Goal: Share content: Share content

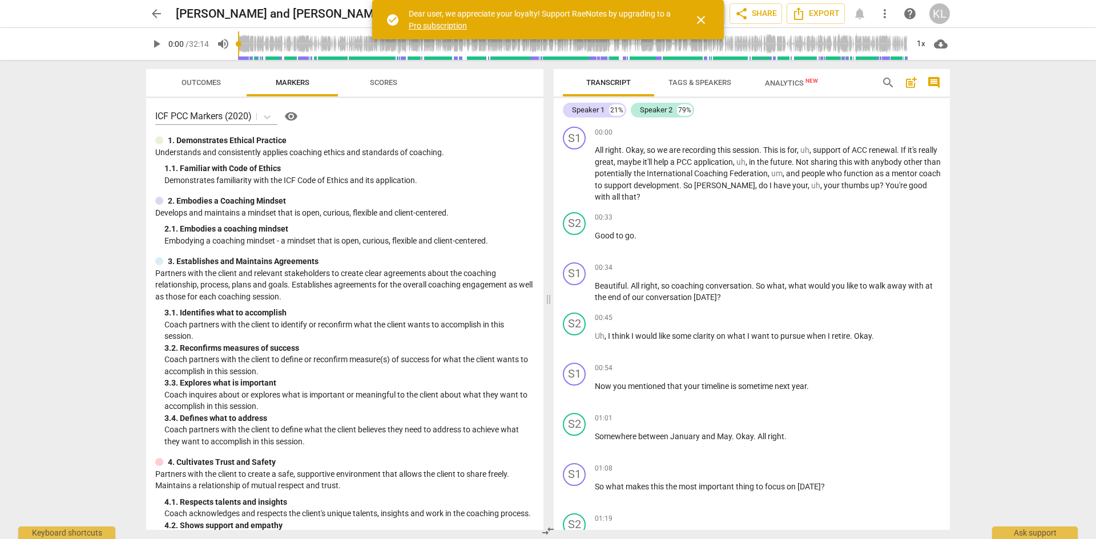
click at [705, 19] on span "close" at bounding box center [701, 20] width 14 height 14
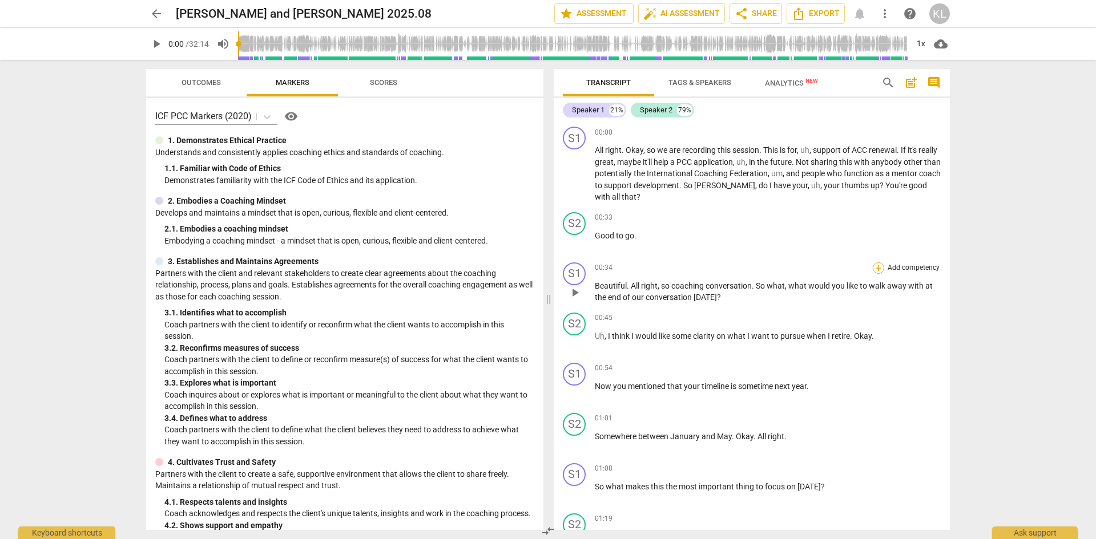
click at [878, 266] on div "+" at bounding box center [877, 267] width 11 height 11
click at [951, 230] on b "3.Agreement" at bounding box center [946, 232] width 39 height 14
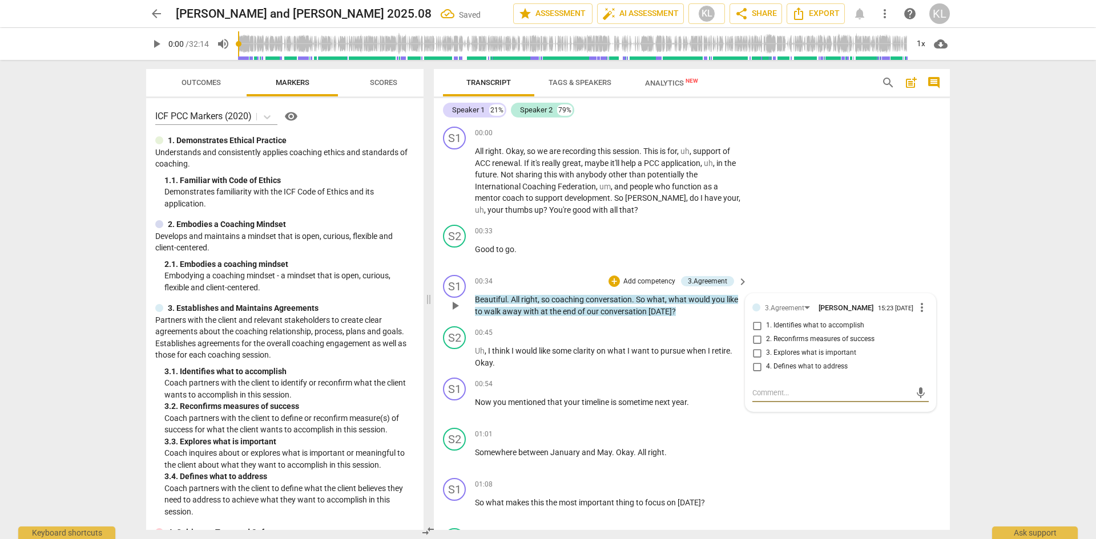
click at [826, 324] on span "1. Identifies what to accomplish" at bounding box center [815, 326] width 98 height 10
click at [766, 324] on input "1. Identifies what to accomplish" at bounding box center [757, 326] width 18 height 14
checkbox input "true"
click at [707, 421] on div "S1 play_arrow pause 00:54 + Add competency keyboard_arrow_right Now you mention…" at bounding box center [692, 398] width 516 height 50
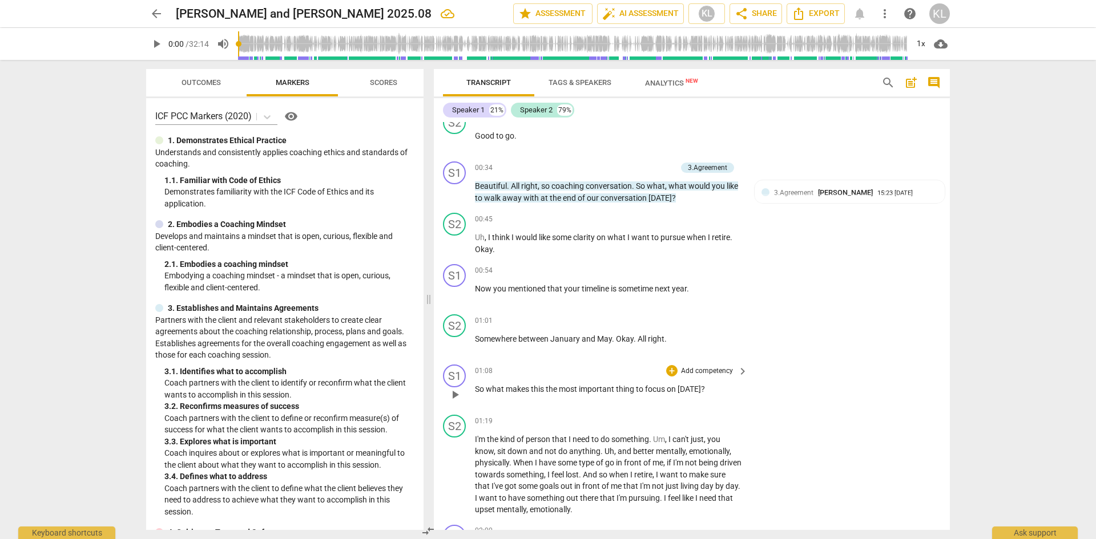
scroll to position [114, 0]
click at [706, 371] on p "Add competency" at bounding box center [707, 371] width 54 height 10
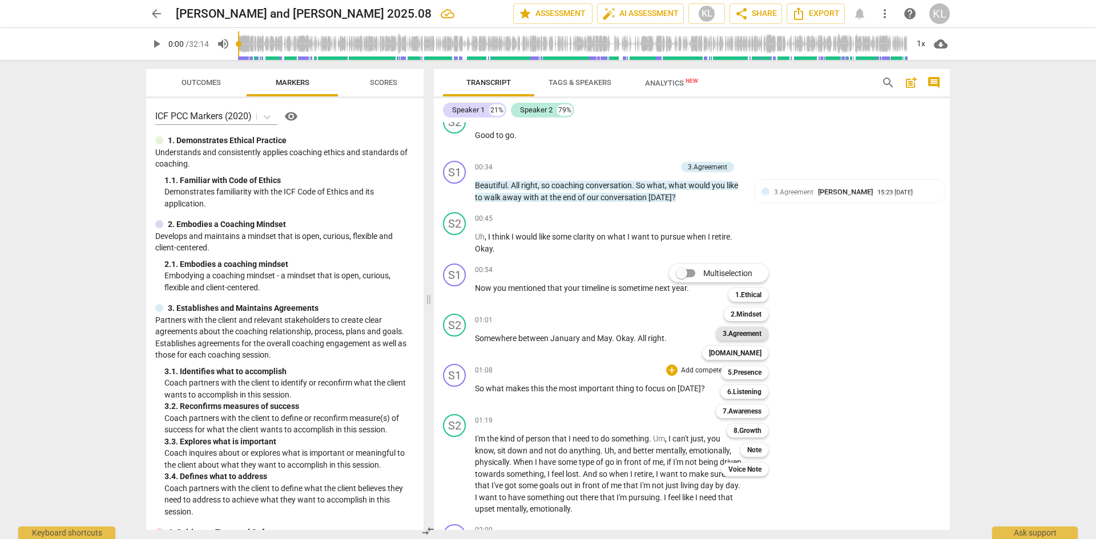
click at [750, 334] on b "3.Agreement" at bounding box center [741, 334] width 39 height 14
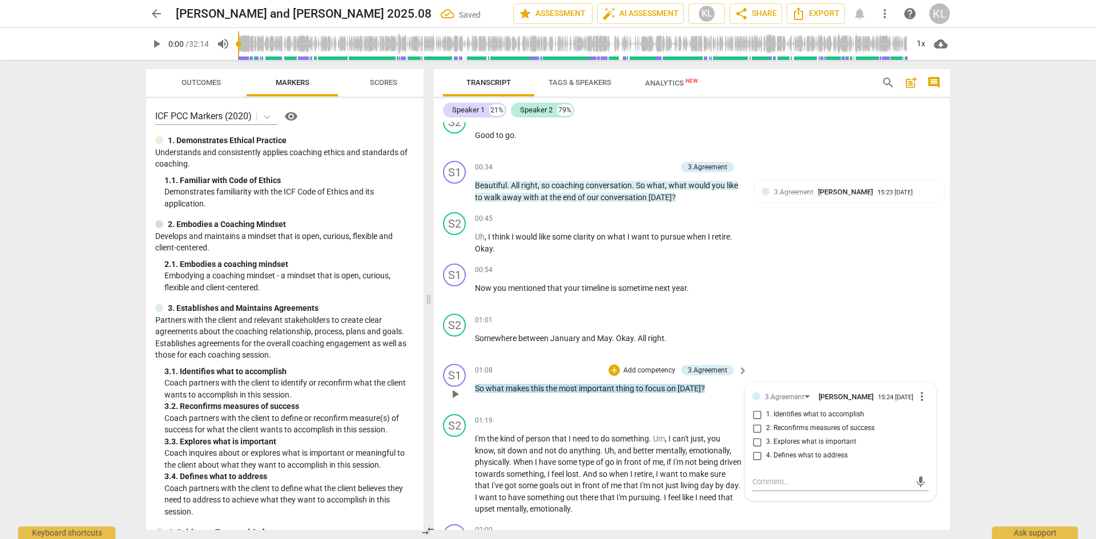
click at [798, 438] on span "3. Explores what is important" at bounding box center [811, 442] width 90 height 10
click at [766, 438] on input "3. Explores what is important" at bounding box center [757, 442] width 18 height 14
checkbox input "true"
click at [858, 351] on div "S2 play_arrow pause 01:01 + Add competency keyboard_arrow_right Somewhere betwe…" at bounding box center [692, 334] width 516 height 50
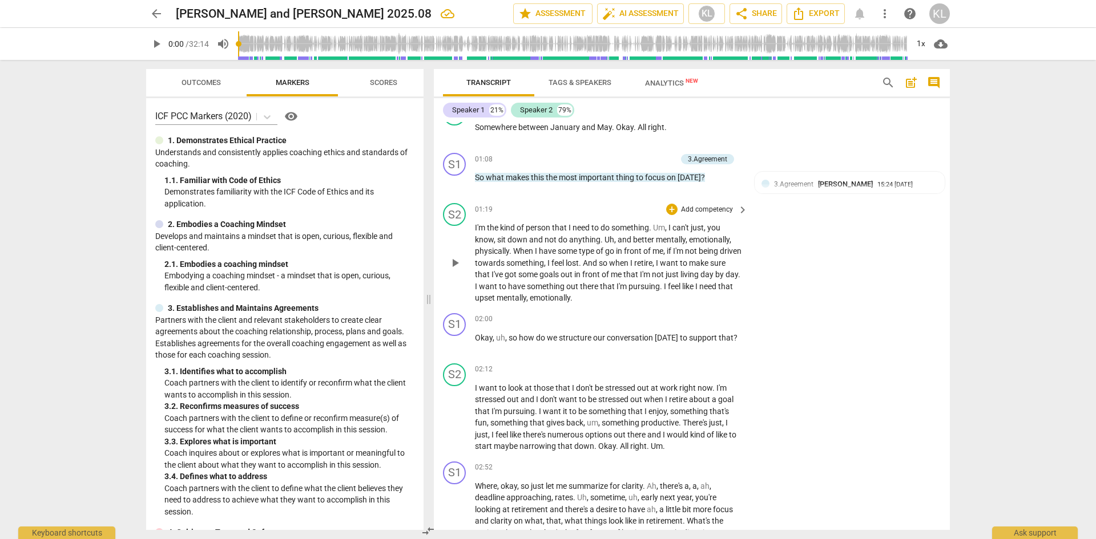
scroll to position [342, 0]
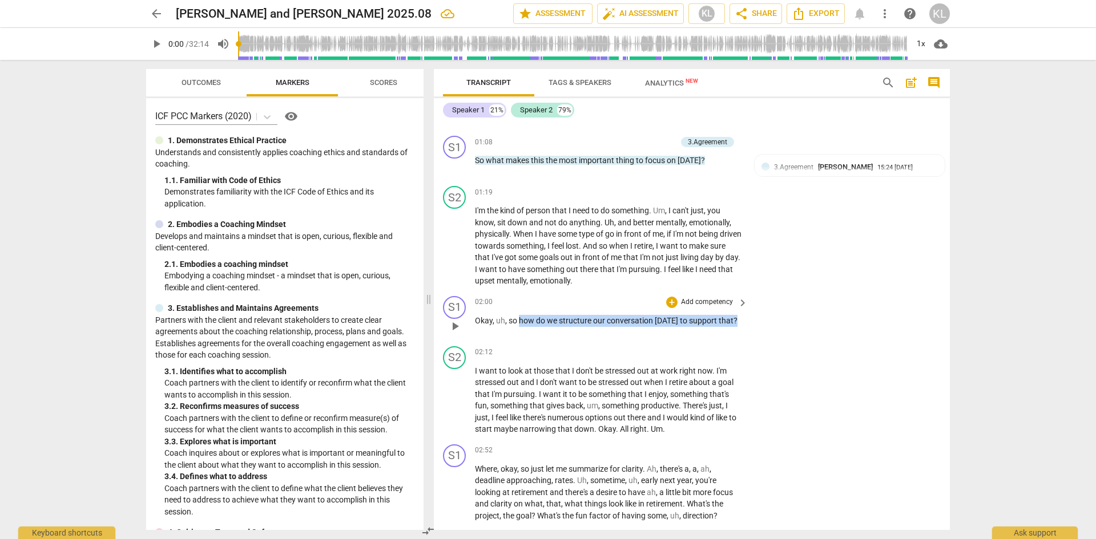
drag, startPoint x: 519, startPoint y: 318, endPoint x: 749, endPoint y: 318, distance: 230.0
click at [749, 318] on div "S1 play_arrow pause 02:00 + Add competency keyboard_arrow_right Okay , uh , so …" at bounding box center [692, 317] width 516 height 50
click at [721, 300] on p "Add competency" at bounding box center [707, 302] width 54 height 10
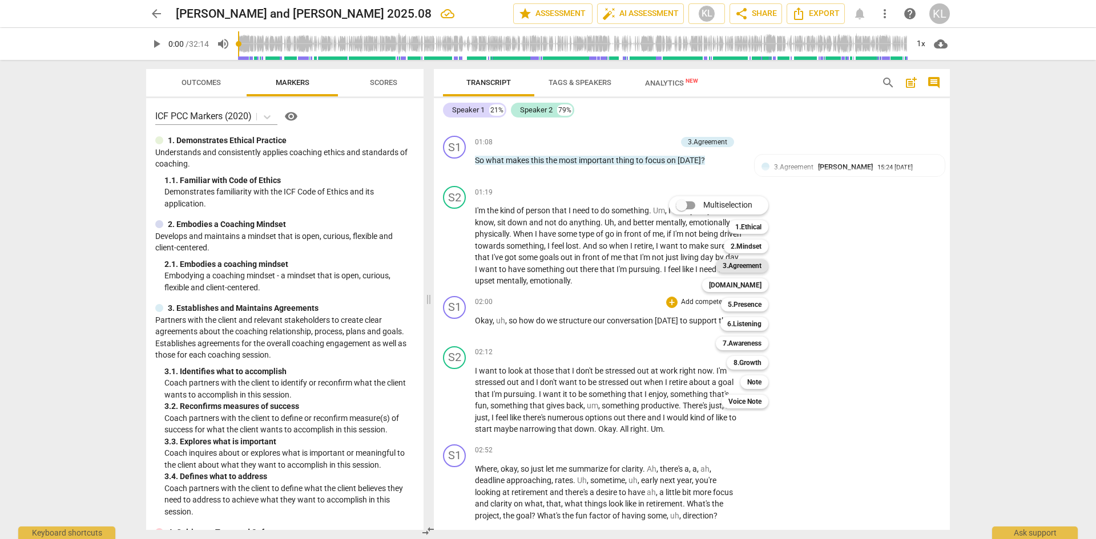
click at [754, 265] on b "3.Agreement" at bounding box center [741, 266] width 39 height 14
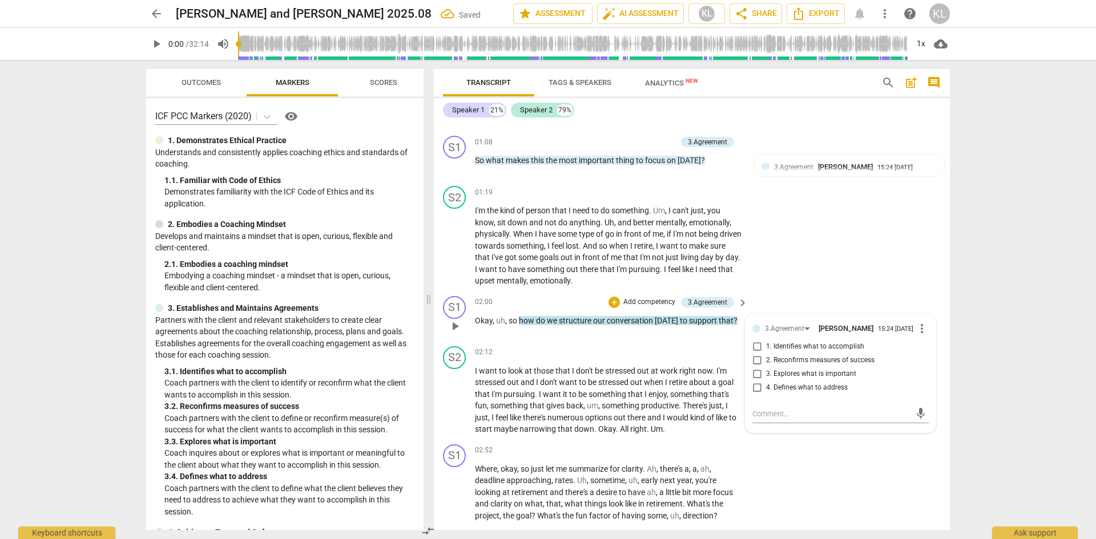
click at [805, 389] on span "4. Defines what to address" at bounding box center [807, 388] width 82 height 10
click at [766, 389] on input "4. Defines what to address" at bounding box center [757, 388] width 18 height 14
checkbox input "true"
click at [858, 285] on div "S2 play_arrow pause 01:19 + Add competency keyboard_arrow_right I'm the kind of…" at bounding box center [692, 236] width 516 height 110
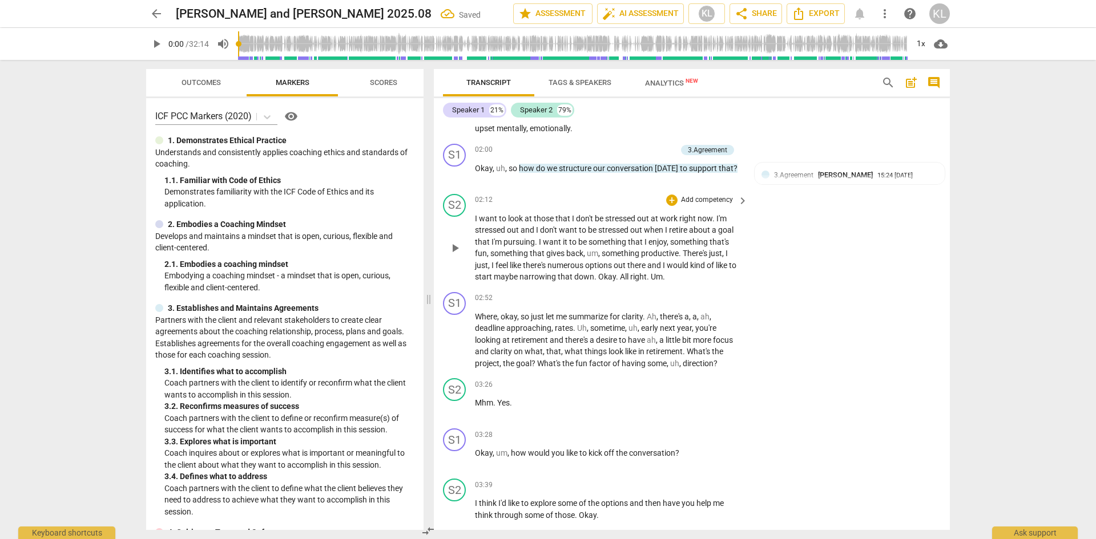
scroll to position [514, 0]
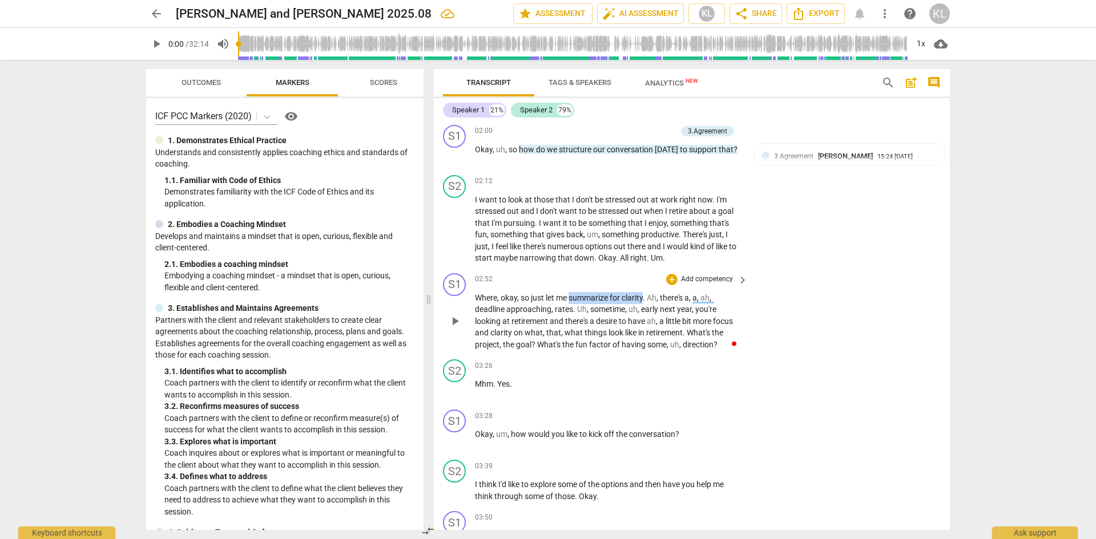
drag, startPoint x: 571, startPoint y: 300, endPoint x: 645, endPoint y: 300, distance: 74.2
click at [645, 300] on p "Where , okay , so just let me summarize for clarity . Ah , there's a , a , ah ,…" at bounding box center [608, 321] width 267 height 59
click at [715, 279] on p "Add competency" at bounding box center [707, 279] width 54 height 10
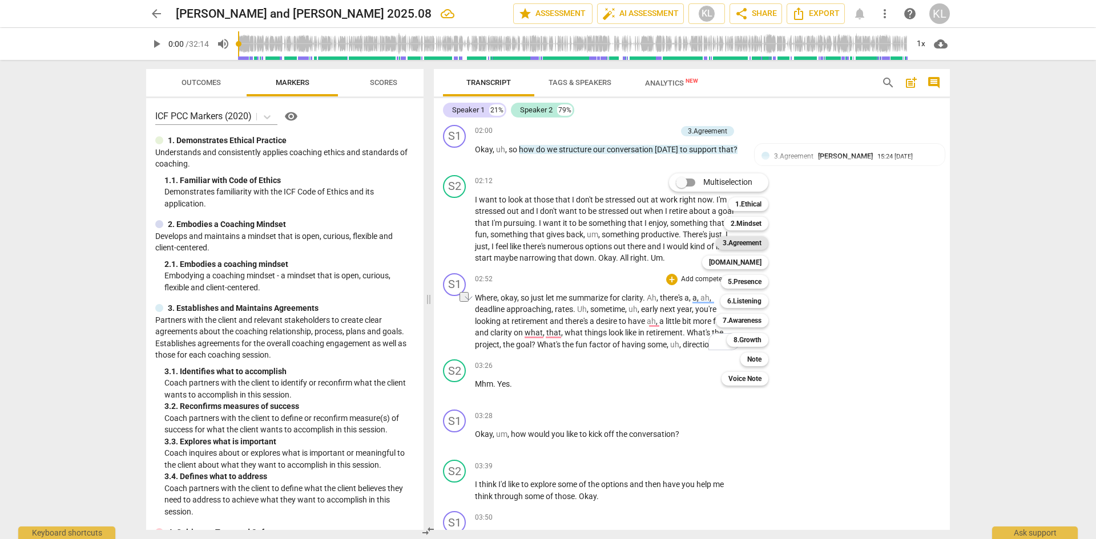
click at [755, 244] on b "3.Agreement" at bounding box center [741, 243] width 39 height 14
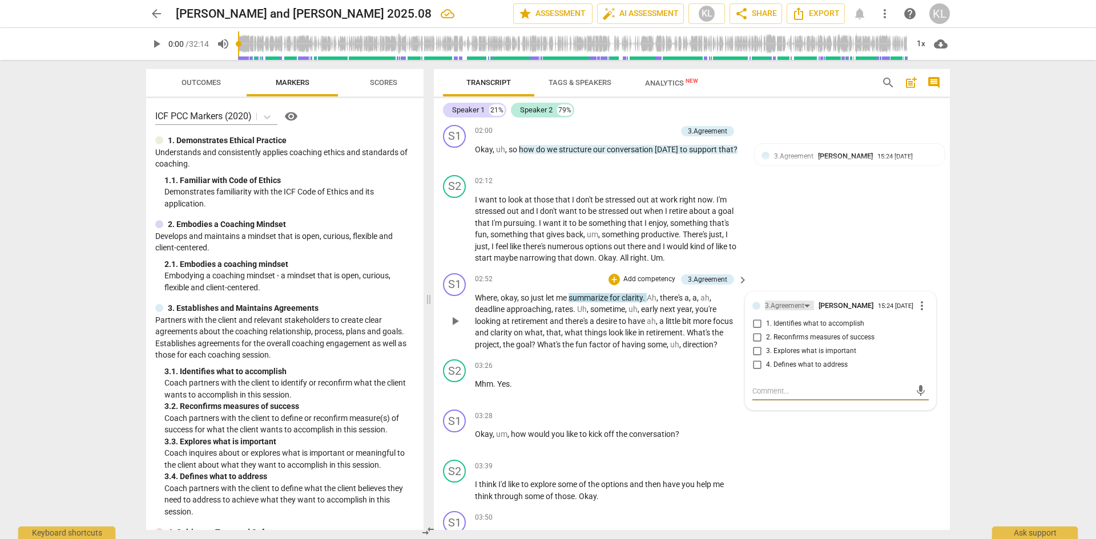
click at [770, 307] on div "3.Agreement" at bounding box center [784, 306] width 39 height 11
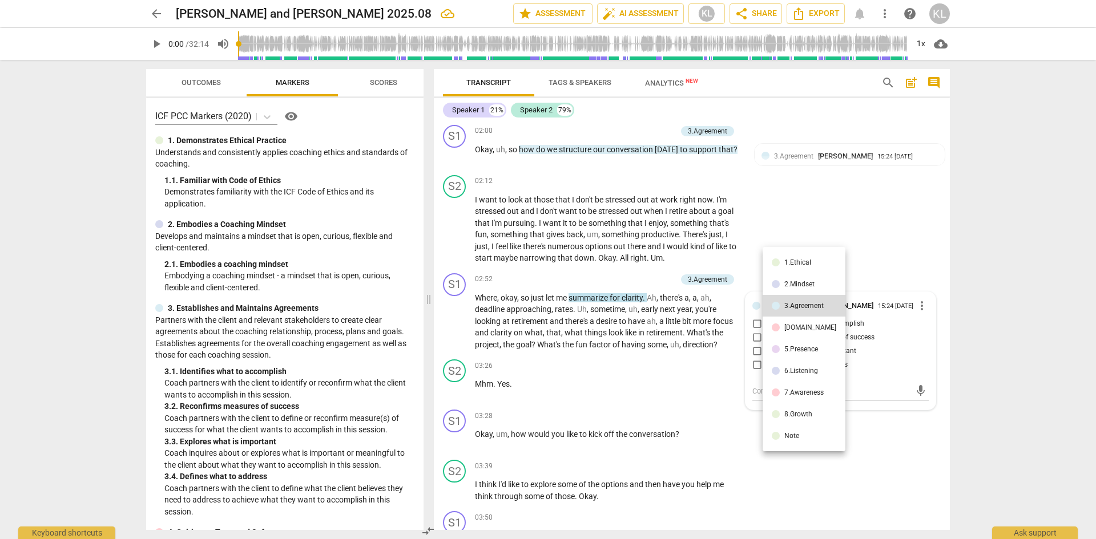
click at [799, 328] on div "[DOMAIN_NAME]" at bounding box center [810, 327] width 52 height 7
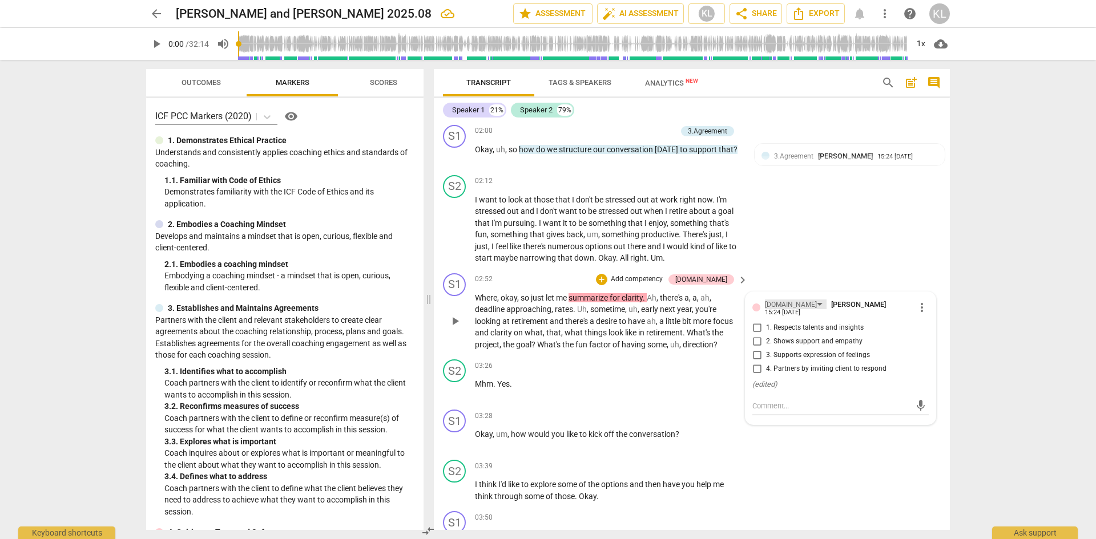
click at [778, 304] on div "[DOMAIN_NAME]" at bounding box center [791, 305] width 52 height 11
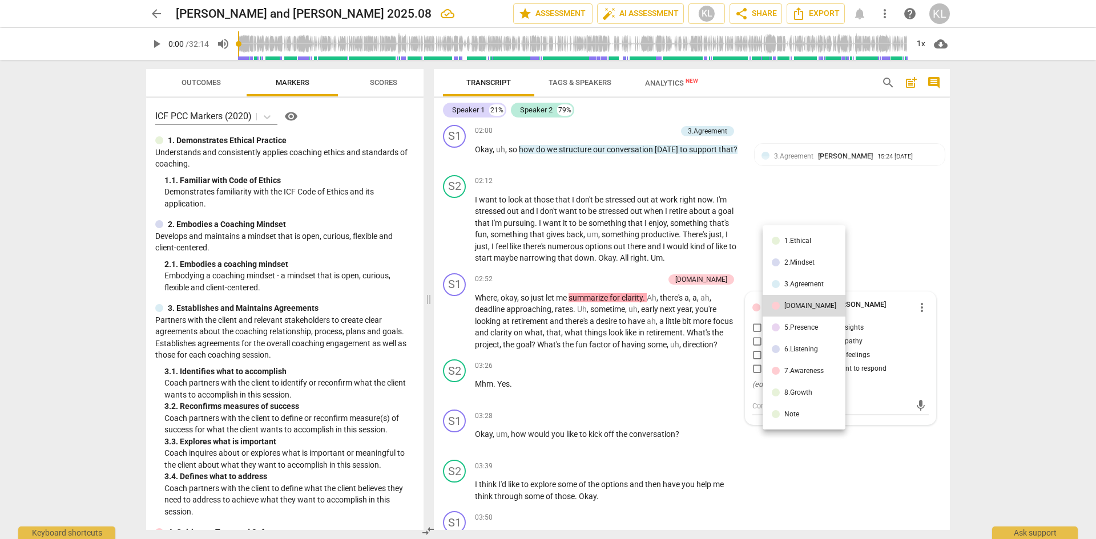
click at [803, 348] on div "6.Listening" at bounding box center [801, 349] width 34 height 7
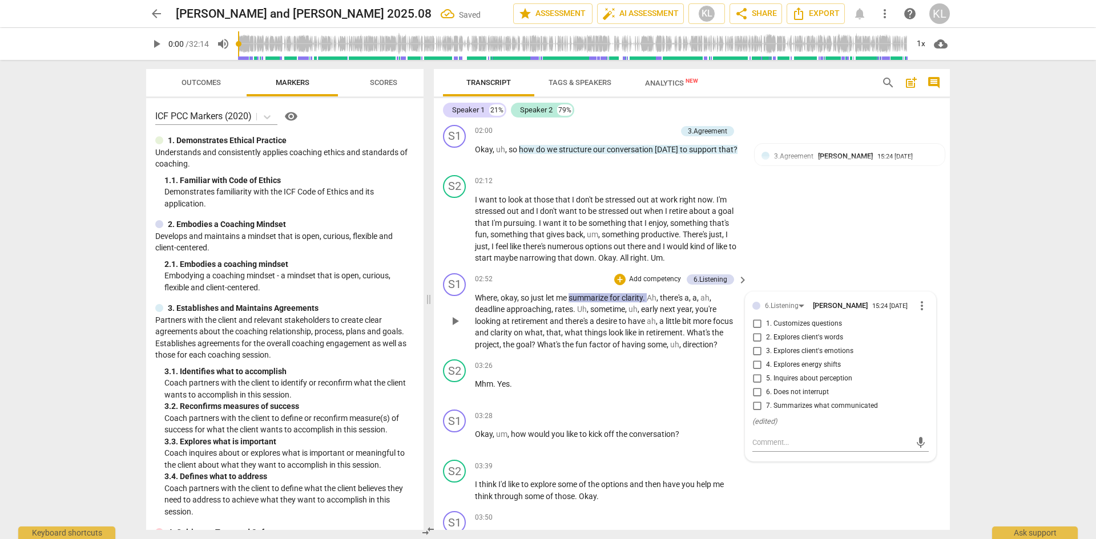
click at [821, 405] on span "7. Summarizes what communicated" at bounding box center [822, 406] width 112 height 10
click at [766, 405] on input "7. Summarizes what communicated" at bounding box center [757, 406] width 18 height 14
checkbox input "true"
click at [842, 257] on div "S2 play_arrow pause 02:12 + Add competency keyboard_arrow_right I want to look …" at bounding box center [692, 220] width 516 height 98
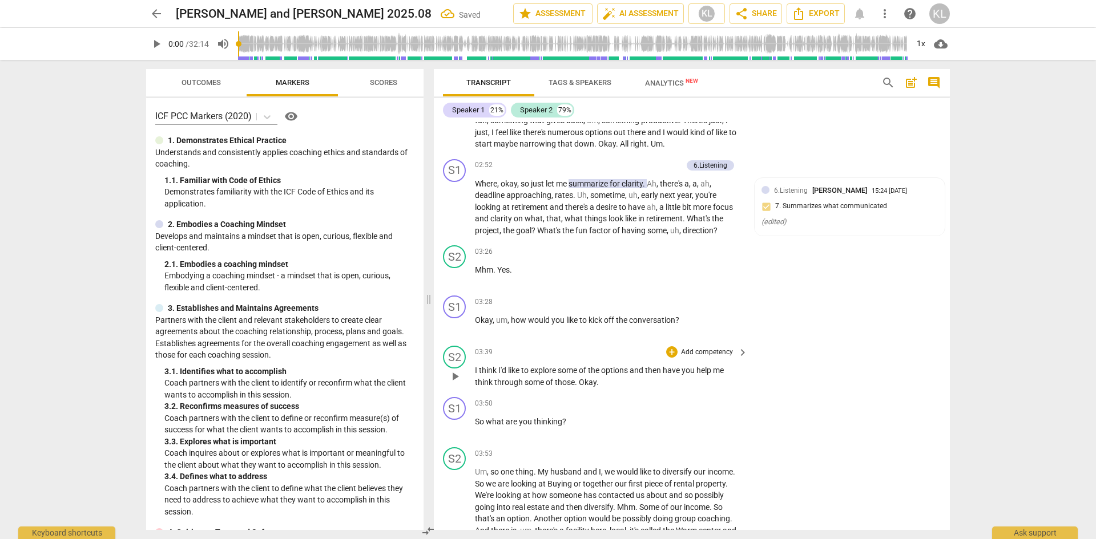
scroll to position [685, 0]
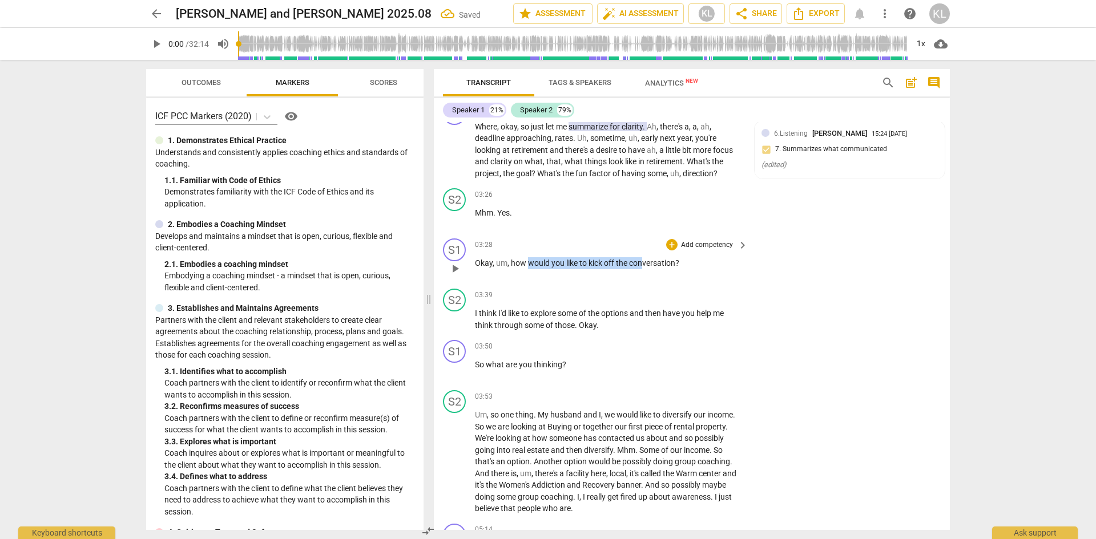
drag, startPoint x: 528, startPoint y: 263, endPoint x: 642, endPoint y: 255, distance: 113.8
click at [642, 255] on div "03:28 + Add competency keyboard_arrow_right Okay , um , how would you like to k…" at bounding box center [612, 259] width 274 height 41
click at [737, 244] on span "keyboard_arrow_right" at bounding box center [743, 246] width 14 height 14
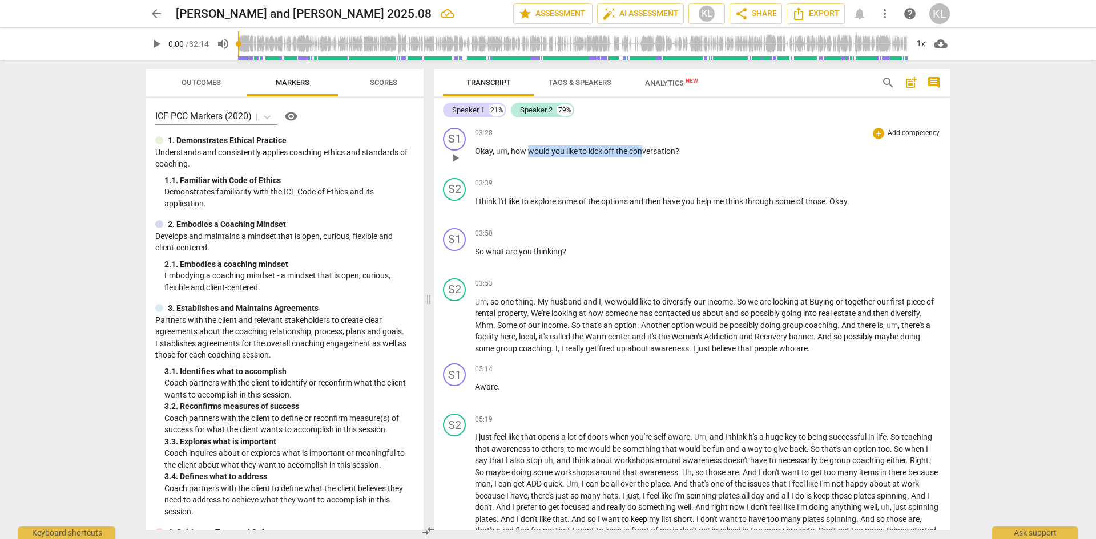
scroll to position [633, 0]
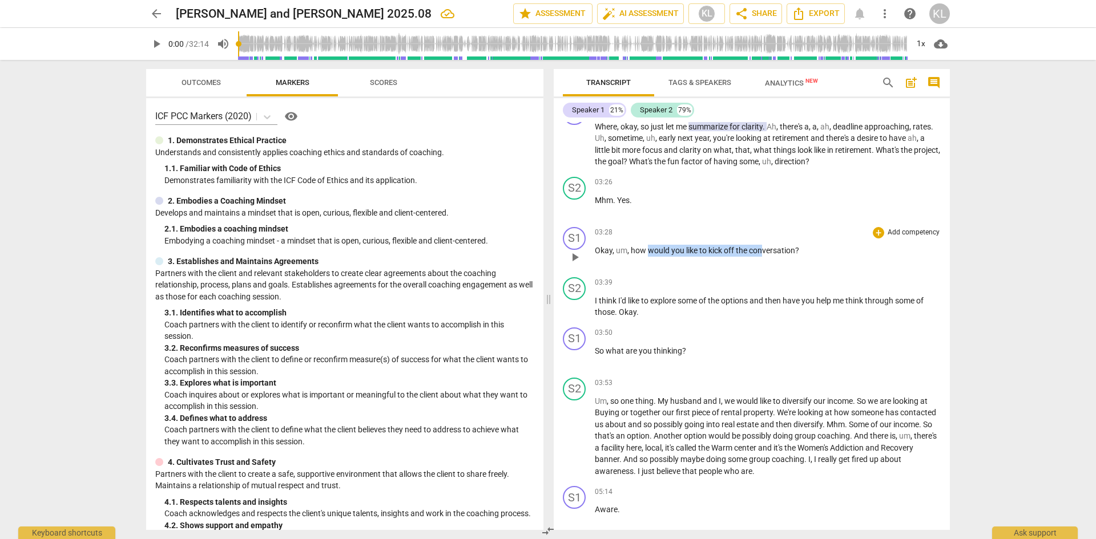
click at [902, 233] on p "Add competency" at bounding box center [913, 233] width 54 height 10
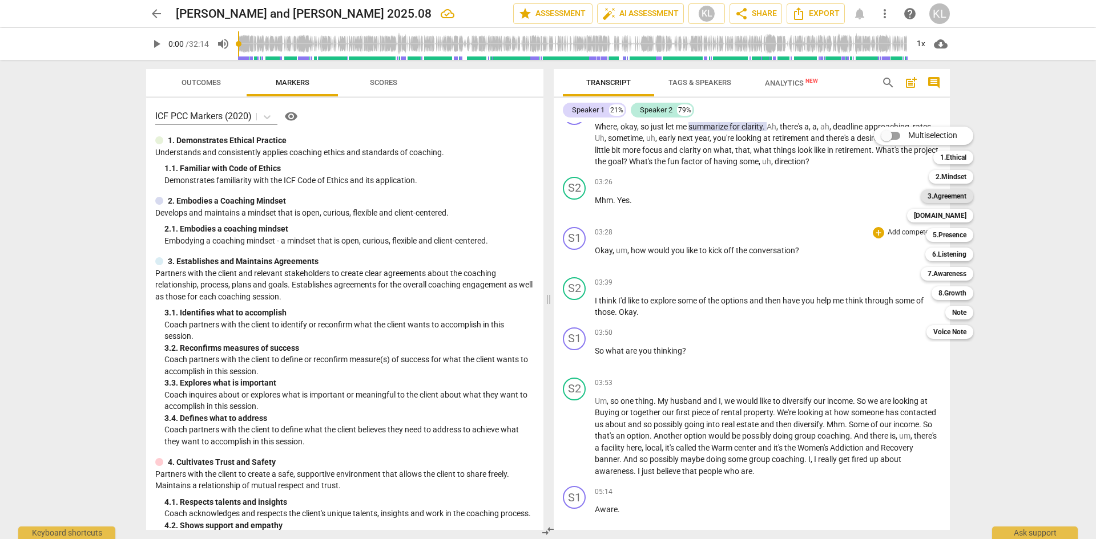
click at [959, 191] on b "3.Agreement" at bounding box center [946, 196] width 39 height 14
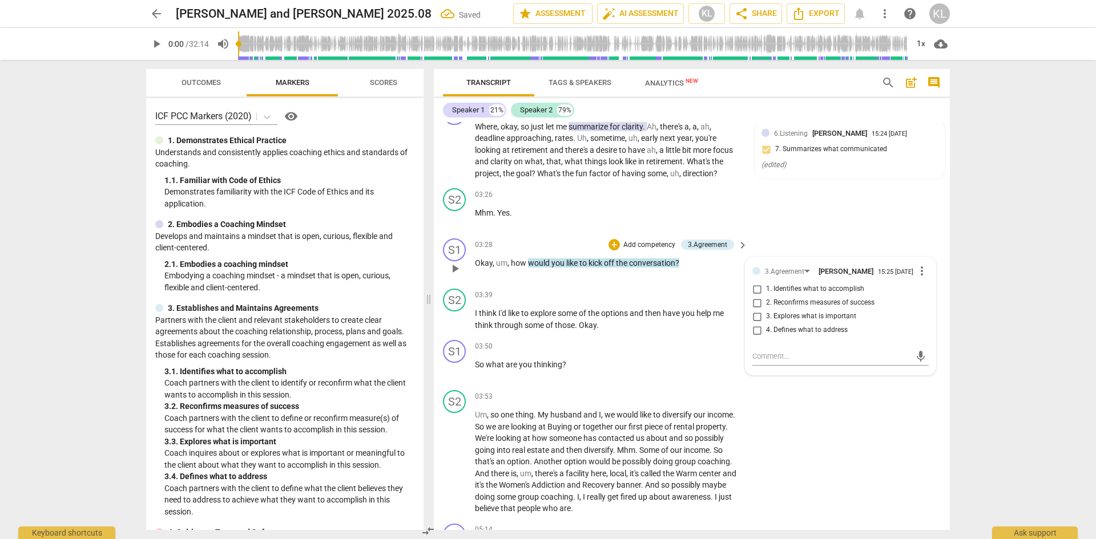
click at [805, 326] on span "4. Defines what to address" at bounding box center [807, 330] width 82 height 10
click at [766, 326] on input "4. Defines what to address" at bounding box center [757, 331] width 18 height 14
checkbox input "true"
click at [854, 412] on div "S2 play_arrow pause 03:53 + Add competency keyboard_arrow_right Um , so one thi…" at bounding box center [692, 453] width 516 height 134
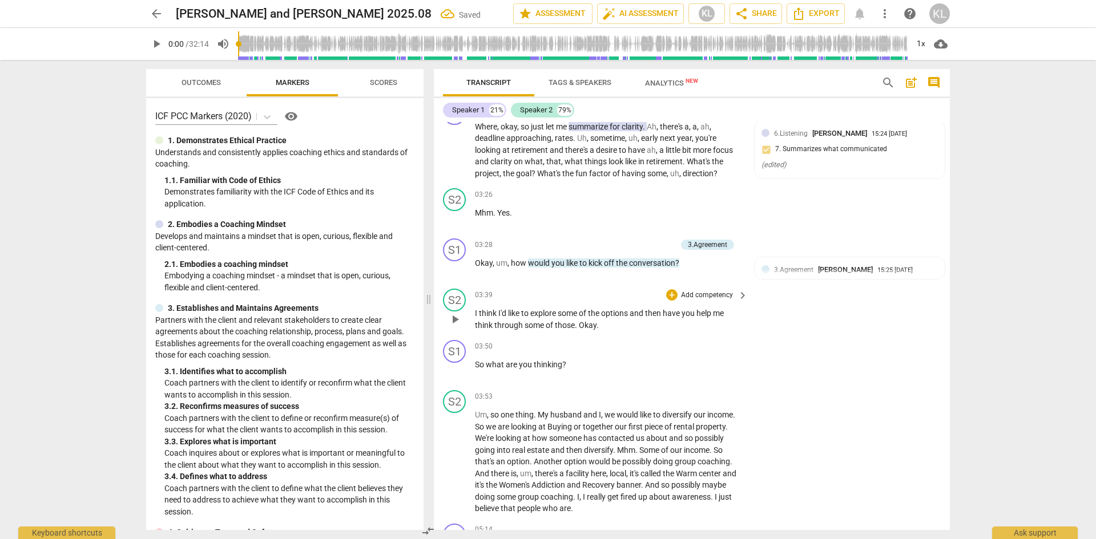
scroll to position [742, 0]
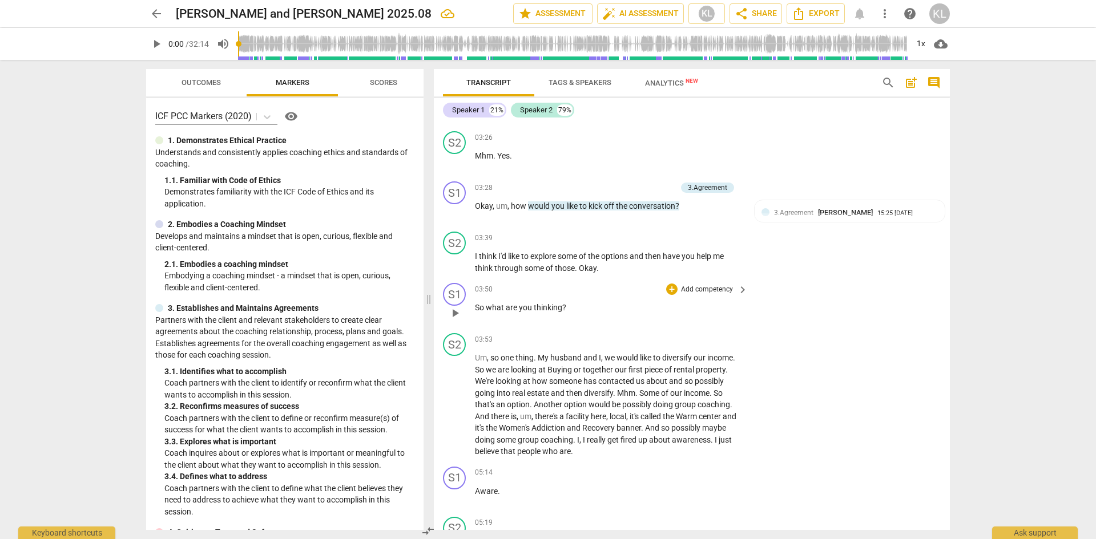
click at [700, 288] on p "Add competency" at bounding box center [707, 290] width 54 height 10
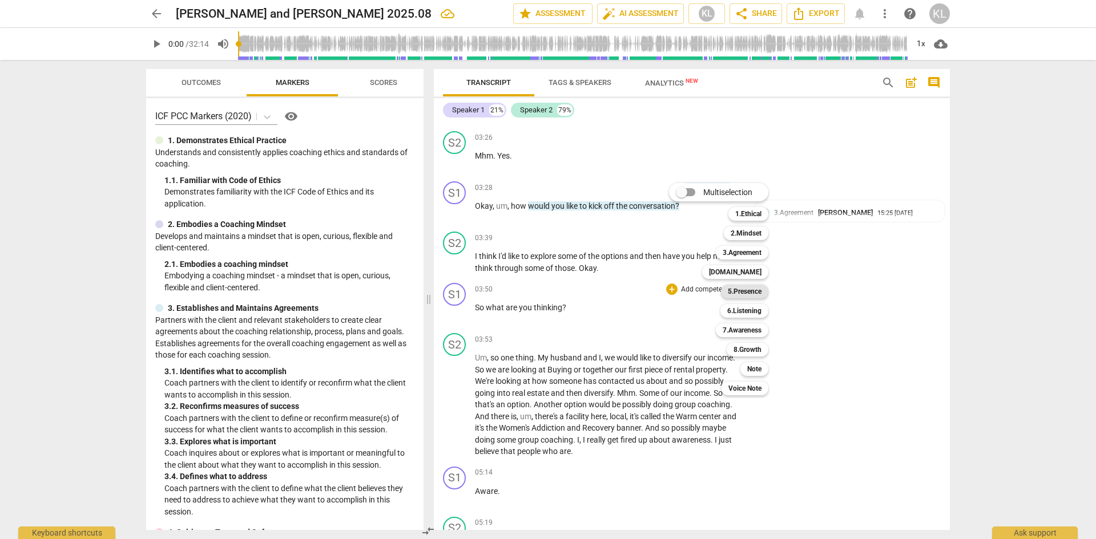
click at [752, 292] on b "5.Presence" at bounding box center [745, 292] width 34 height 14
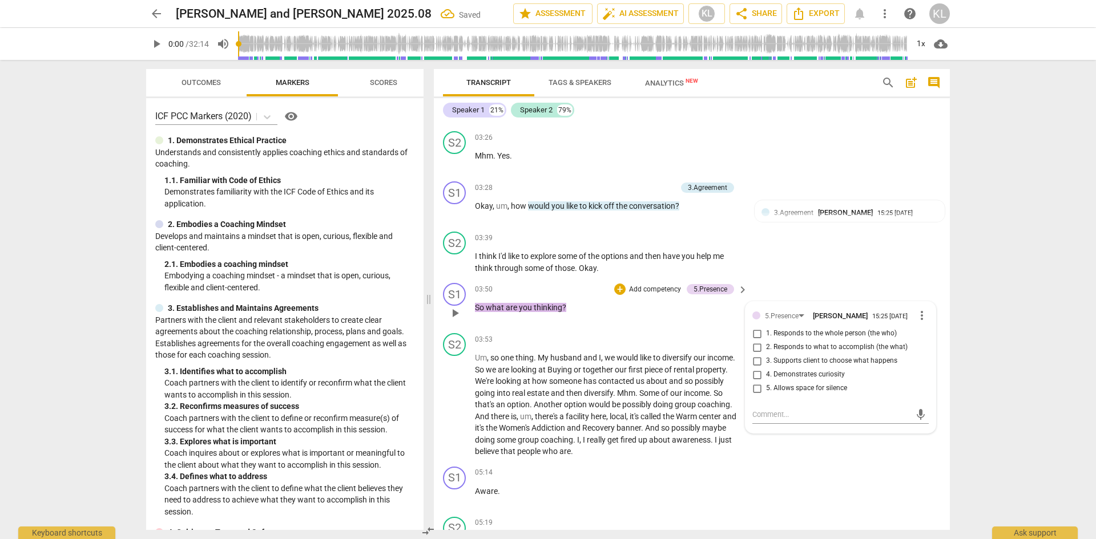
click at [790, 359] on span "3. Supports client to choose what happens" at bounding box center [831, 361] width 131 height 10
click at [766, 359] on input "3. Supports client to choose what happens" at bounding box center [757, 361] width 18 height 14
checkbox input "true"
click at [841, 292] on div "S1 play_arrow pause 03:50 + Add competency 5.Presence keyboard_arrow_right So w…" at bounding box center [692, 303] width 516 height 50
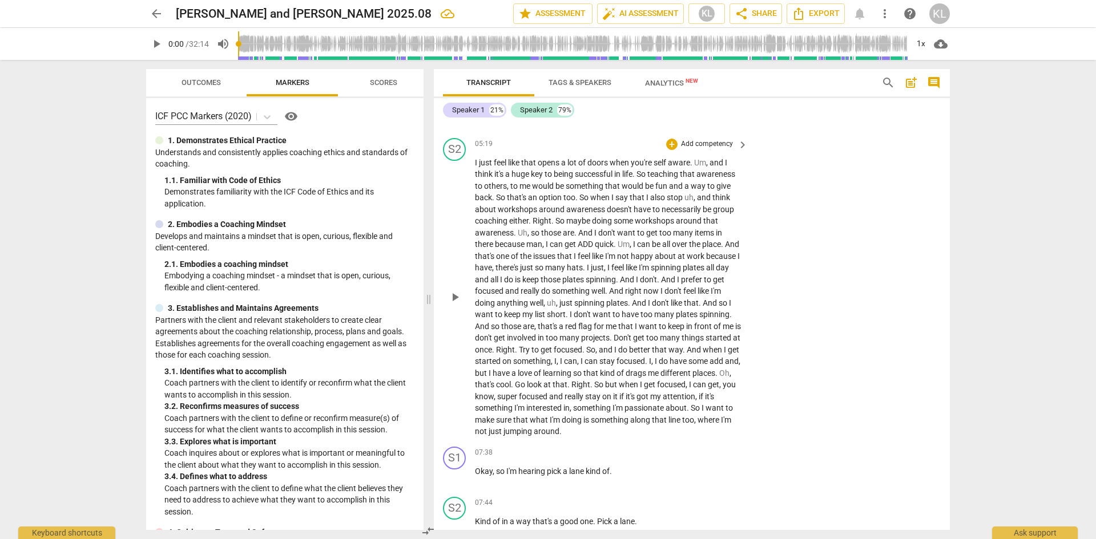
scroll to position [1084, 0]
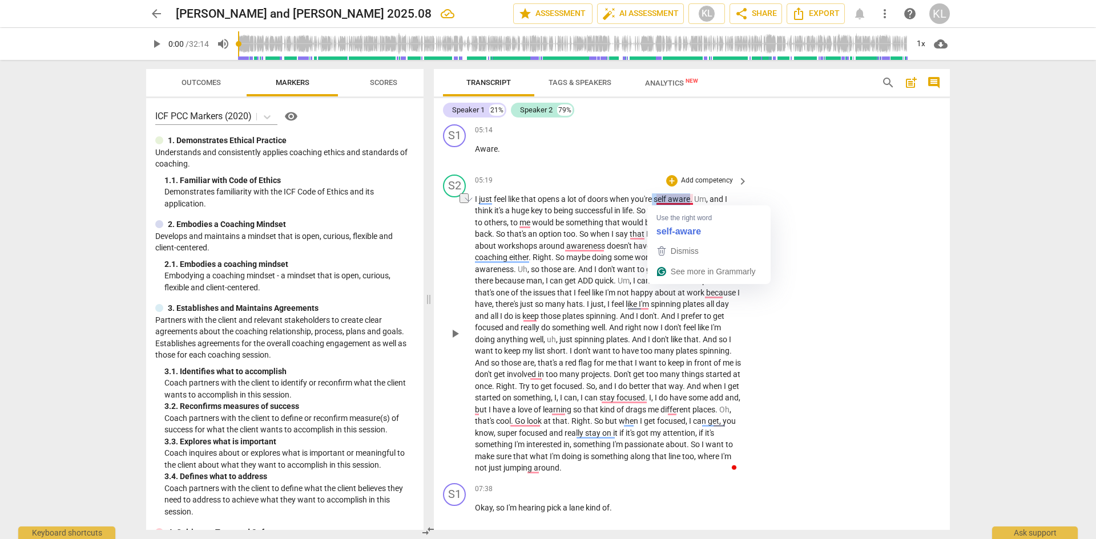
drag, startPoint x: 655, startPoint y: 197, endPoint x: 692, endPoint y: 199, distance: 37.7
click at [692, 199] on p "I just feel like that opens a lot of doors when you're self aware . Um , and I …" at bounding box center [608, 333] width 267 height 281
click at [637, 199] on span "you're" at bounding box center [642, 199] width 23 height 9
click at [706, 179] on p "Add competency" at bounding box center [707, 181] width 54 height 10
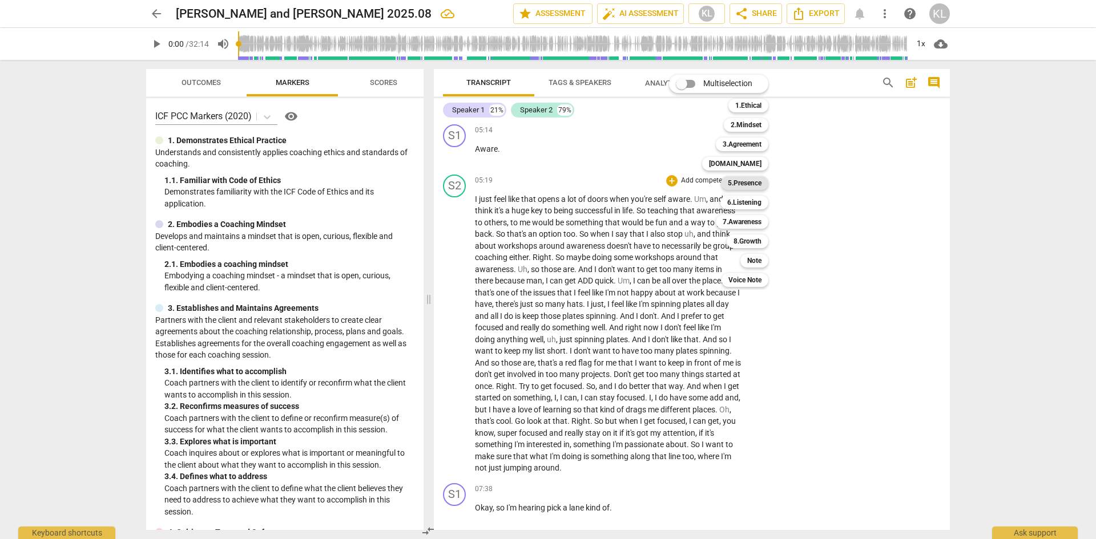
click at [752, 183] on b "5.Presence" at bounding box center [745, 183] width 34 height 14
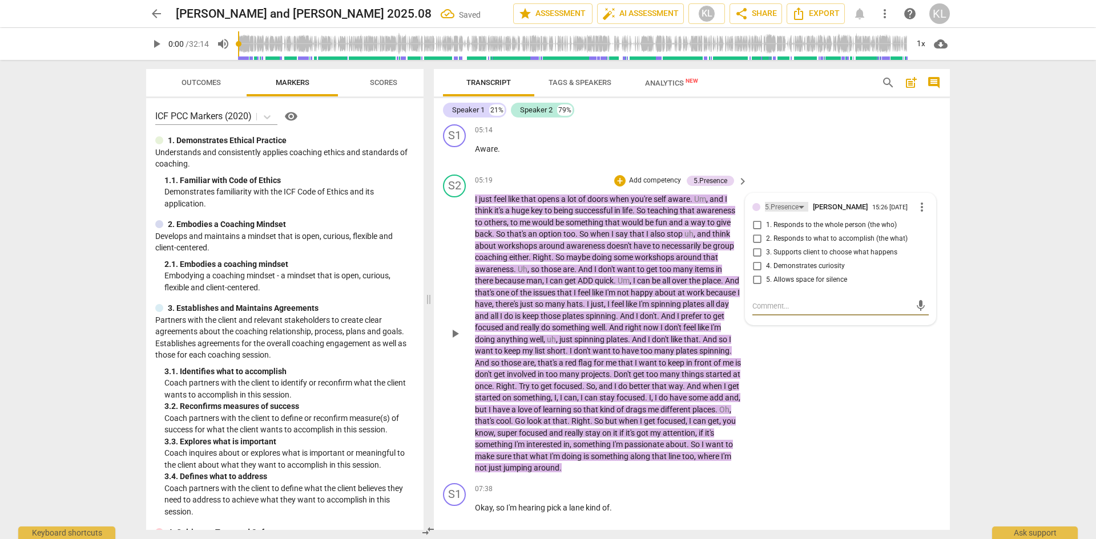
click at [786, 205] on div "5.Presence" at bounding box center [782, 207] width 34 height 11
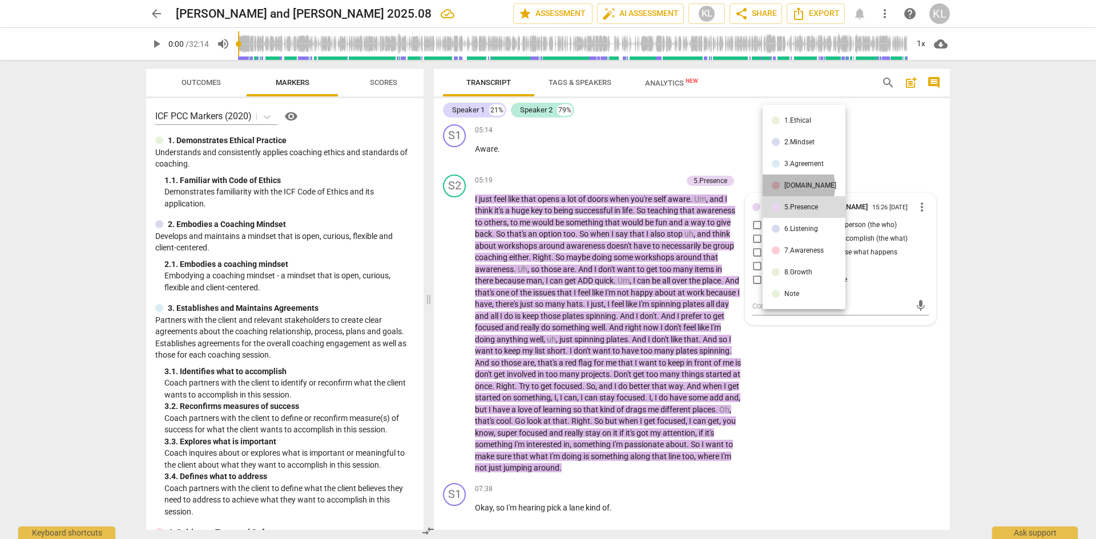
click at [789, 186] on div "[DOMAIN_NAME]" at bounding box center [810, 185] width 52 height 7
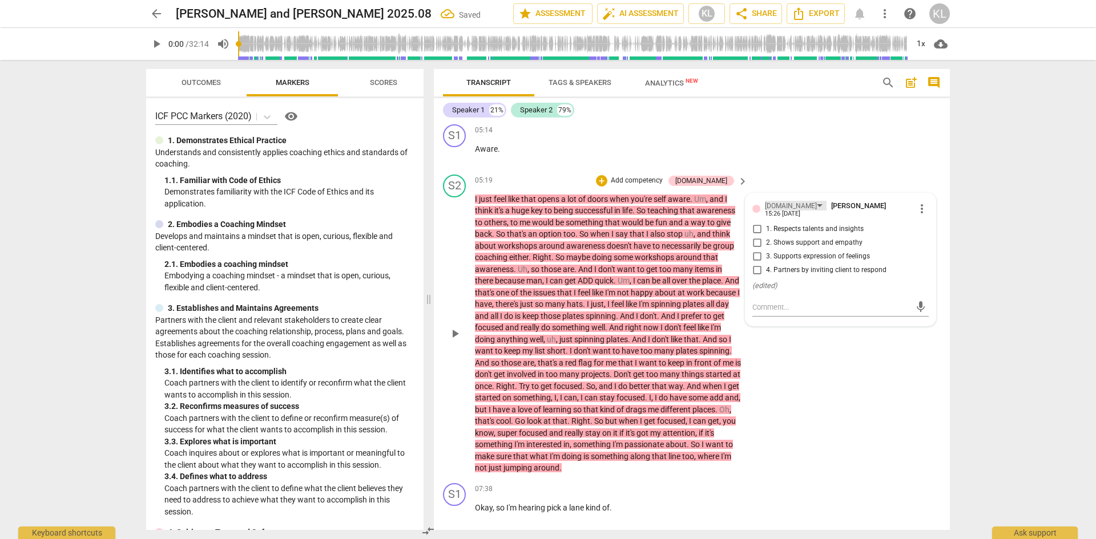
click at [778, 207] on div "[DOMAIN_NAME]" at bounding box center [791, 206] width 52 height 11
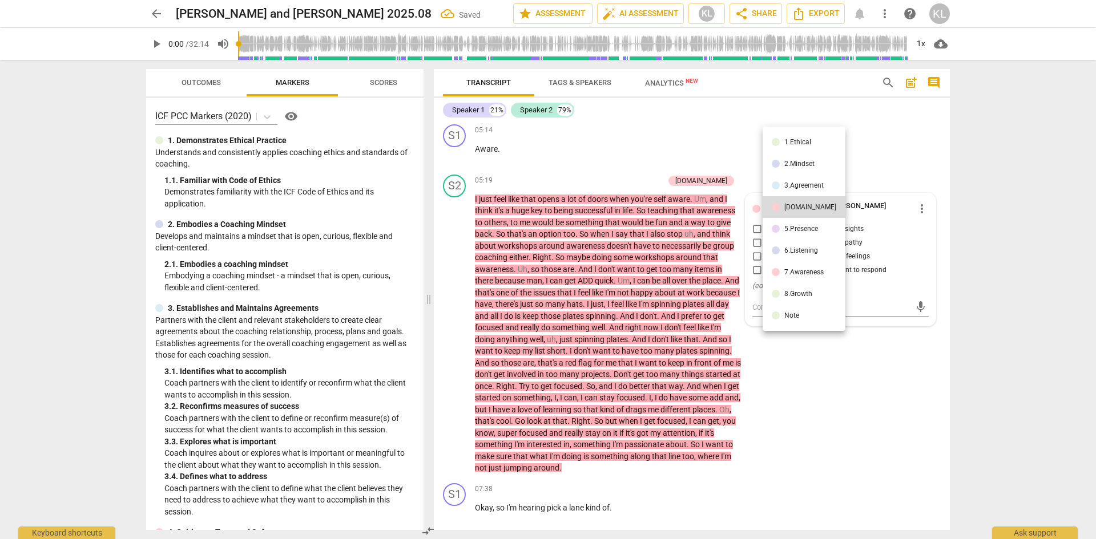
click at [794, 250] on div "6.Listening" at bounding box center [801, 250] width 34 height 7
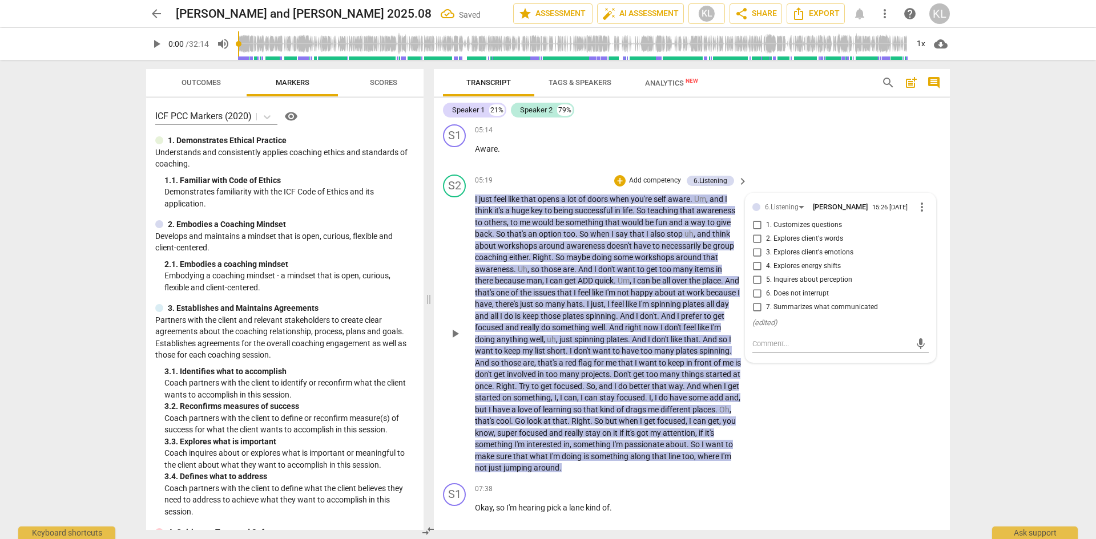
click at [800, 292] on span "6. Does not interrupt" at bounding box center [797, 294] width 63 height 10
click at [766, 292] on input "6. Does not interrupt" at bounding box center [757, 294] width 18 height 14
checkbox input "true"
click at [806, 404] on div "S2 play_arrow pause 05:19 + Add competency 6.Listening keyboard_arrow_right I j…" at bounding box center [692, 324] width 516 height 309
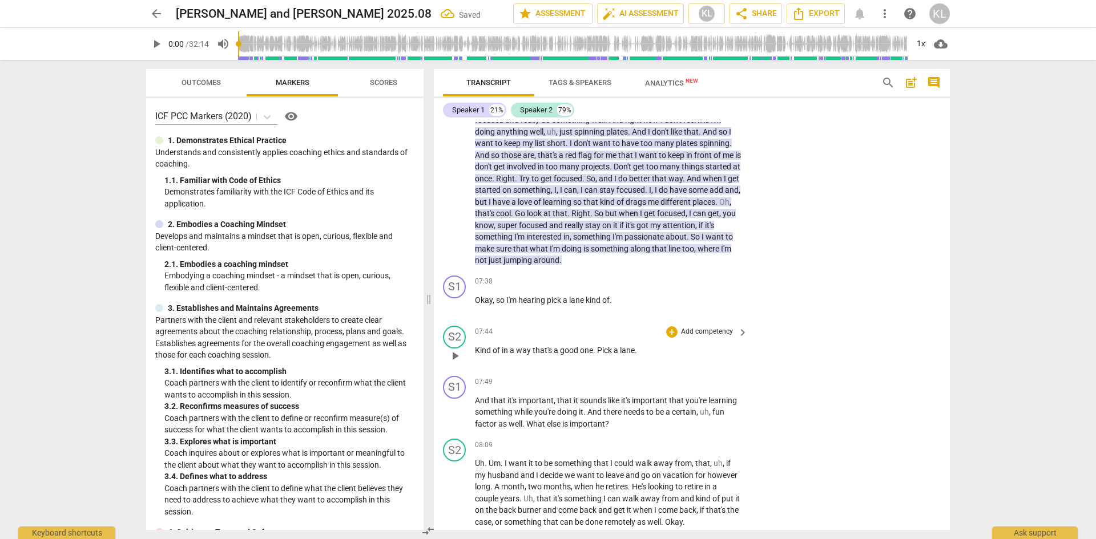
scroll to position [1312, 0]
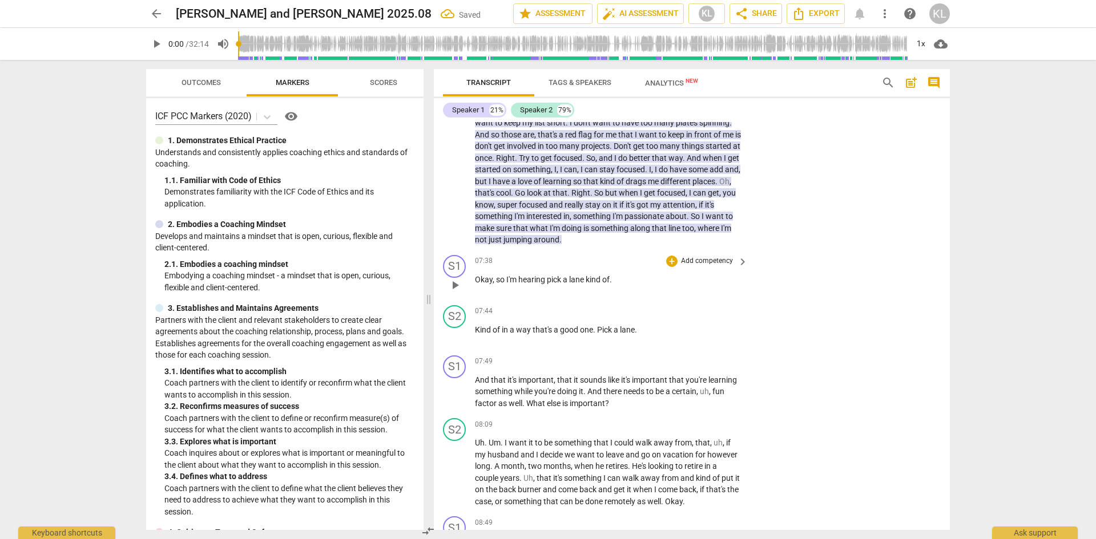
click at [699, 258] on p "Add competency" at bounding box center [707, 261] width 54 height 10
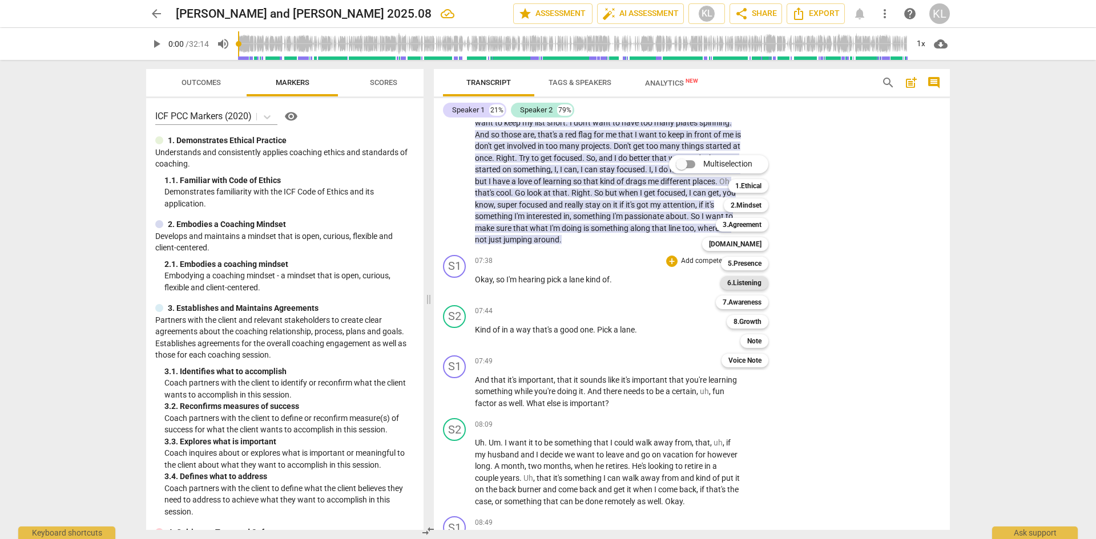
click at [756, 284] on b "6.Listening" at bounding box center [744, 283] width 34 height 14
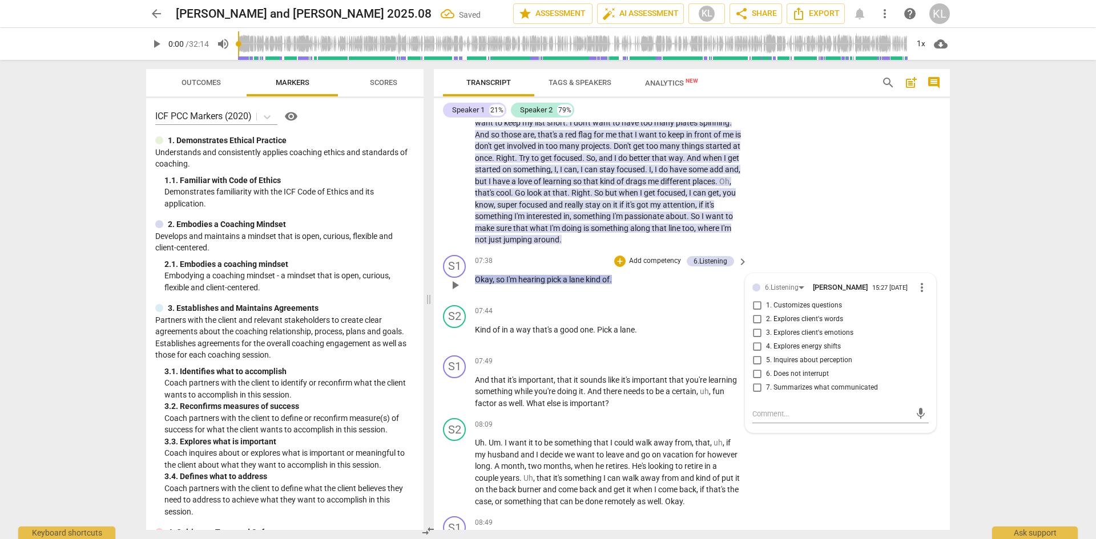
click at [803, 387] on span "7. Summarizes what communicated" at bounding box center [822, 388] width 112 height 10
click at [766, 387] on input "7. Summarizes what communicated" at bounding box center [757, 388] width 18 height 14
checkbox input "true"
click at [869, 247] on div "S2 play_arrow pause 05:19 + Add competency 6.Listening keyboard_arrow_right I j…" at bounding box center [692, 96] width 516 height 309
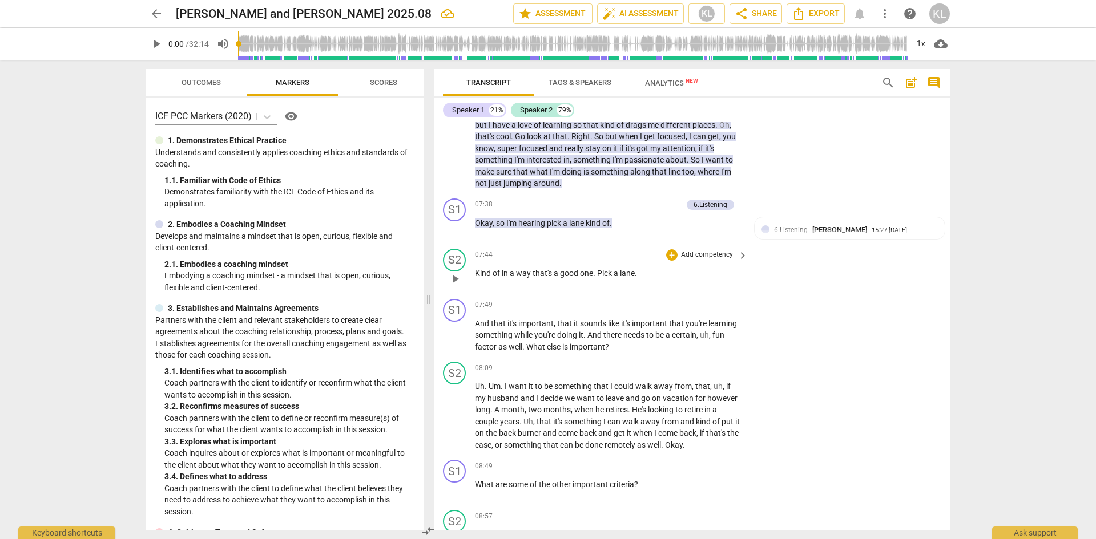
scroll to position [1427, 0]
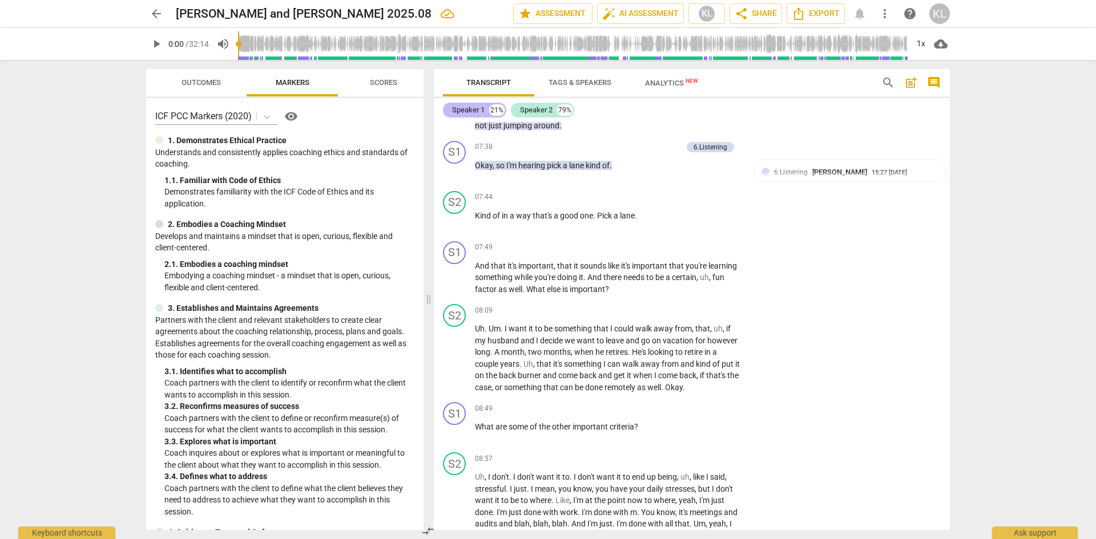
click at [494, 109] on div "21%" at bounding box center [496, 109] width 15 height 11
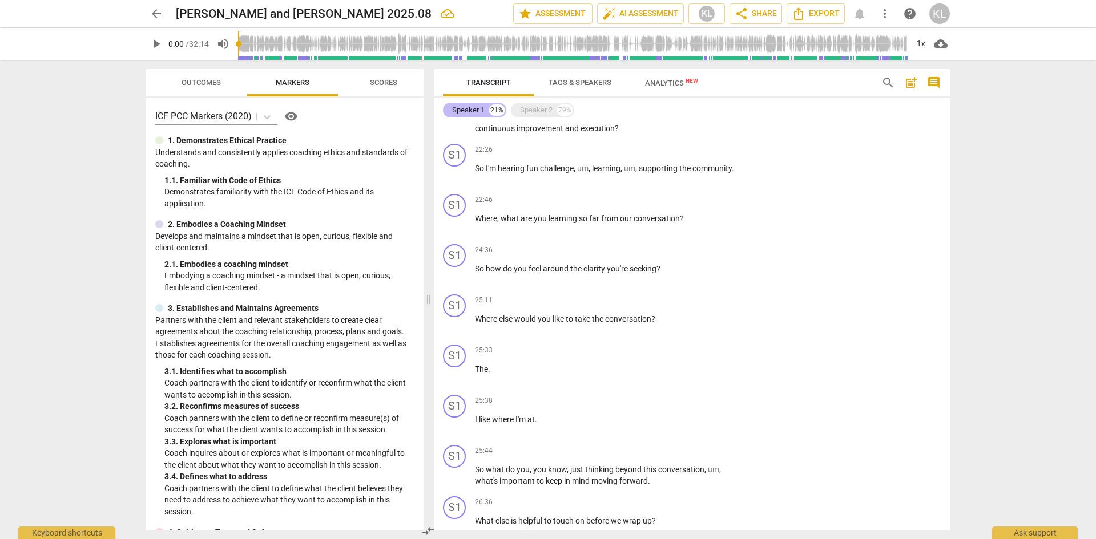
scroll to position [523, 0]
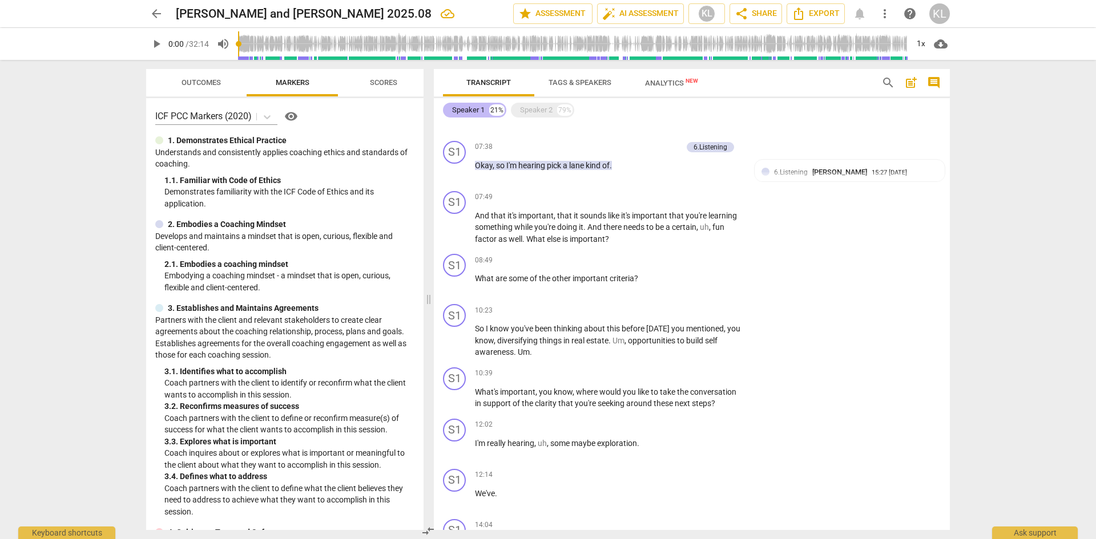
click at [494, 109] on div "21%" at bounding box center [496, 109] width 15 height 11
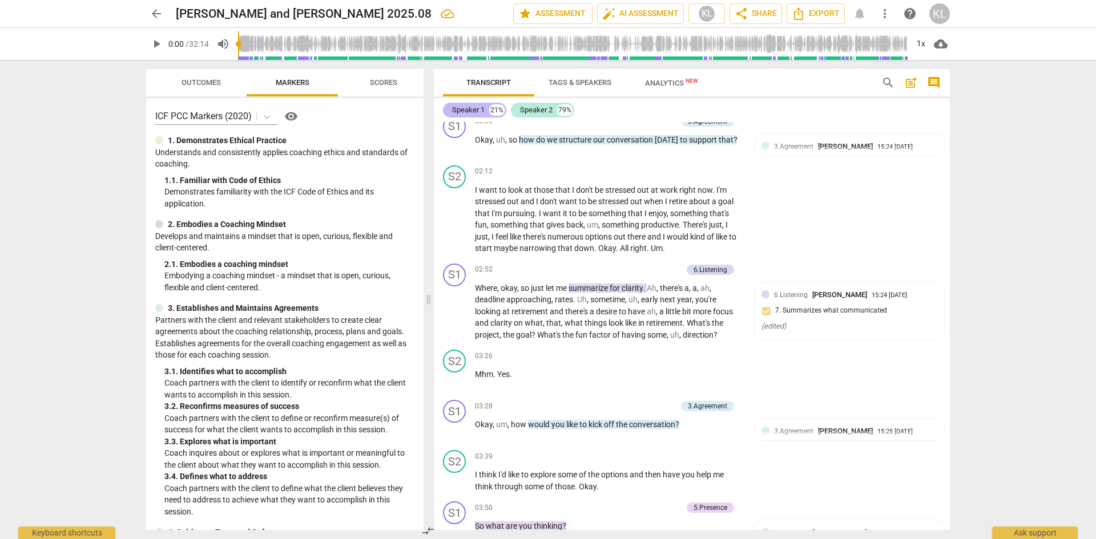
scroll to position [1427, 0]
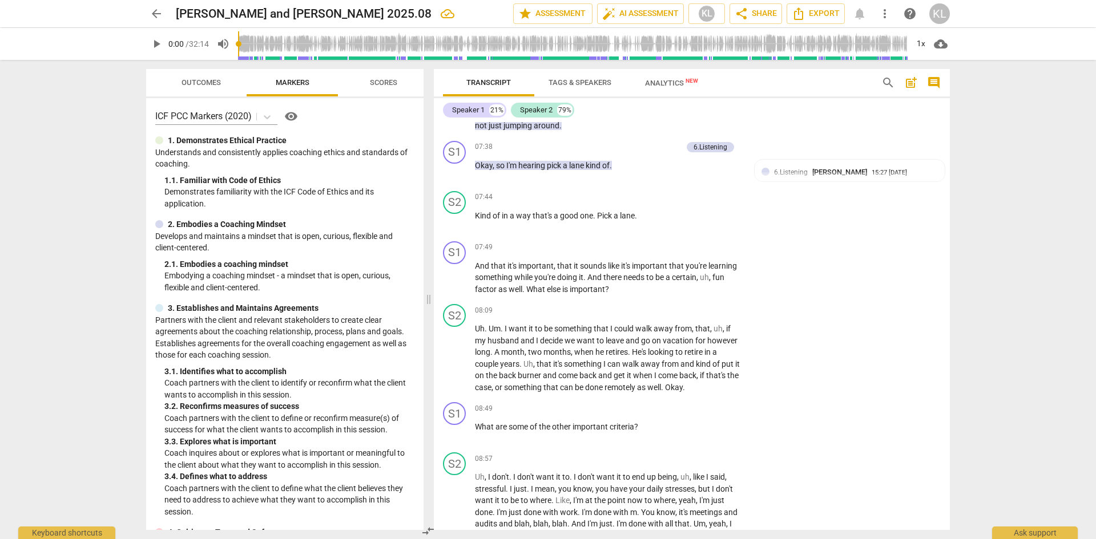
click at [572, 81] on span "Tags & Speakers" at bounding box center [579, 82] width 63 height 9
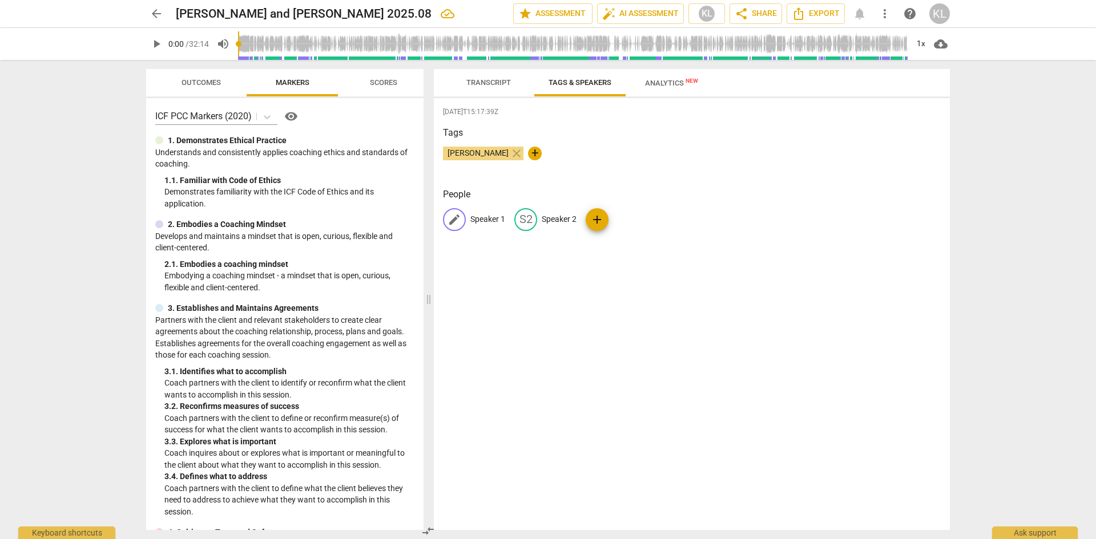
click at [461, 219] on div "edit" at bounding box center [454, 219] width 23 height 23
type input "[PERSON_NAME]"
click at [629, 215] on div "edit Speaker 2" at bounding box center [619, 219] width 62 height 23
type input "[PERSON_NAME]"
click at [603, 285] on div "[DATE]T15:17:39Z Tags [PERSON_NAME] close + People edit [PERSON_NAME] edit [PER…" at bounding box center [692, 314] width 516 height 432
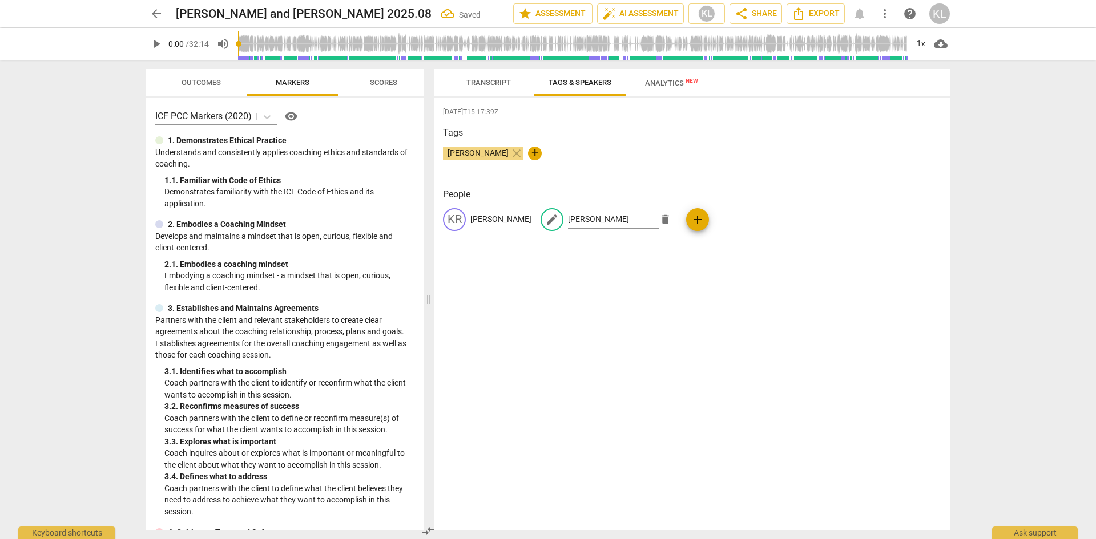
click at [486, 83] on span "Transcript" at bounding box center [488, 82] width 45 height 9
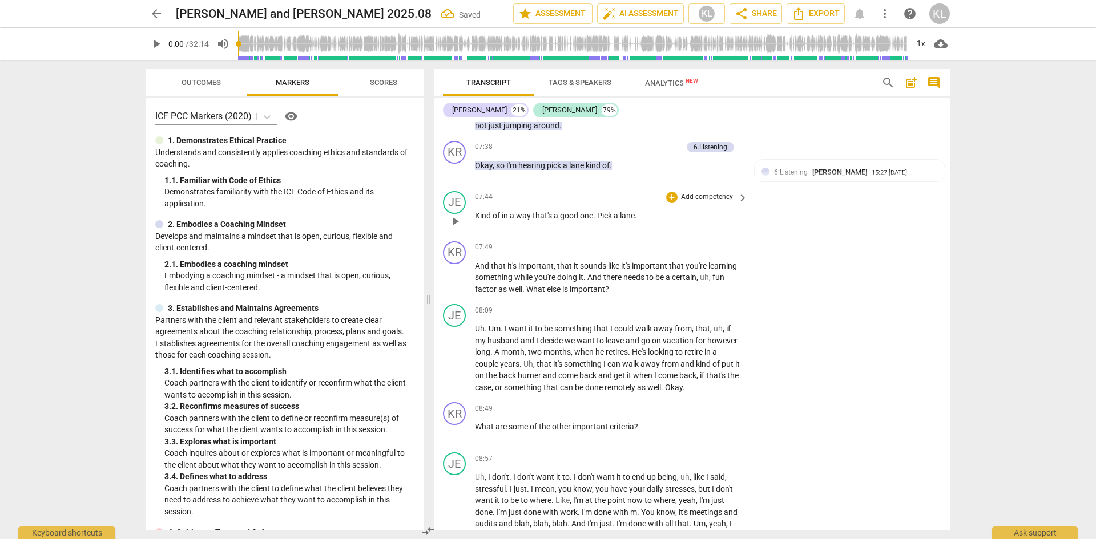
scroll to position [1484, 0]
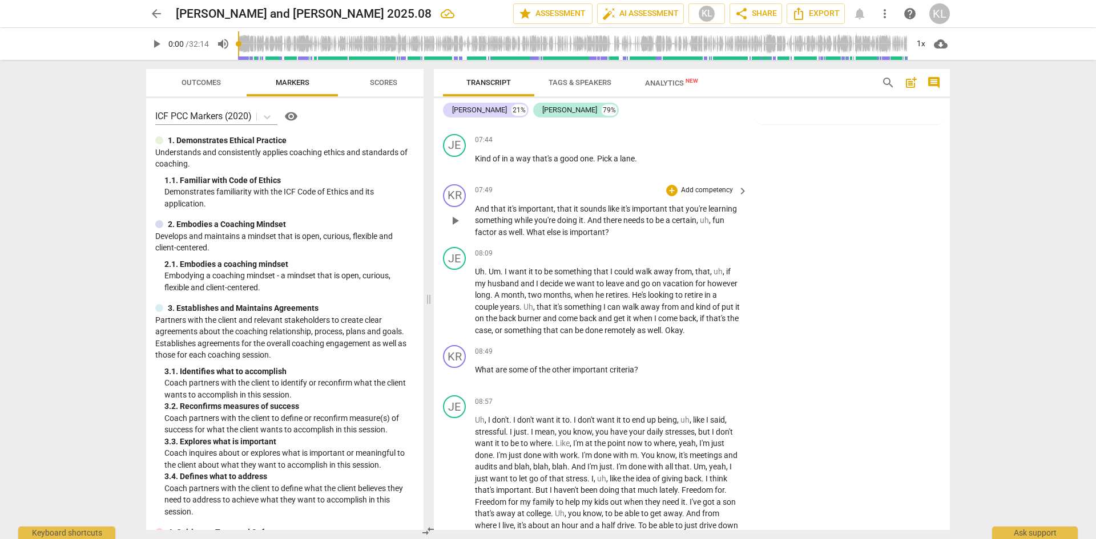
click at [700, 188] on p "Add competency" at bounding box center [707, 190] width 54 height 10
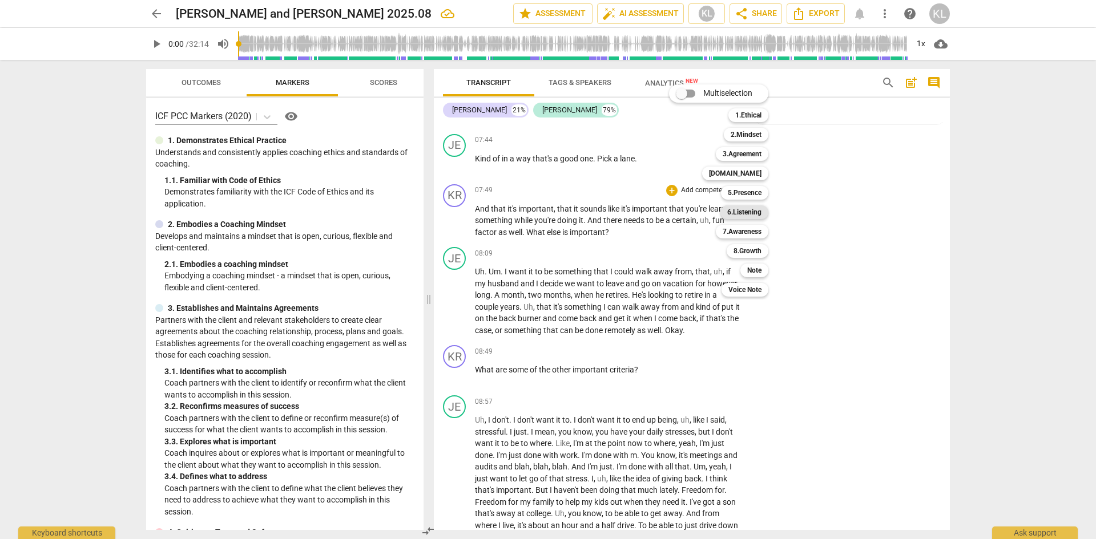
click at [754, 212] on b "6.Listening" at bounding box center [744, 212] width 34 height 14
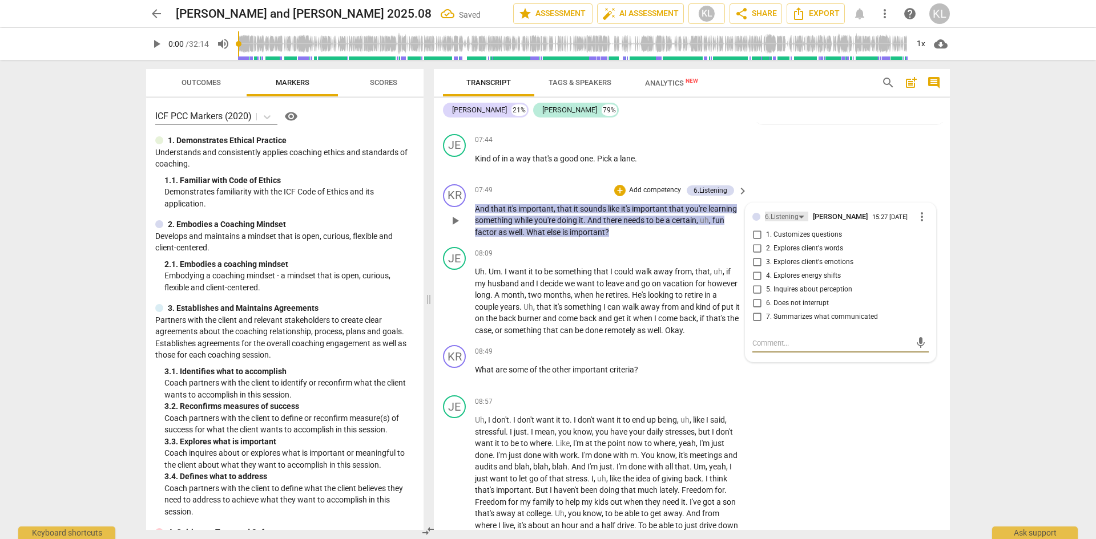
click at [774, 216] on div "6.Listening" at bounding box center [782, 217] width 34 height 11
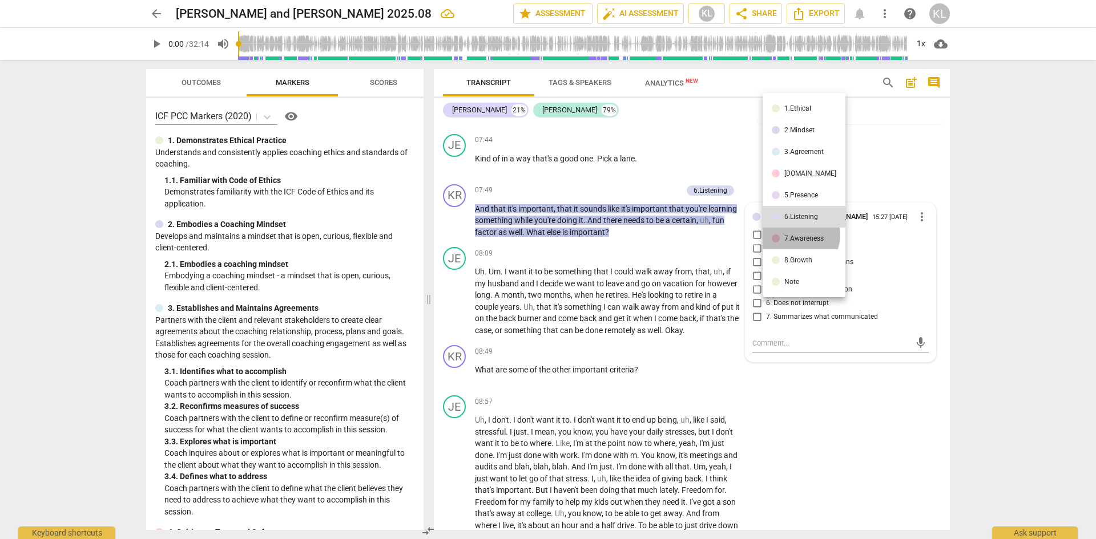
click at [799, 235] on div "7.Awareness" at bounding box center [803, 238] width 39 height 7
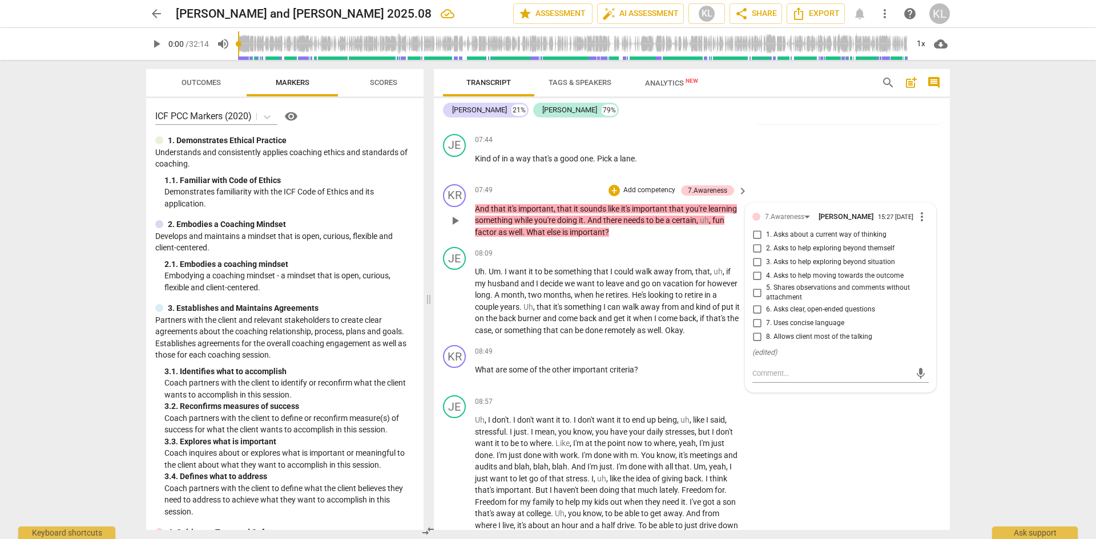
click at [783, 286] on span "5. Shares observations and comments without attachment" at bounding box center [845, 293] width 158 height 20
click at [766, 286] on input "5. Shares observations and comments without attachment" at bounding box center [757, 293] width 18 height 14
click at [772, 288] on span "5. Shares observations and comments without attachment" at bounding box center [845, 293] width 158 height 20
click at [766, 288] on input "5. Shares observations and comments without attachment" at bounding box center [757, 293] width 18 height 14
click at [772, 288] on span "5. Shares observations and comments without attachment" at bounding box center [845, 293] width 158 height 20
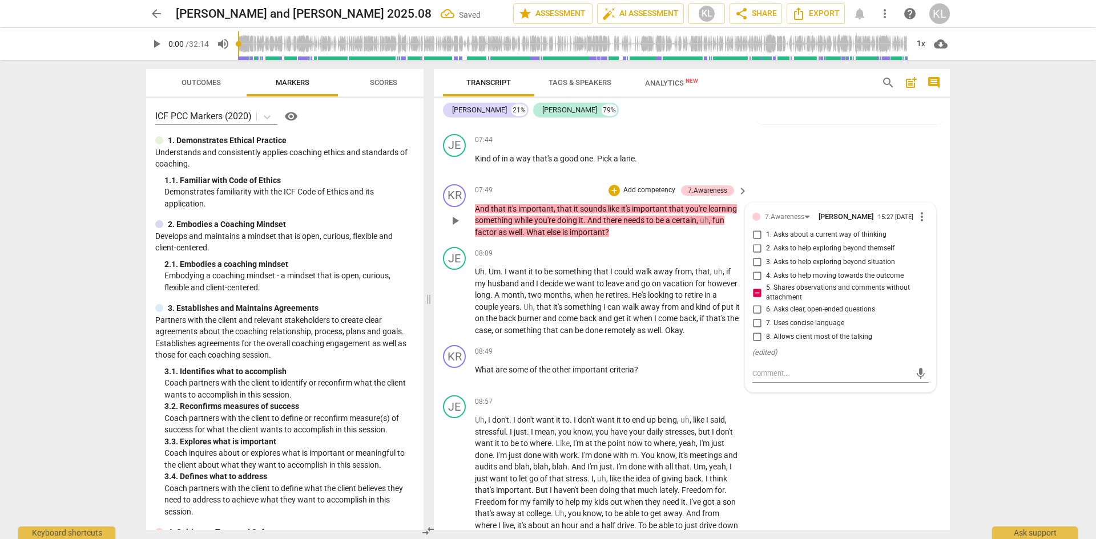
click at [766, 288] on input "5. Shares observations and comments without attachment" at bounding box center [757, 293] width 18 height 14
checkbox input "false"
click at [793, 219] on div "7.Awareness" at bounding box center [784, 217] width 39 height 11
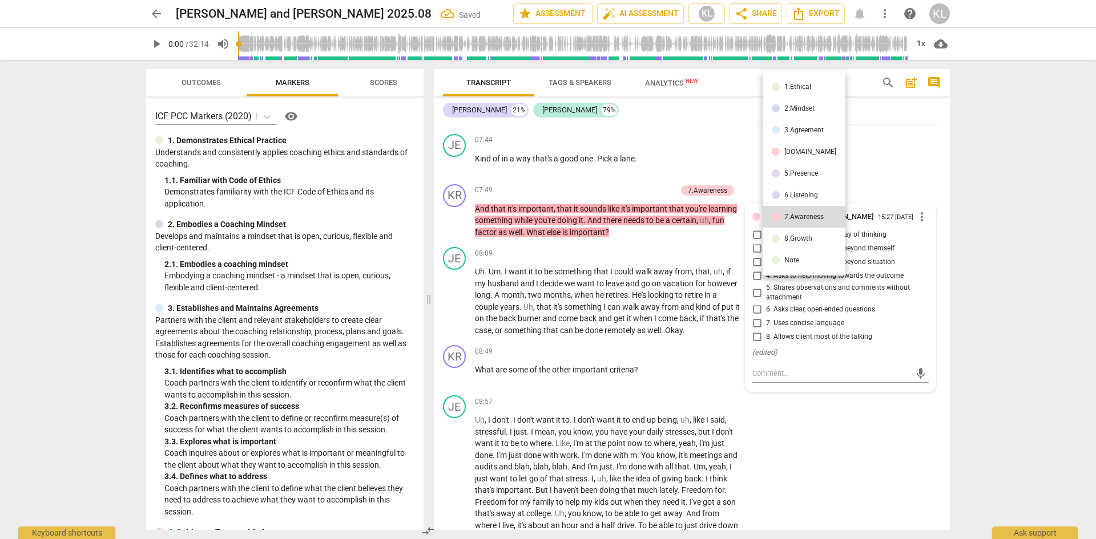
click at [799, 193] on div "6.Listening" at bounding box center [801, 195] width 34 height 7
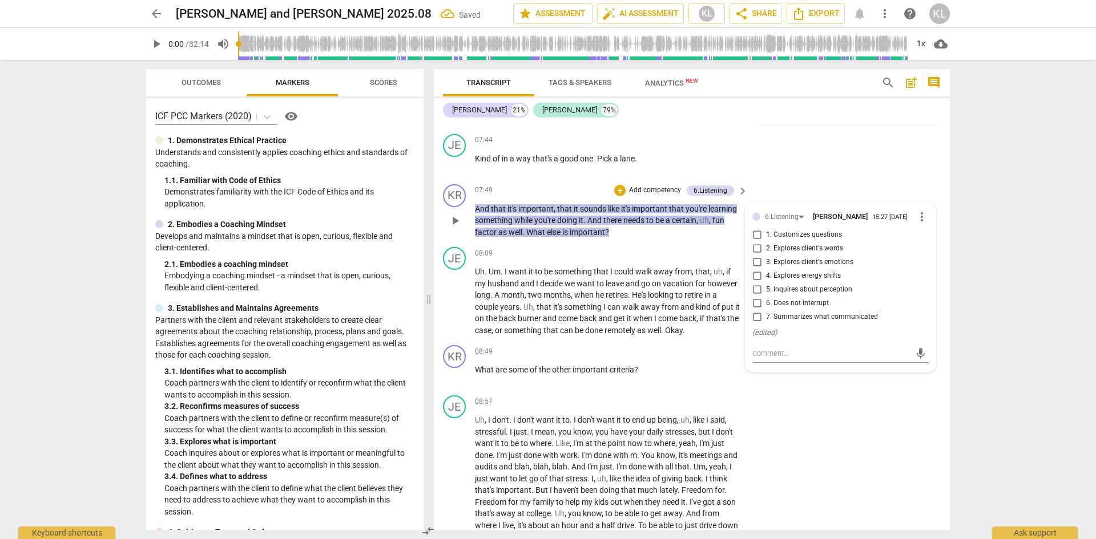
click at [801, 315] on span "7. Summarizes what communicated" at bounding box center [822, 317] width 112 height 10
click at [766, 315] on input "7. Summarizes what communicated" at bounding box center [757, 317] width 18 height 14
checkbox input "true"
click at [554, 238] on div "KR play_arrow pause 07:49 + Add competency 6.Listening keyboard_arrow_right And…" at bounding box center [692, 211] width 516 height 63
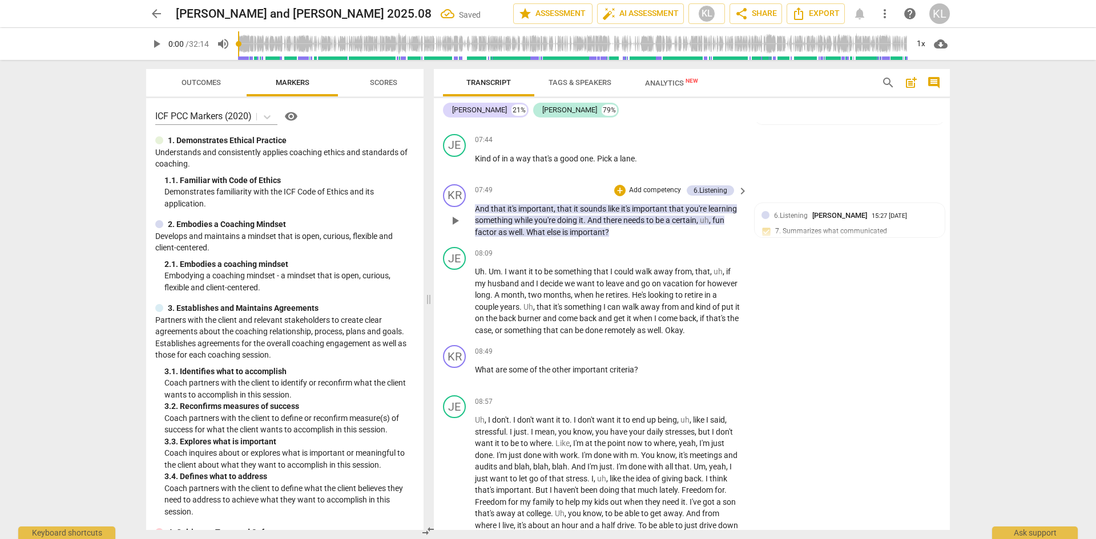
click at [535, 229] on span "What" at bounding box center [536, 232] width 21 height 9
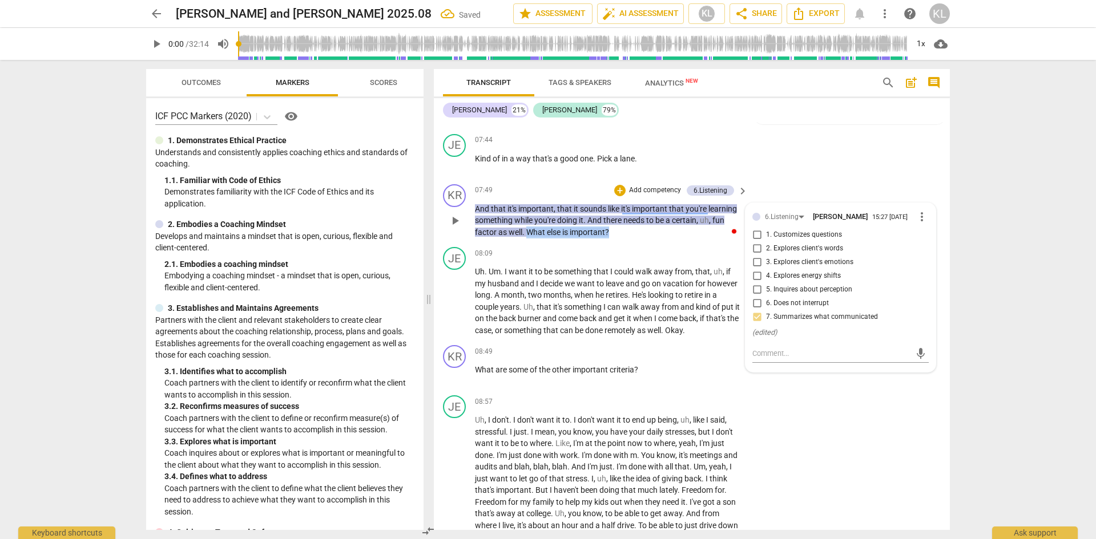
drag, startPoint x: 528, startPoint y: 229, endPoint x: 609, endPoint y: 232, distance: 81.1
click at [609, 232] on p "And that it's important , that it sounds like it's important that you're learni…" at bounding box center [608, 220] width 267 height 35
click at [621, 216] on div "+" at bounding box center [620, 217] width 11 height 11
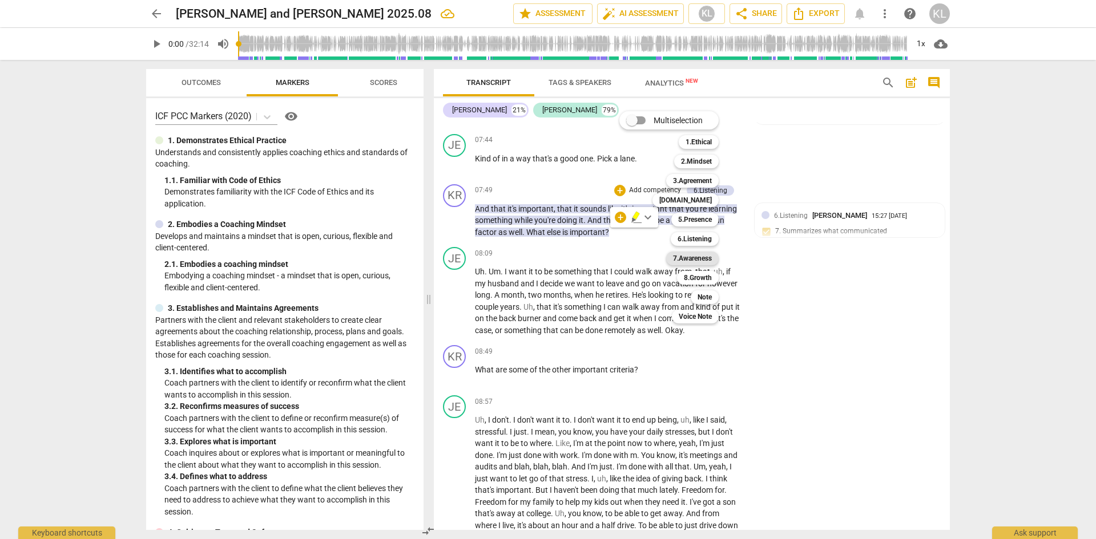
click at [698, 257] on b "7.Awareness" at bounding box center [692, 259] width 39 height 14
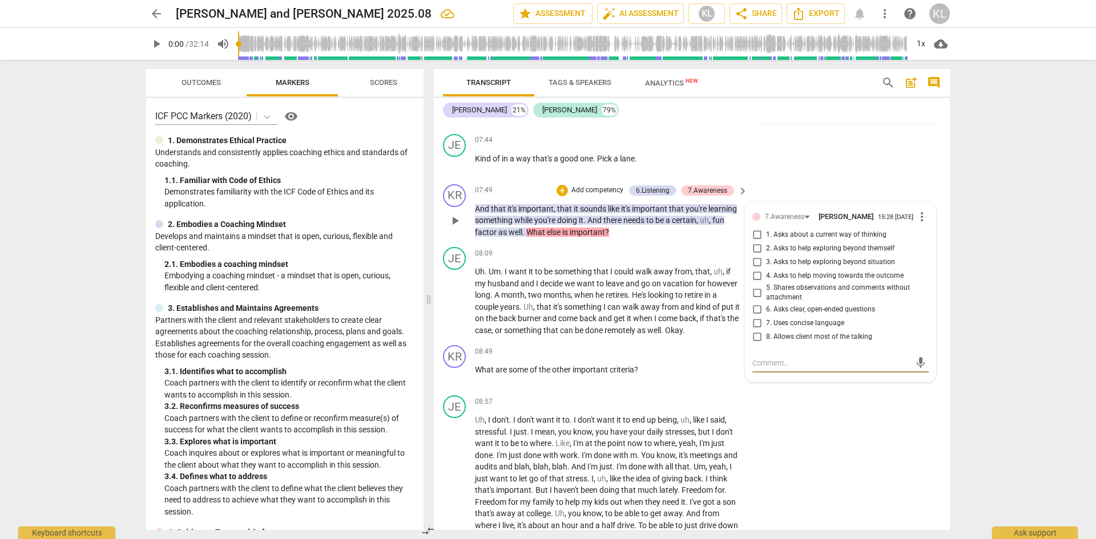
click at [771, 309] on span "6. Asks clear, open-ended questions" at bounding box center [820, 310] width 109 height 10
click at [766, 309] on input "6. Asks clear, open-ended questions" at bounding box center [757, 310] width 18 height 14
checkbox input "true"
click at [861, 185] on div "KR play_arrow pause 07:49 + Add competency 6.Listening 7.Awareness keyboard_arr…" at bounding box center [692, 211] width 516 height 63
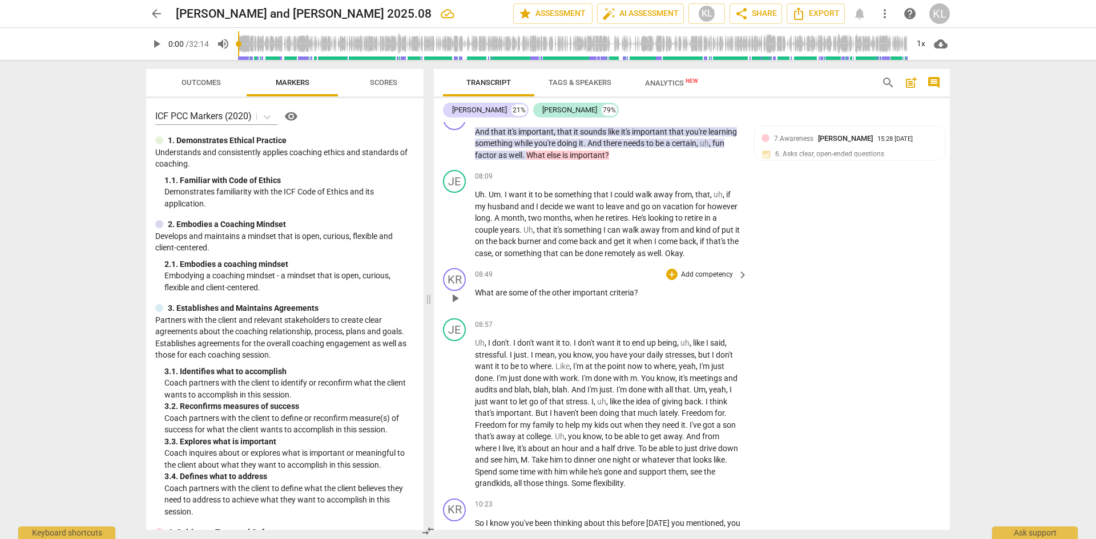
scroll to position [1541, 0]
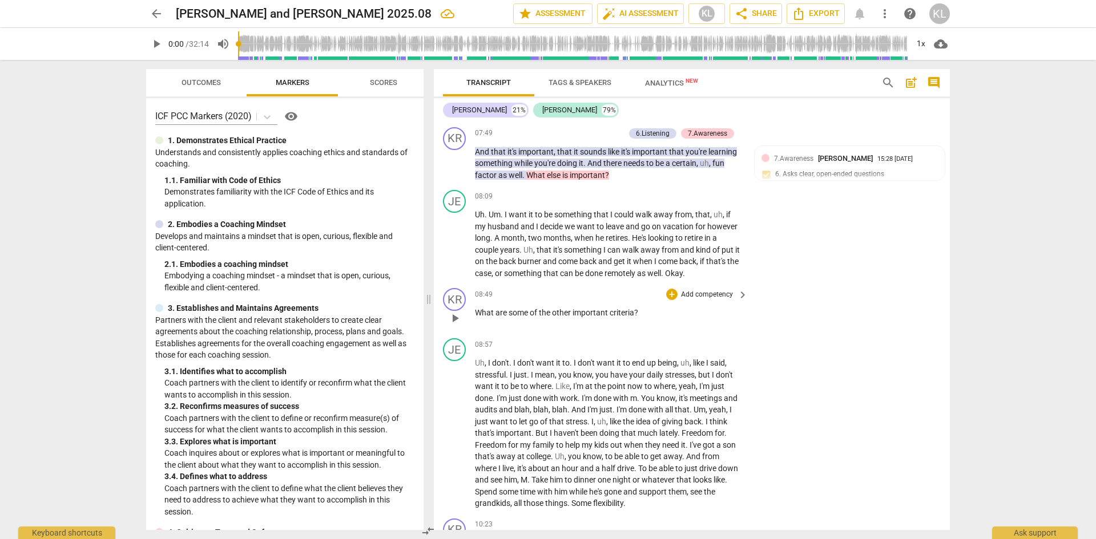
click at [697, 295] on p "Add competency" at bounding box center [707, 295] width 54 height 10
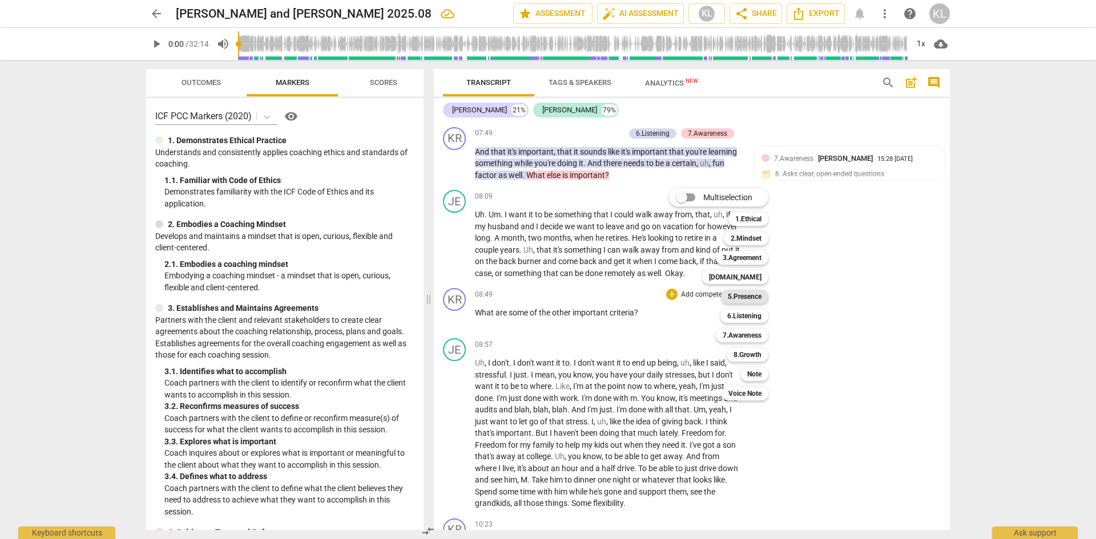
click at [757, 296] on b "5.Presence" at bounding box center [745, 297] width 34 height 14
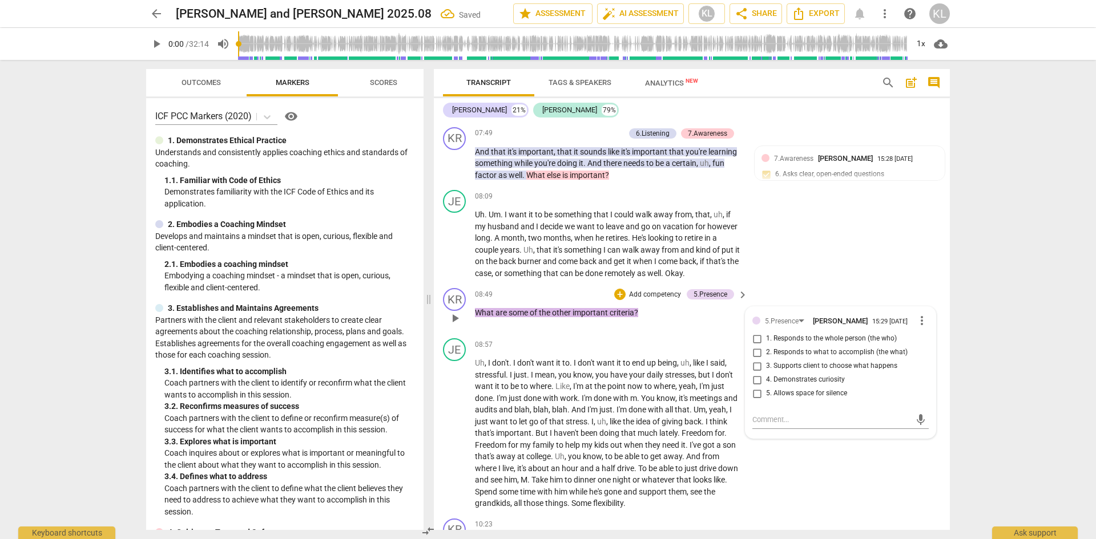
click at [789, 377] on span "4. Demonstrates curiosity" at bounding box center [805, 380] width 79 height 10
click at [766, 377] on input "4. Demonstrates curiosity" at bounding box center [757, 380] width 18 height 14
checkbox input "true"
click at [853, 283] on div "JE play_arrow pause 08:09 + Add competency keyboard_arrow_right Uh . Um . I wan…" at bounding box center [692, 234] width 516 height 98
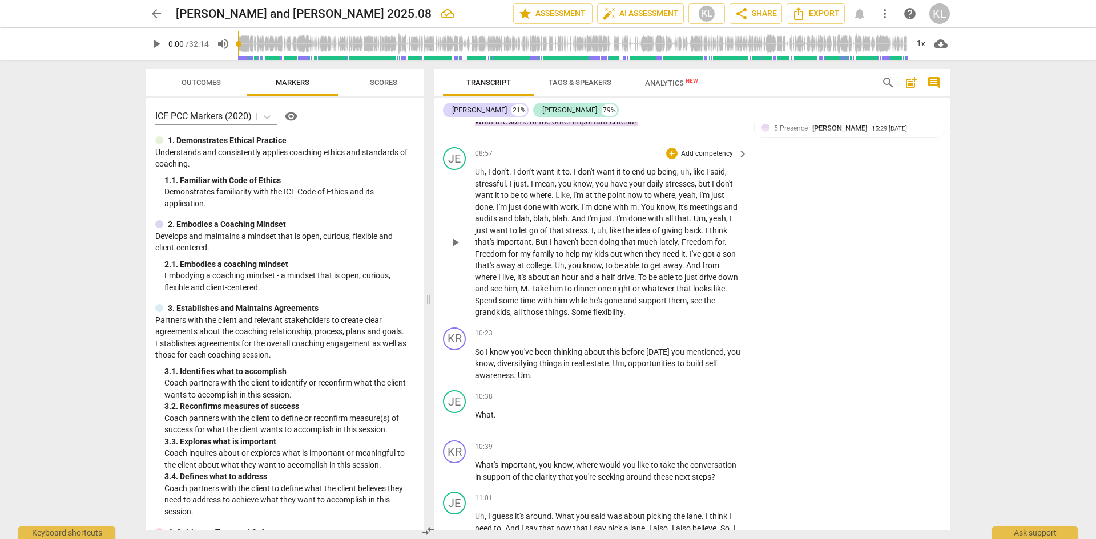
scroll to position [1712, 0]
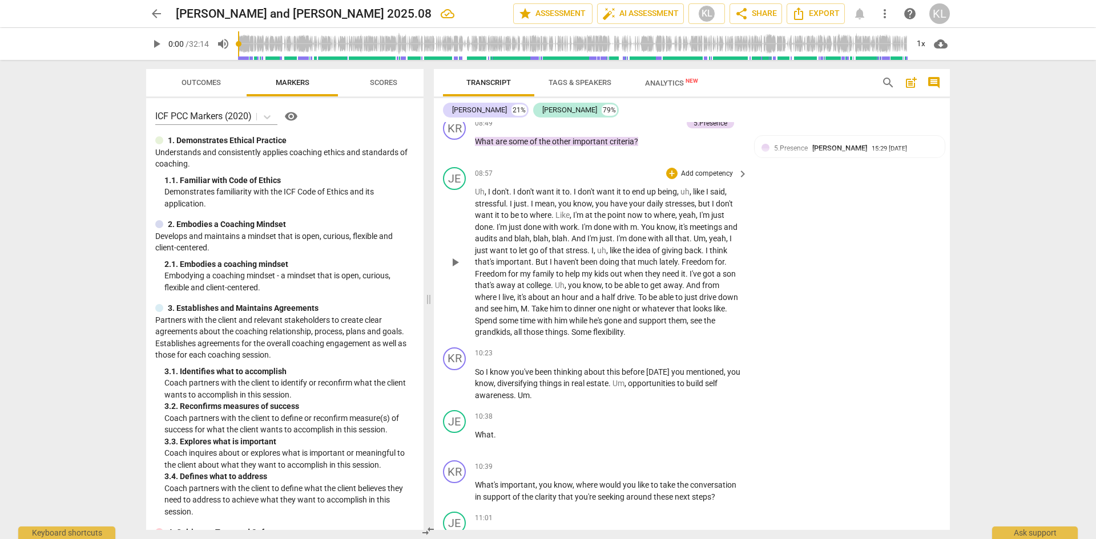
click at [597, 310] on span "dinner" at bounding box center [585, 308] width 24 height 9
click at [597, 306] on span "dinner" at bounding box center [585, 308] width 24 height 9
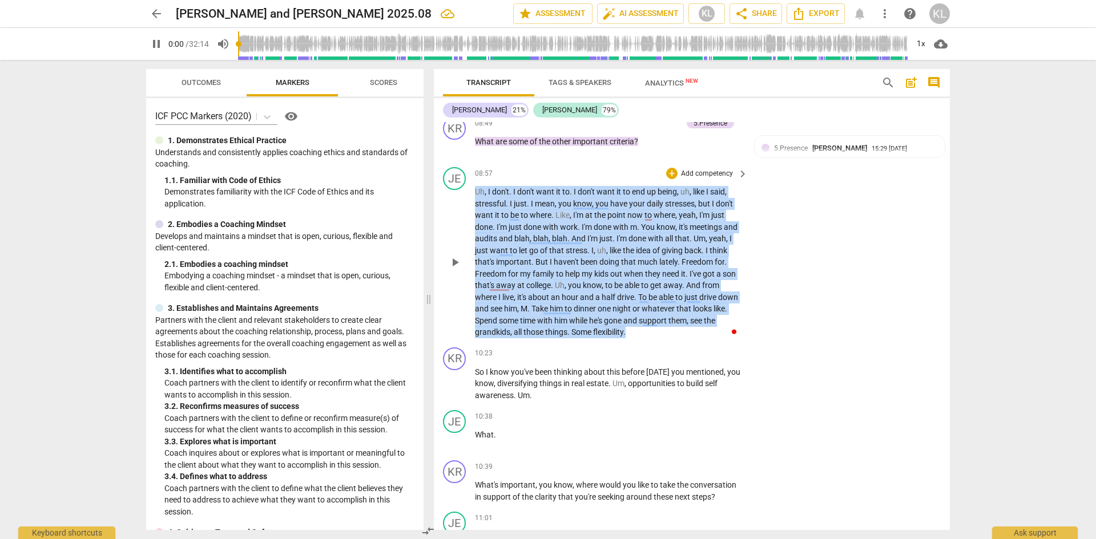
click at [597, 306] on span "dinner" at bounding box center [585, 308] width 24 height 9
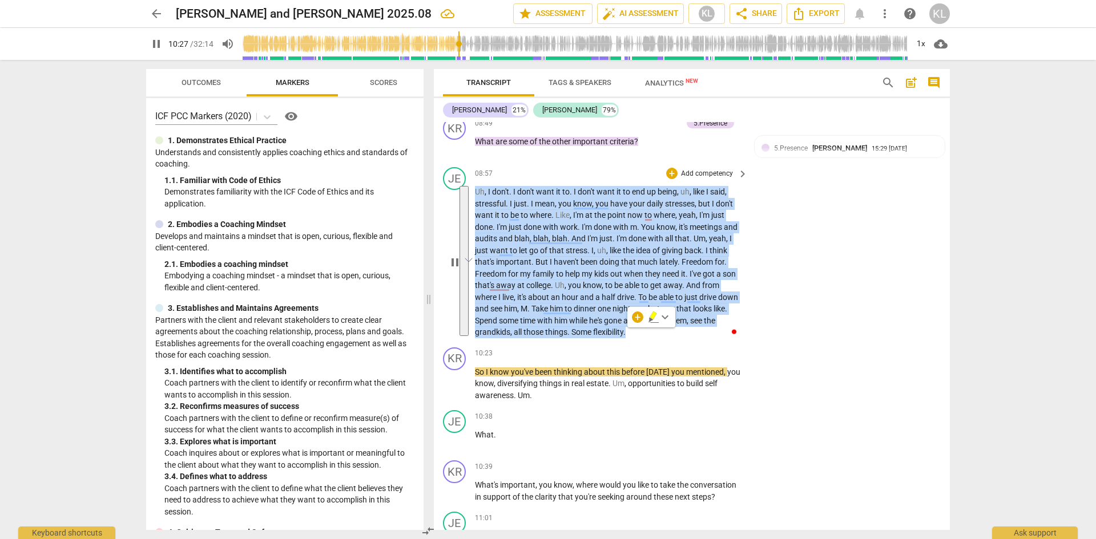
click at [450, 261] on span "pause" at bounding box center [455, 263] width 14 height 14
type input "628"
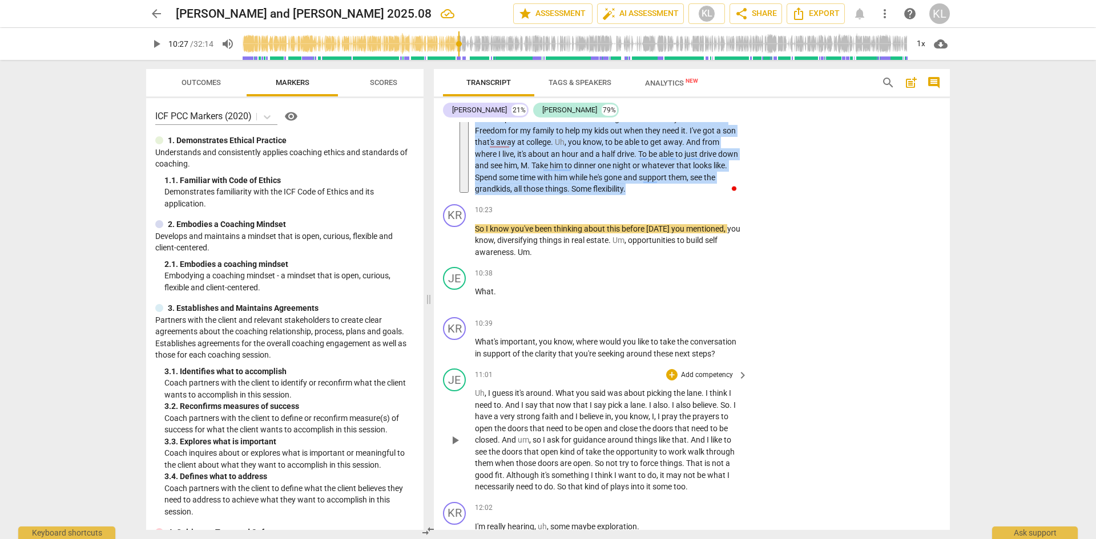
scroll to position [1883, 0]
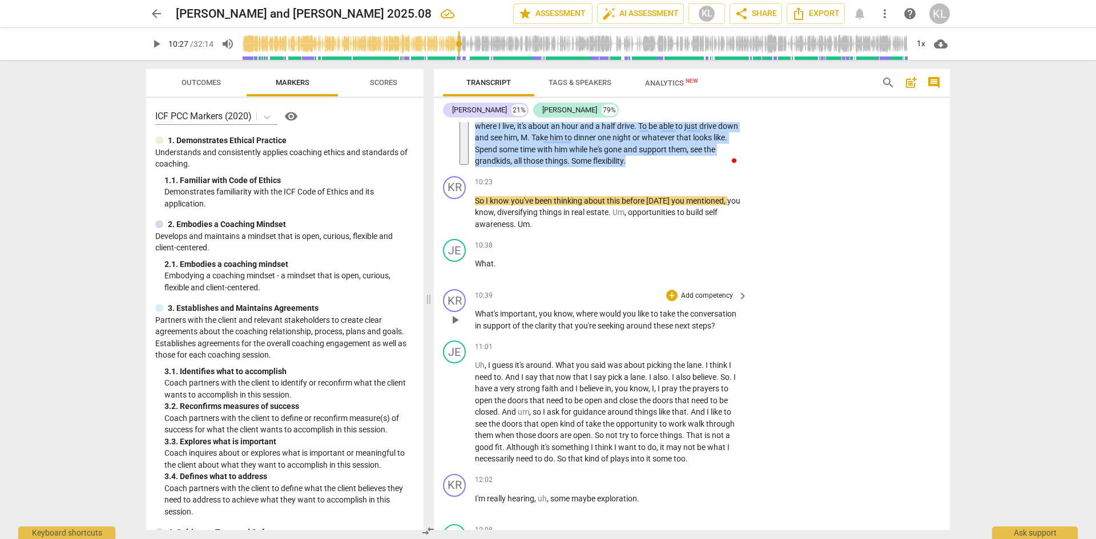
click at [707, 293] on p "Add competency" at bounding box center [707, 296] width 54 height 10
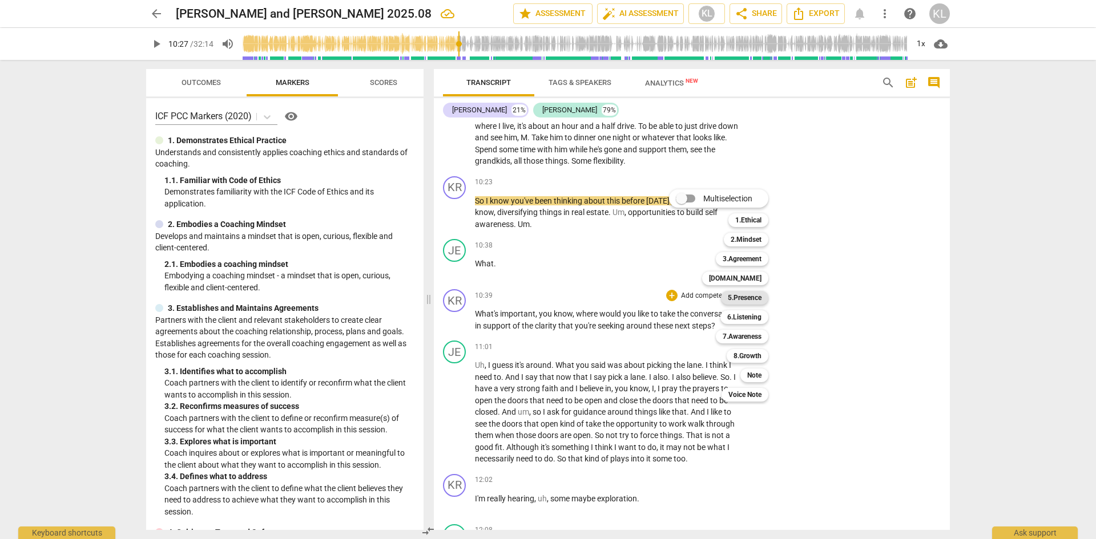
click at [744, 298] on b "5.Presence" at bounding box center [745, 298] width 34 height 14
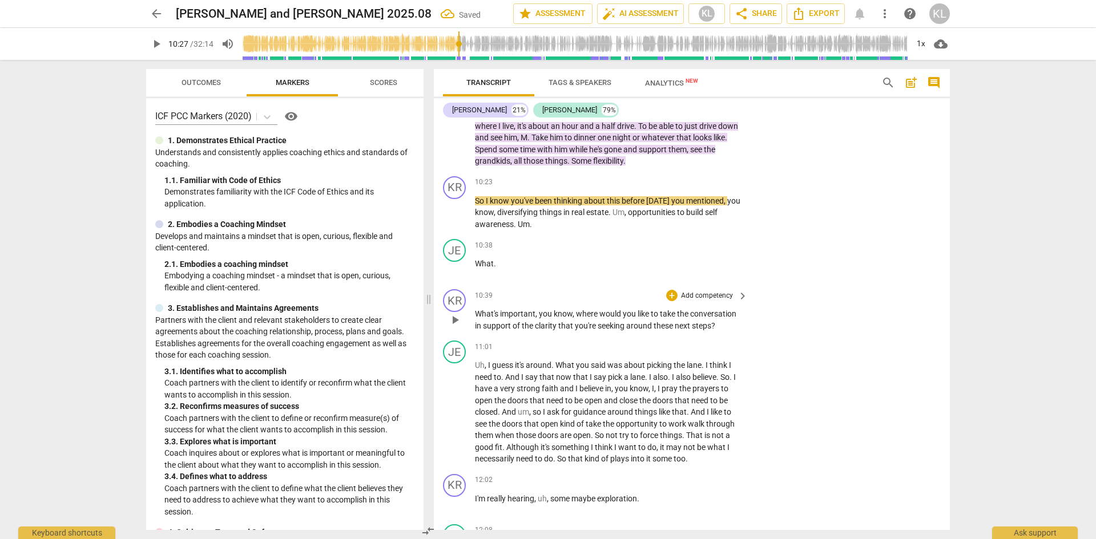
click at [692, 310] on span "conversation" at bounding box center [713, 313] width 46 height 9
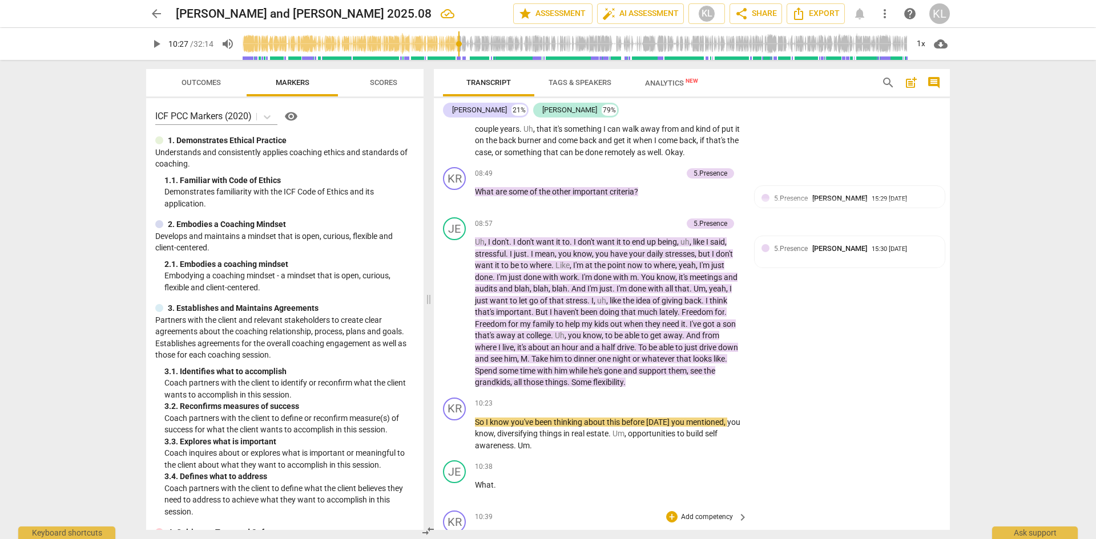
scroll to position [1655, 0]
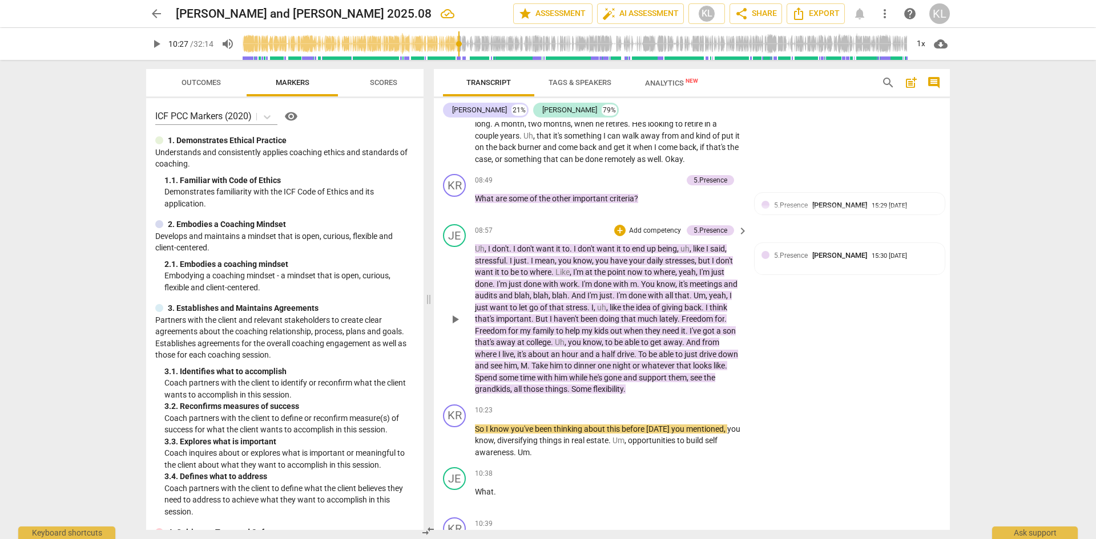
click at [845, 358] on div "JE play_arrow pause 08:57 + Add competency 5.Presence keyboard_arrow_right Uh ,…" at bounding box center [692, 310] width 516 height 180
click at [837, 254] on span "[PERSON_NAME]" at bounding box center [839, 255] width 55 height 9
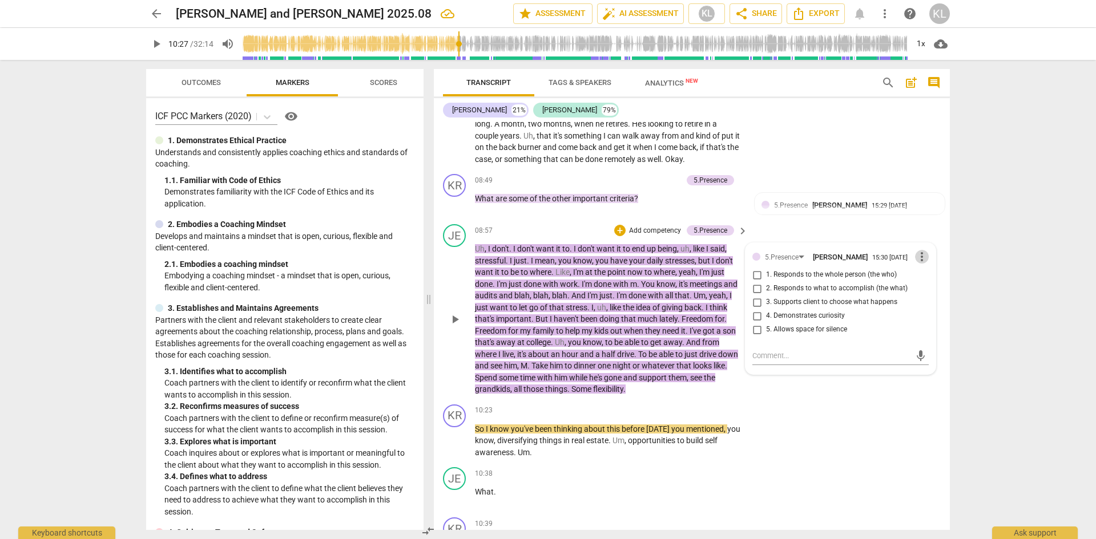
click at [919, 254] on span "more_vert" at bounding box center [922, 257] width 14 height 14
click at [916, 279] on li "Delete" at bounding box center [930, 279] width 39 height 22
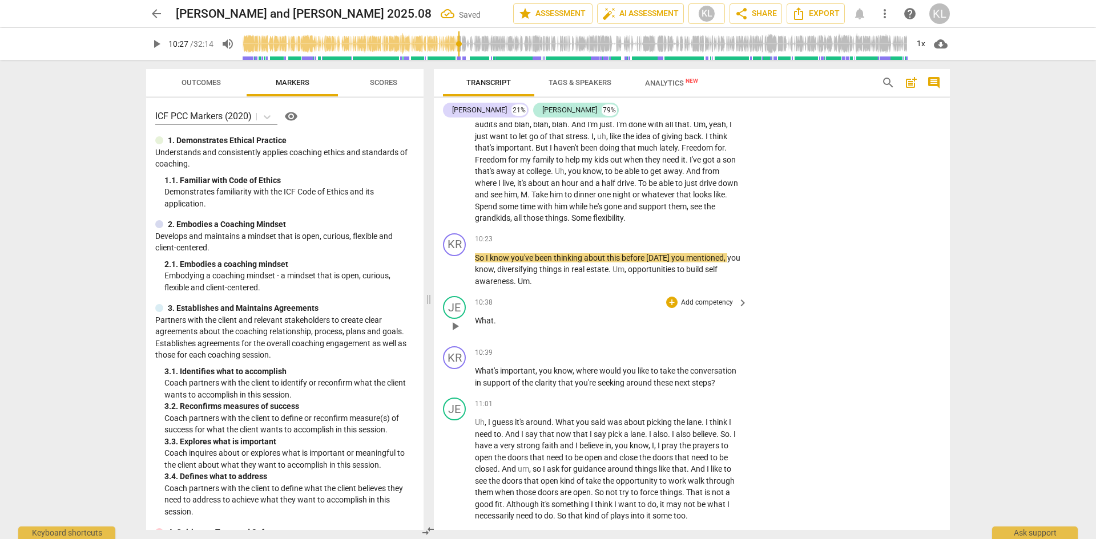
scroll to position [1883, 0]
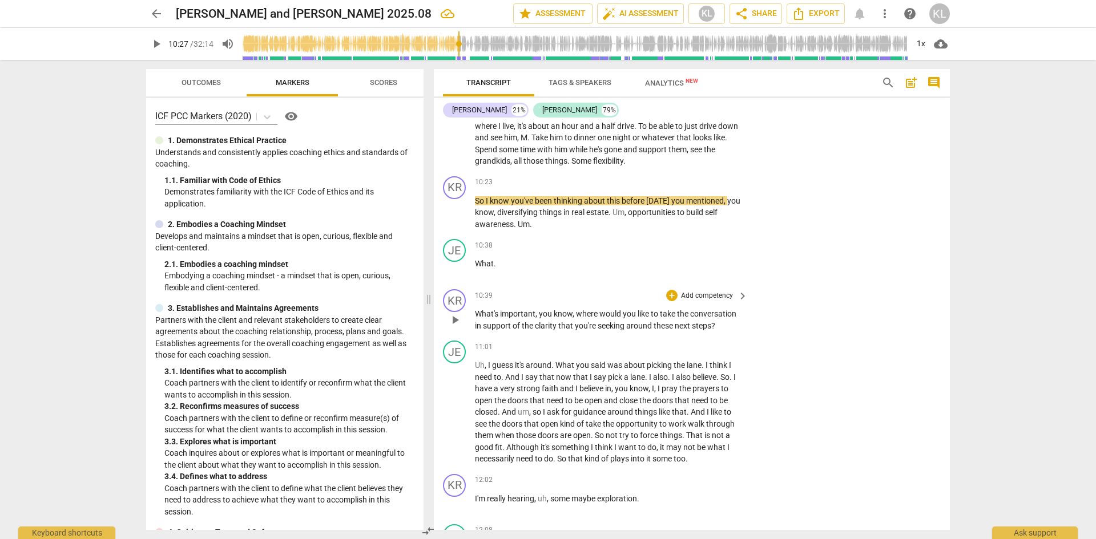
click at [706, 295] on p "Add competency" at bounding box center [707, 296] width 54 height 10
click at [754, 280] on b "[DOMAIN_NAME]" at bounding box center [735, 279] width 52 height 14
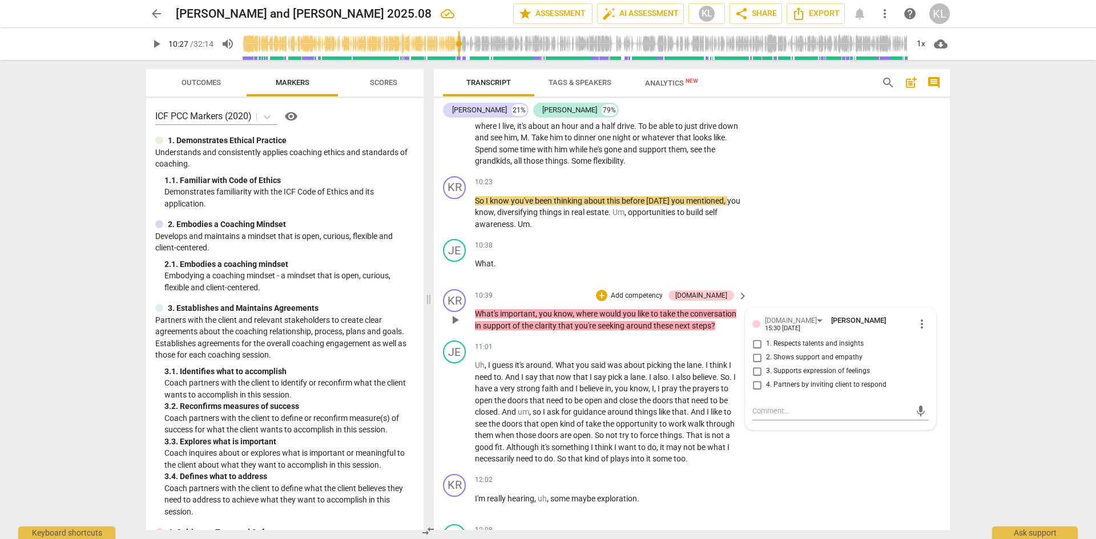
click at [770, 340] on span "1. Respects talents and insights" at bounding box center [815, 344] width 98 height 10
click at [766, 340] on input "1. Respects talents and insights" at bounding box center [757, 344] width 18 height 14
checkbox input "true"
click at [707, 344] on p "Add competency" at bounding box center [707, 347] width 54 height 10
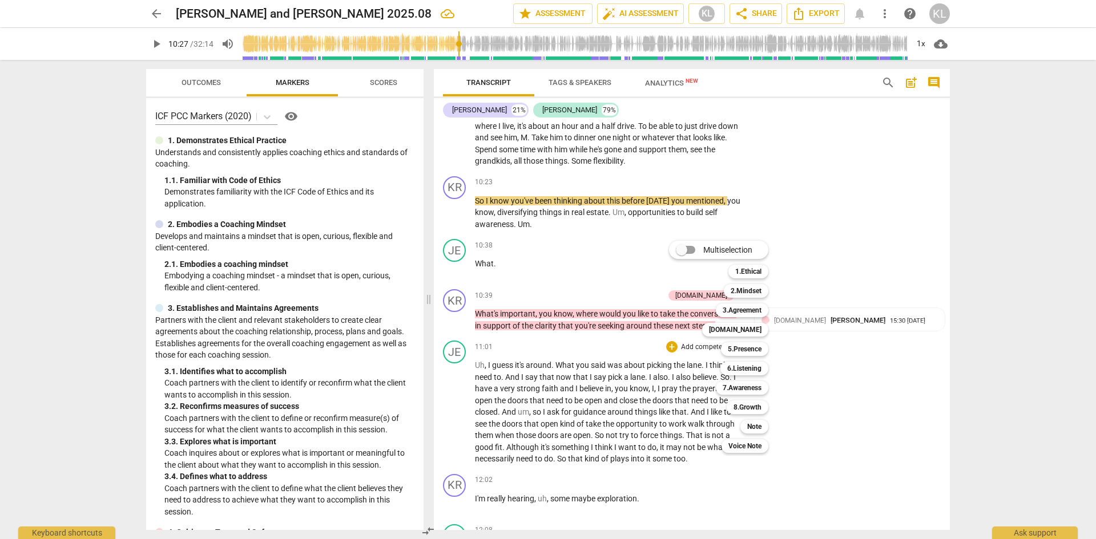
click at [849, 371] on div at bounding box center [548, 269] width 1096 height 539
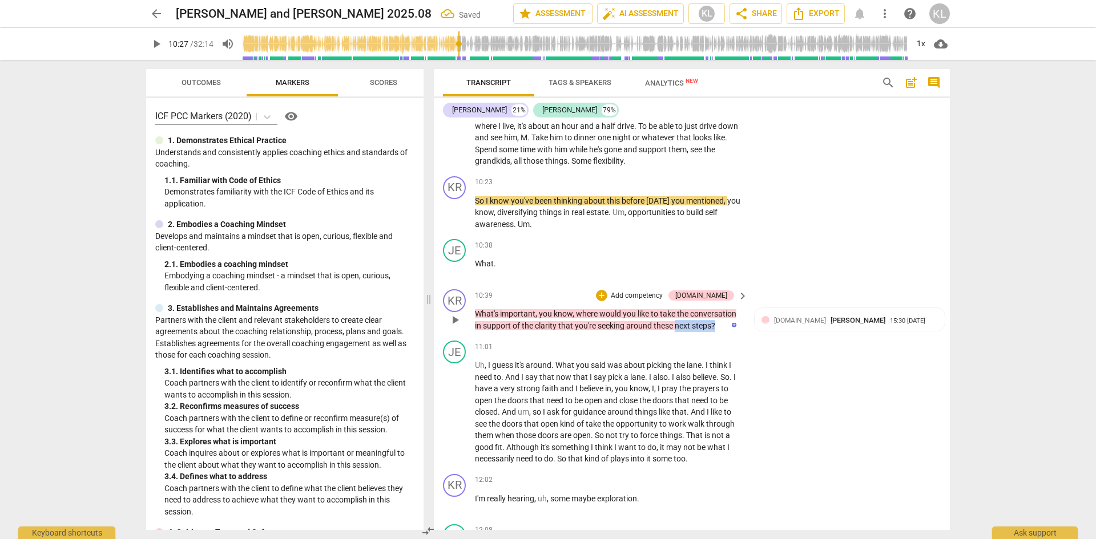
drag, startPoint x: 677, startPoint y: 324, endPoint x: 716, endPoint y: 323, distance: 38.8
click at [716, 323] on p "What's important , you know , where would you like to take the conversation in …" at bounding box center [608, 319] width 267 height 23
click at [726, 310] on div "+" at bounding box center [726, 310] width 11 height 11
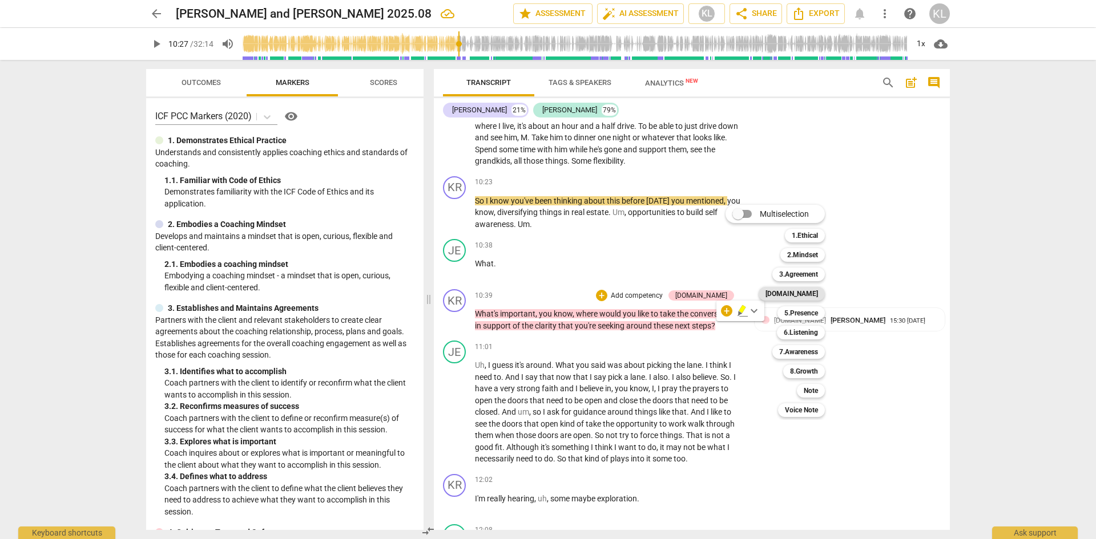
click at [813, 291] on b "[DOMAIN_NAME]" at bounding box center [791, 294] width 52 height 14
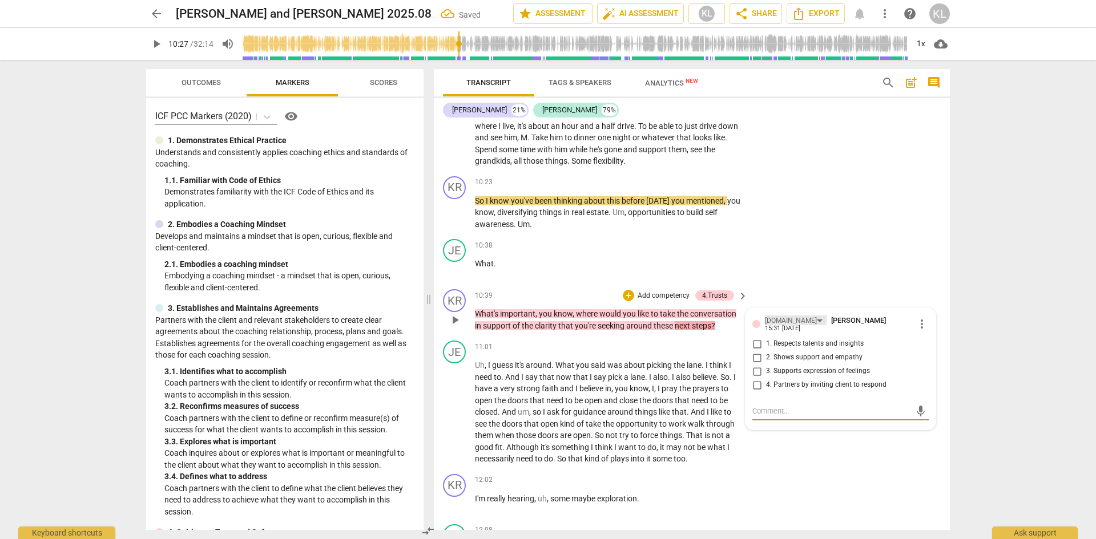
click at [769, 321] on div "[DOMAIN_NAME]" at bounding box center [791, 321] width 52 height 11
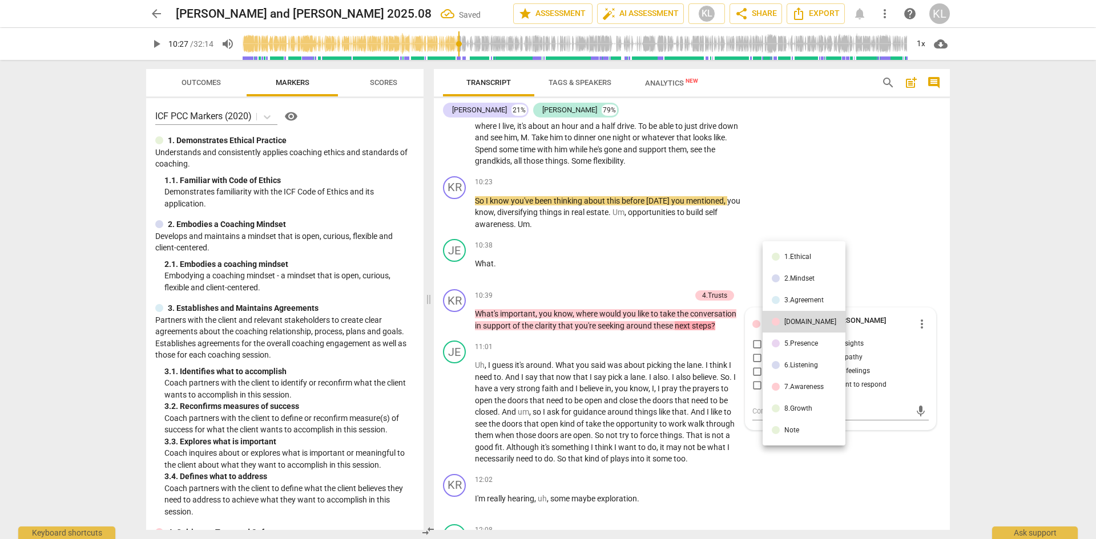
click at [779, 344] on div at bounding box center [775, 344] width 8 height 8
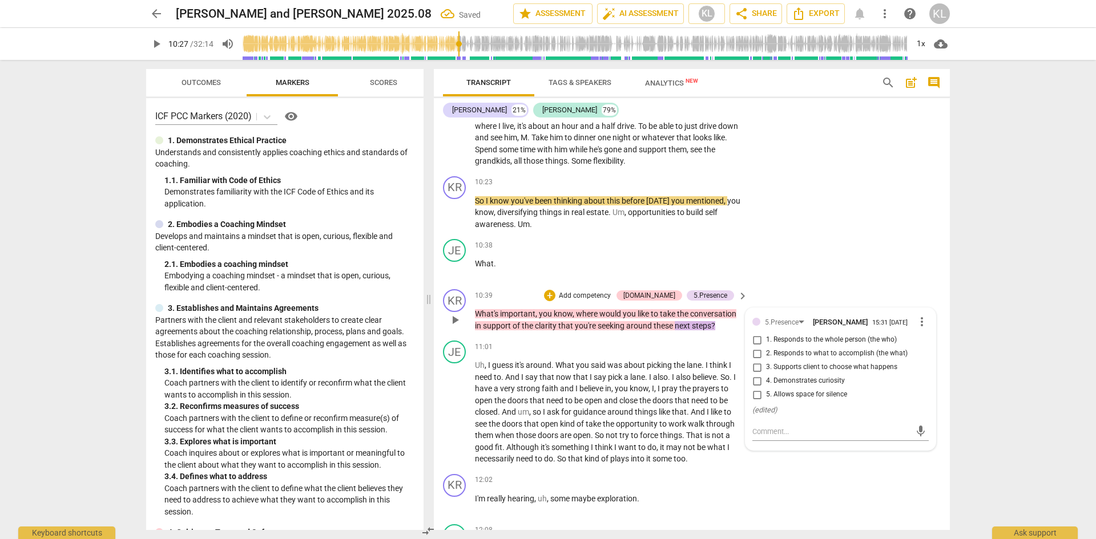
click at [789, 365] on span "3. Supports client to choose what happens" at bounding box center [831, 367] width 131 height 10
click at [766, 365] on input "3. Supports client to choose what happens" at bounding box center [757, 368] width 18 height 14
checkbox input "true"
click at [839, 284] on div "JE play_arrow pause 10:38 + Add competency keyboard_arrow_right What ." at bounding box center [692, 260] width 516 height 50
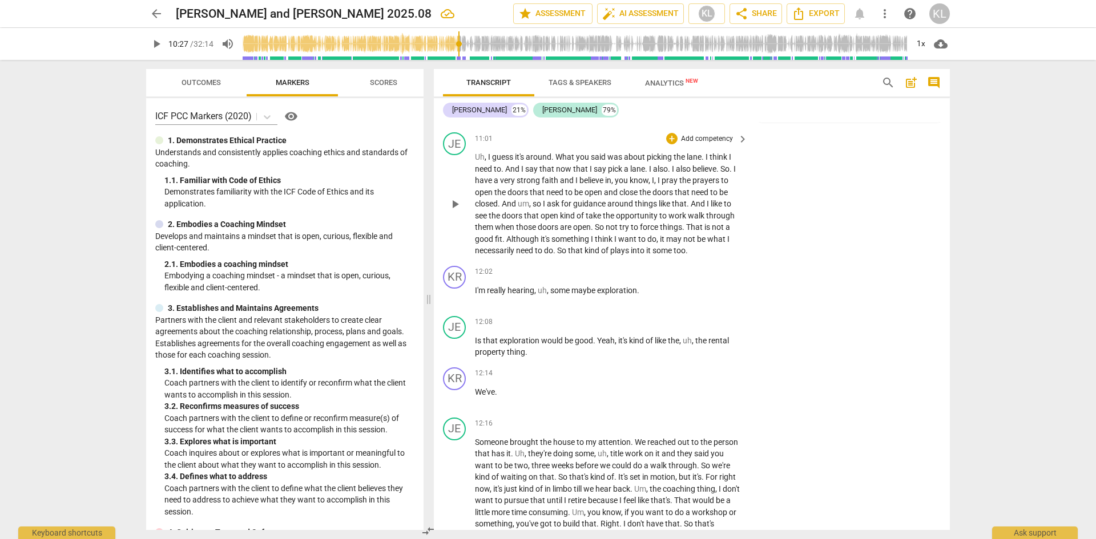
scroll to position [2111, 0]
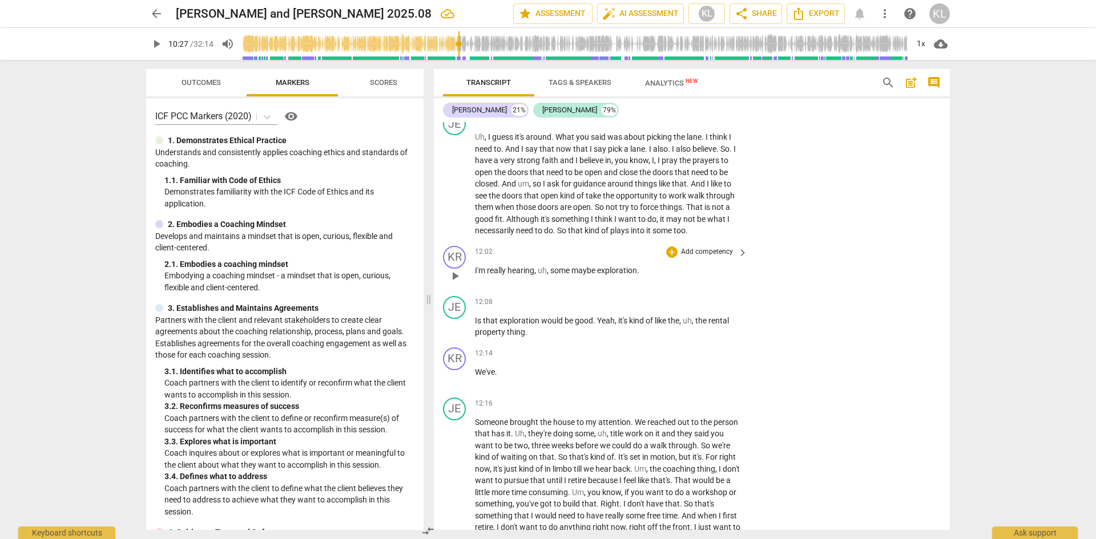
click at [613, 270] on span "exploration" at bounding box center [617, 270] width 40 height 9
click at [603, 269] on span "exploration" at bounding box center [617, 270] width 40 height 9
click at [450, 277] on span "pause" at bounding box center [455, 276] width 14 height 14
type input "730"
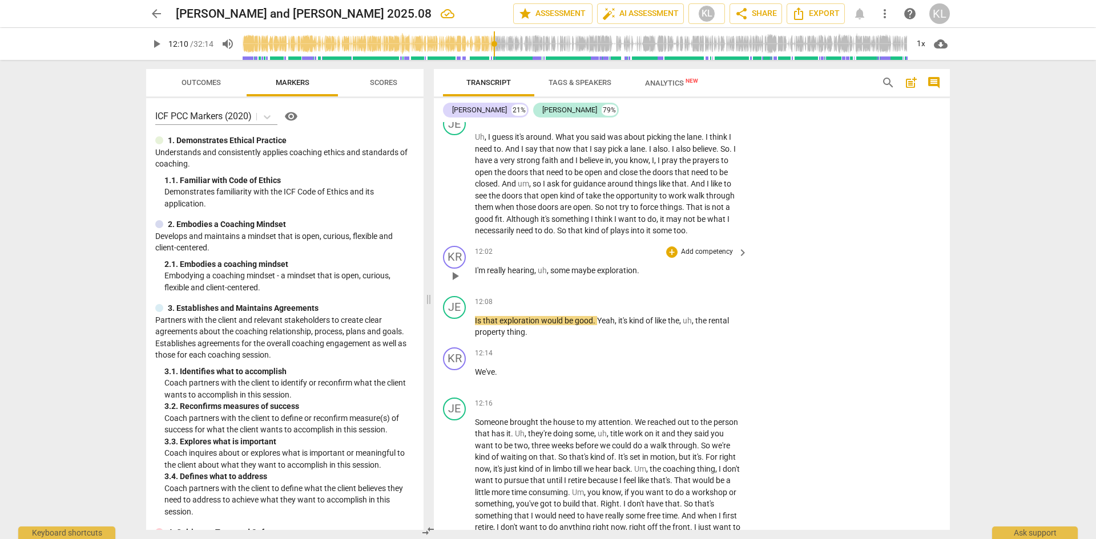
click at [616, 274] on span "exploration" at bounding box center [617, 270] width 40 height 9
click at [706, 250] on p "Add competency" at bounding box center [707, 252] width 54 height 10
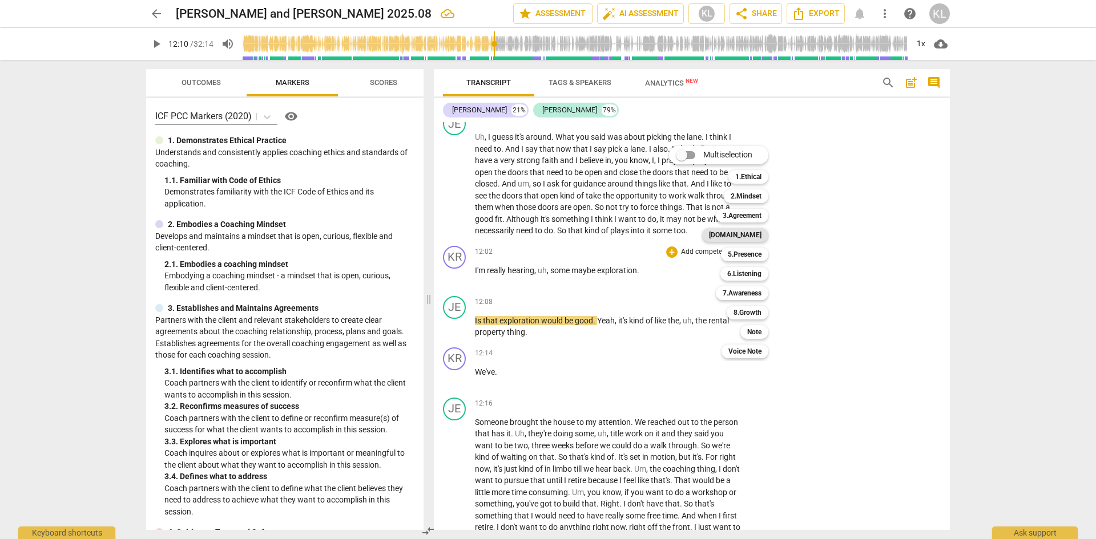
click at [752, 239] on b "[DOMAIN_NAME]" at bounding box center [735, 235] width 52 height 14
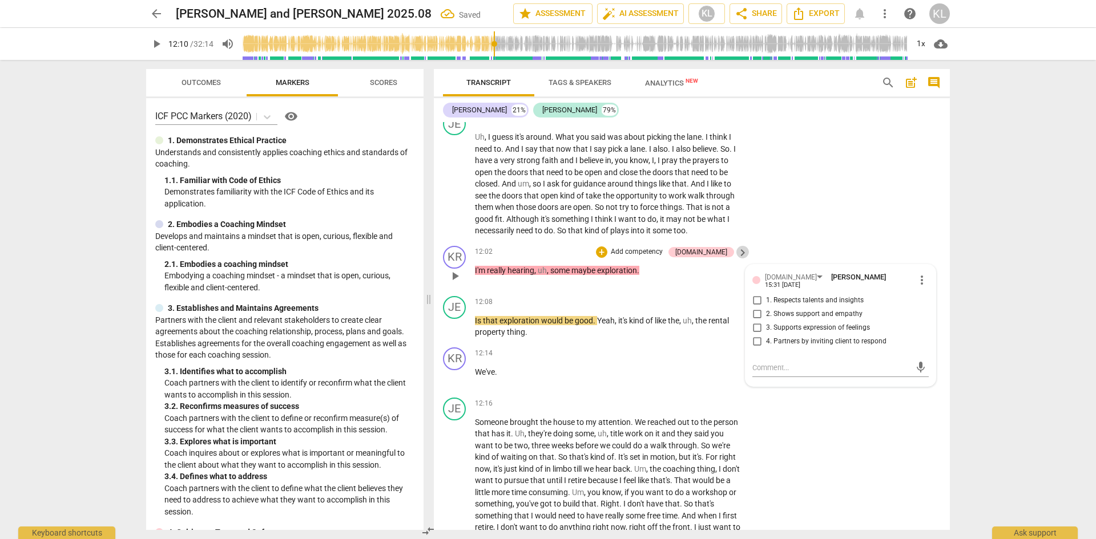
click at [740, 252] on span "keyboard_arrow_right" at bounding box center [743, 253] width 14 height 14
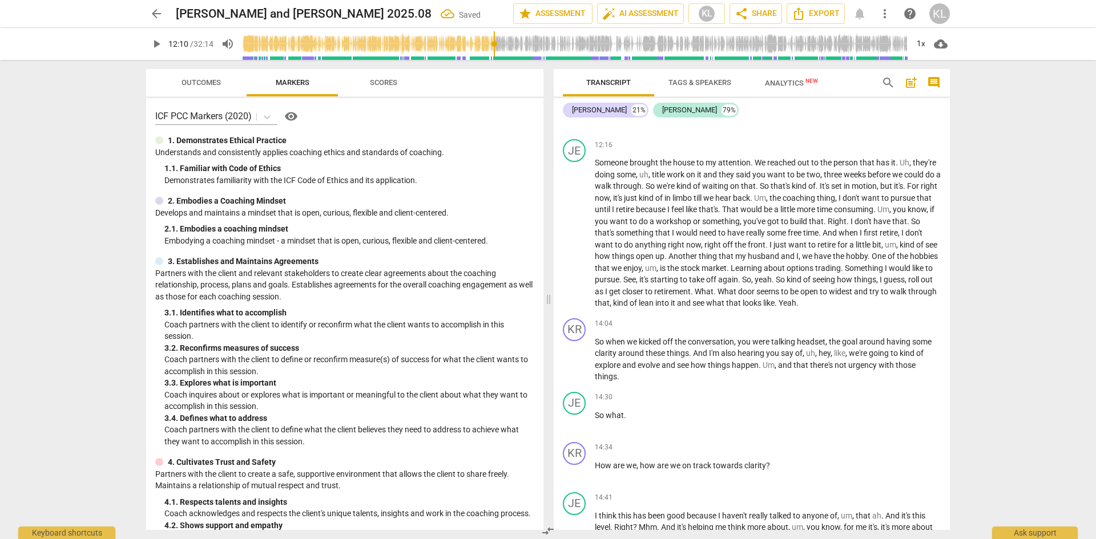
scroll to position [1890, 0]
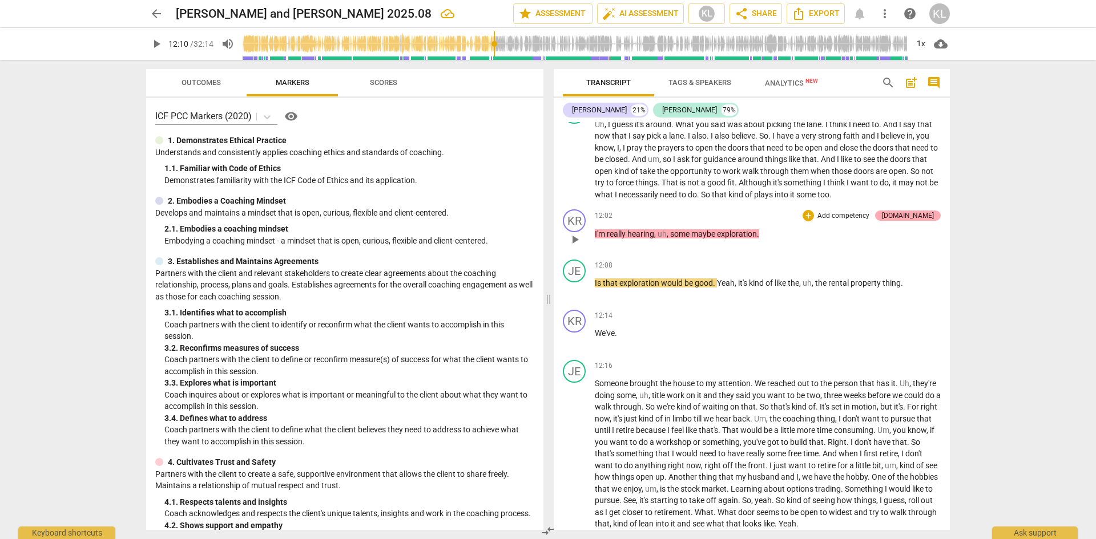
click at [914, 221] on div "[DOMAIN_NAME]" at bounding box center [908, 216] width 52 height 10
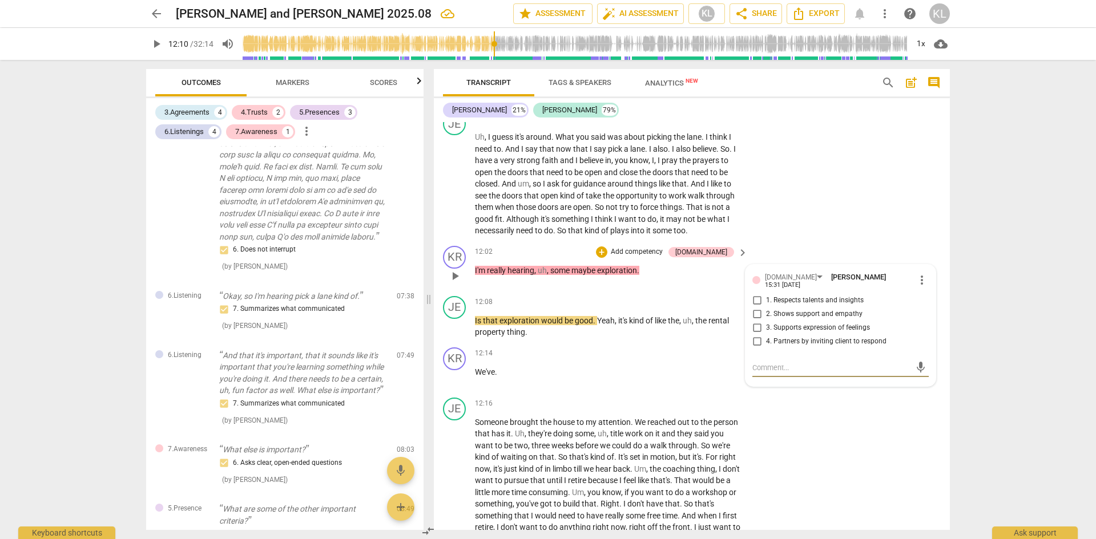
scroll to position [763, 0]
click at [776, 276] on div "[DOMAIN_NAME]" at bounding box center [791, 277] width 52 height 11
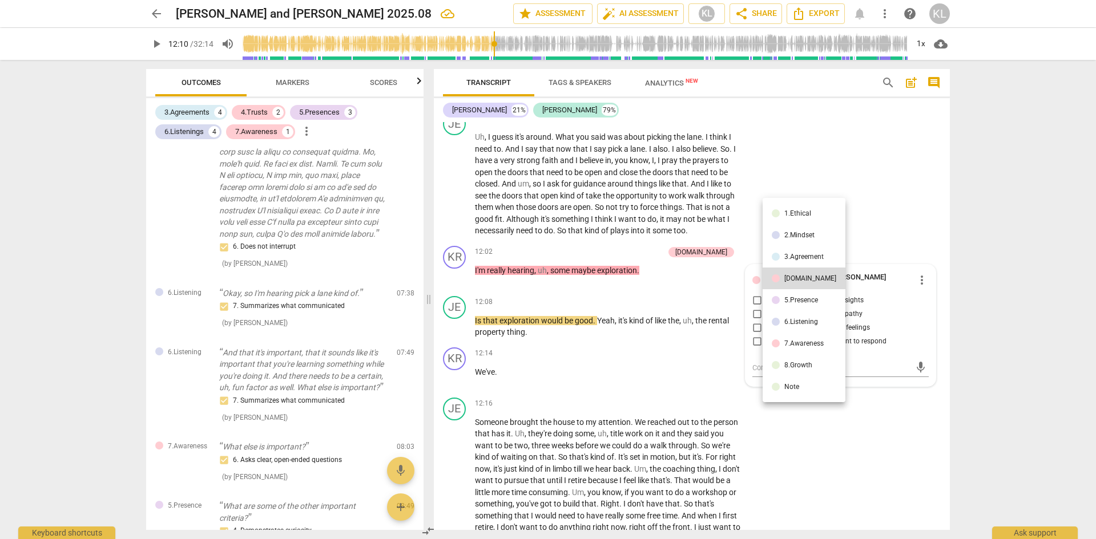
click at [794, 316] on li "6.Listening" at bounding box center [803, 322] width 83 height 22
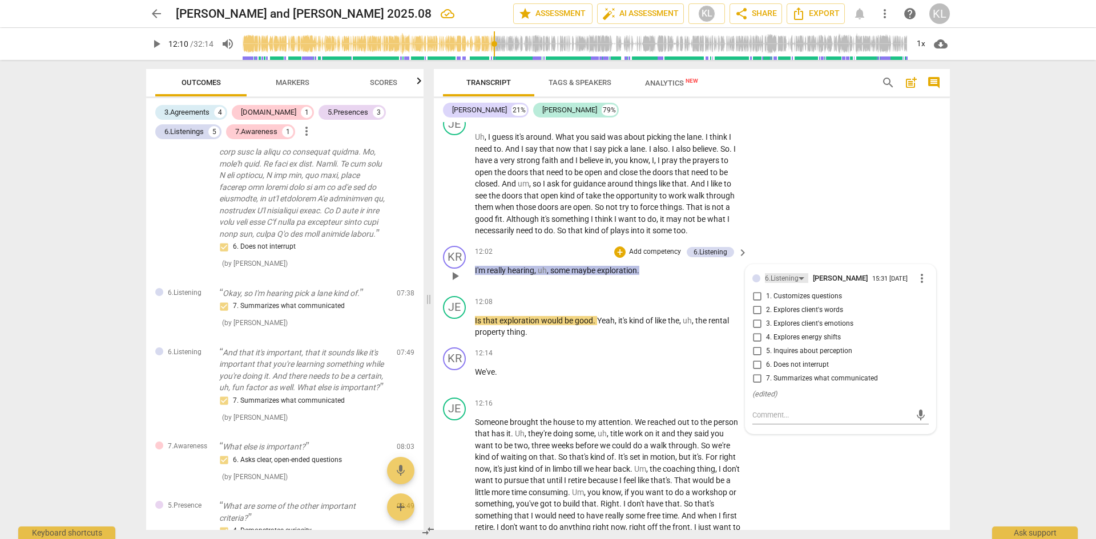
click at [778, 279] on div "6.Listening" at bounding box center [782, 278] width 34 height 11
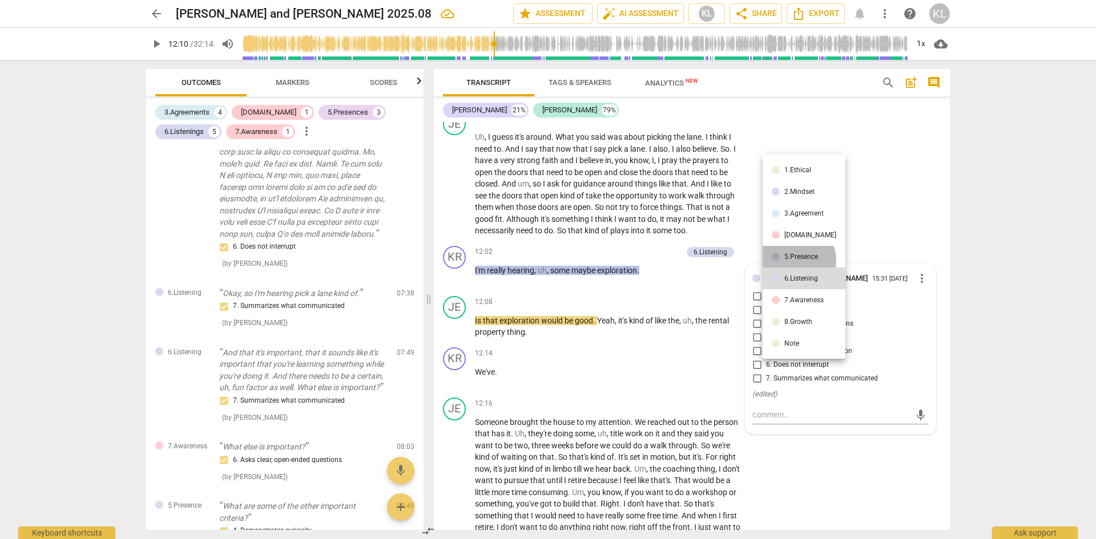
click at [796, 260] on div "5.Presence" at bounding box center [801, 256] width 34 height 7
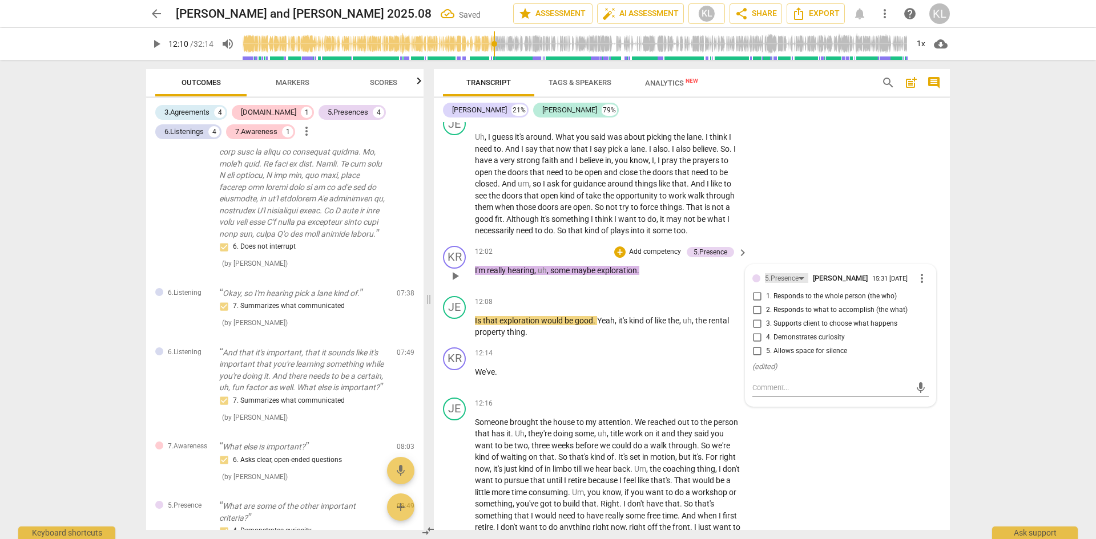
click at [789, 278] on div "5.Presence" at bounding box center [782, 278] width 34 height 11
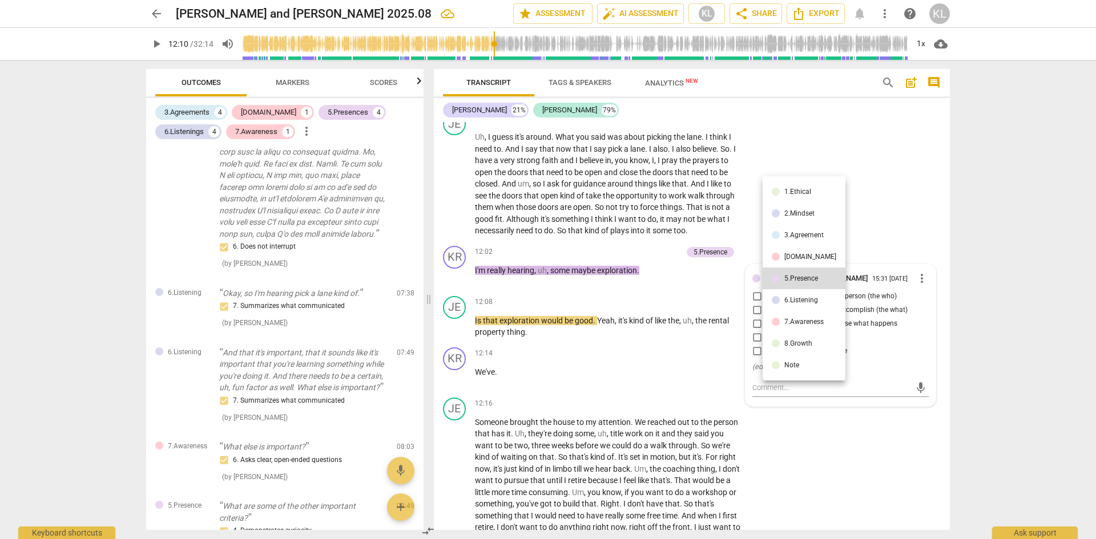
click at [794, 297] on div "6.Listening" at bounding box center [801, 300] width 34 height 7
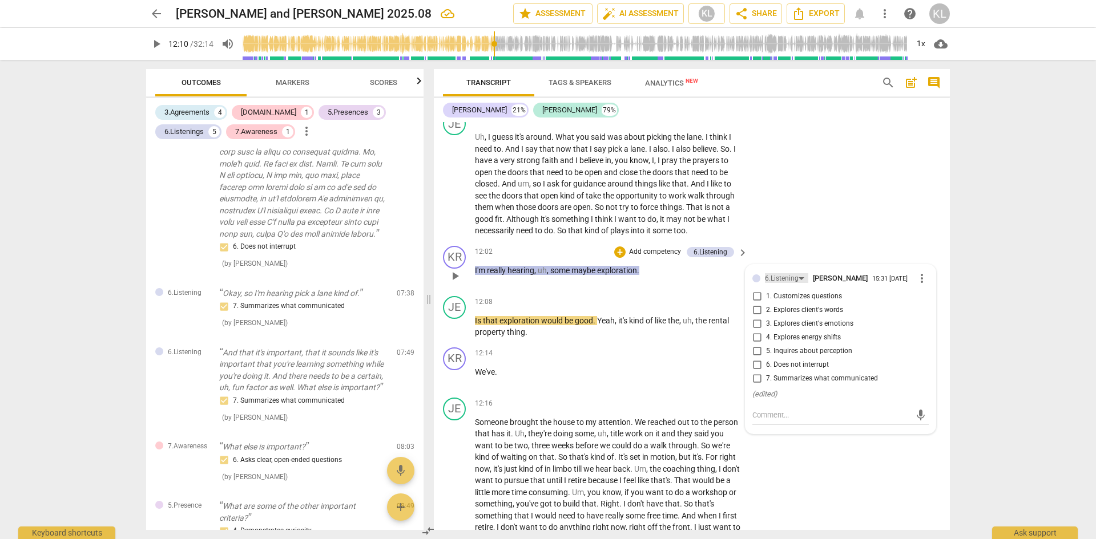
click at [773, 276] on div "6.Listening" at bounding box center [782, 278] width 34 height 11
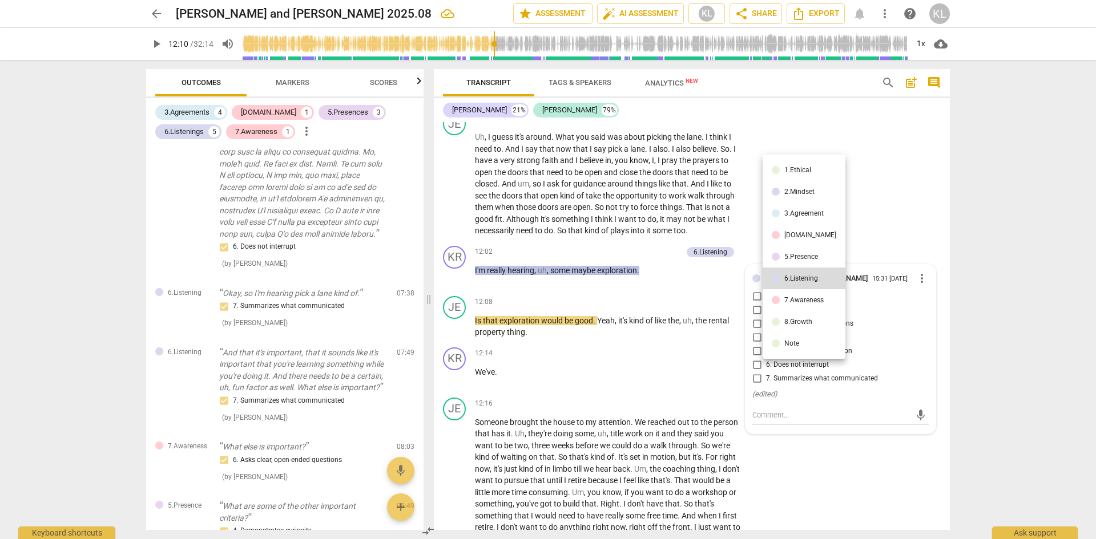
click at [783, 296] on li "7.Awareness" at bounding box center [803, 300] width 83 height 22
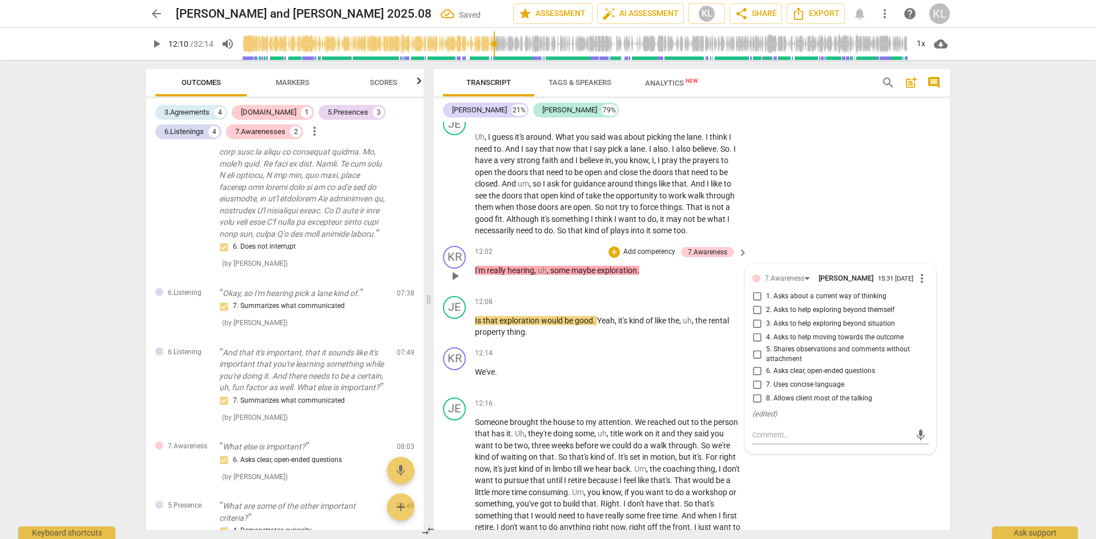
click at [818, 346] on span "5. Shares observations and comments without attachment" at bounding box center [845, 355] width 158 height 20
click at [766, 348] on input "5. Shares observations and comments without attachment" at bounding box center [757, 355] width 18 height 14
checkbox input "true"
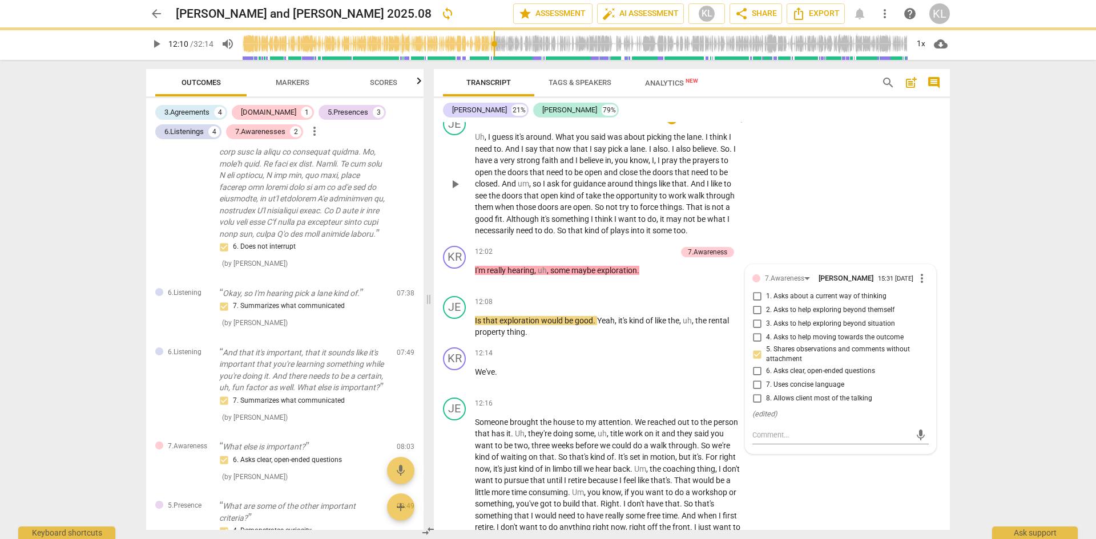
click at [882, 223] on div "JE play_arrow pause 11:01 + Add competency keyboard_arrow_right Uh , I guess it…" at bounding box center [692, 175] width 516 height 134
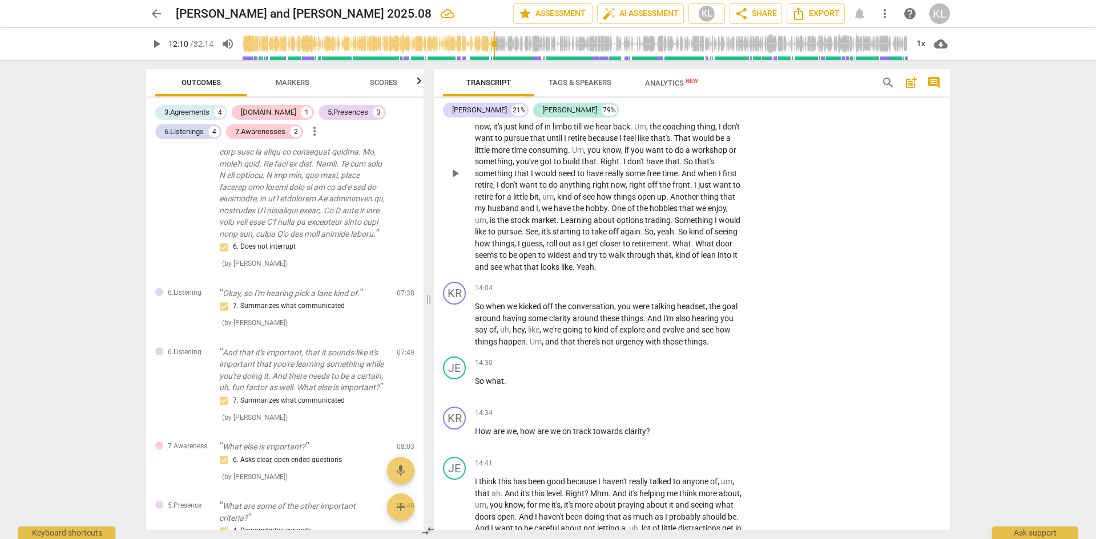
scroll to position [2511, 0]
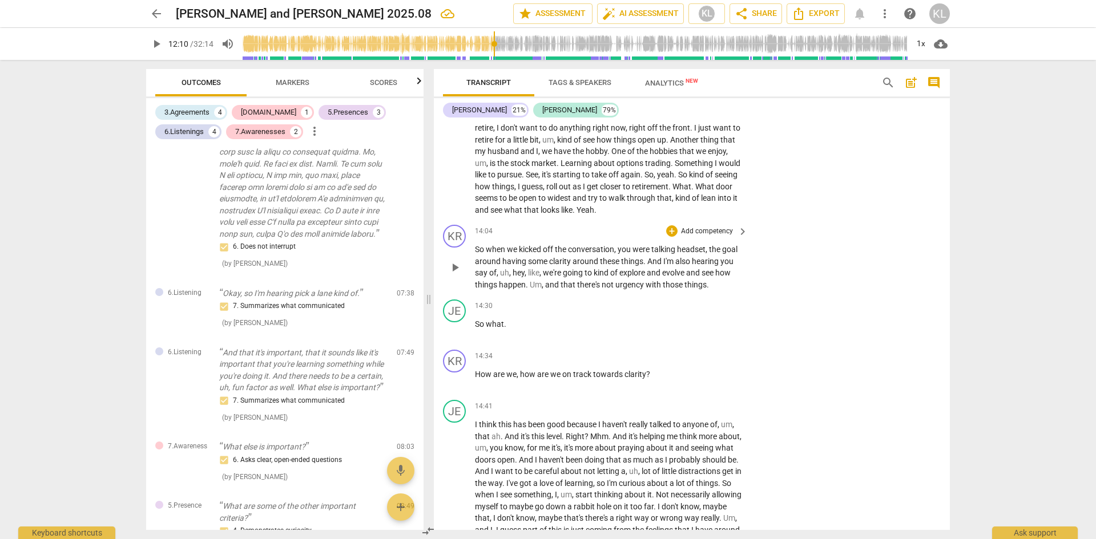
click at [480, 250] on span "So" at bounding box center [480, 249] width 11 height 9
click at [460, 268] on span "play_arrow" at bounding box center [455, 268] width 14 height 14
click at [456, 268] on span "pause" at bounding box center [455, 268] width 14 height 14
click at [476, 249] on span "So" at bounding box center [480, 249] width 11 height 9
click at [452, 268] on span "play_arrow" at bounding box center [455, 268] width 14 height 14
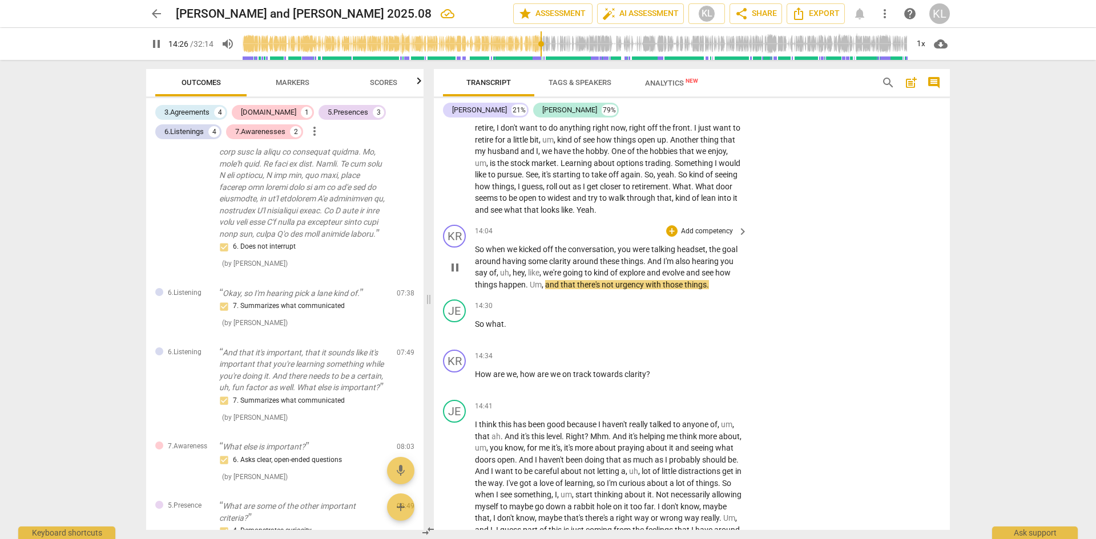
click at [480, 249] on span "So" at bounding box center [480, 249] width 11 height 9
type input "863"
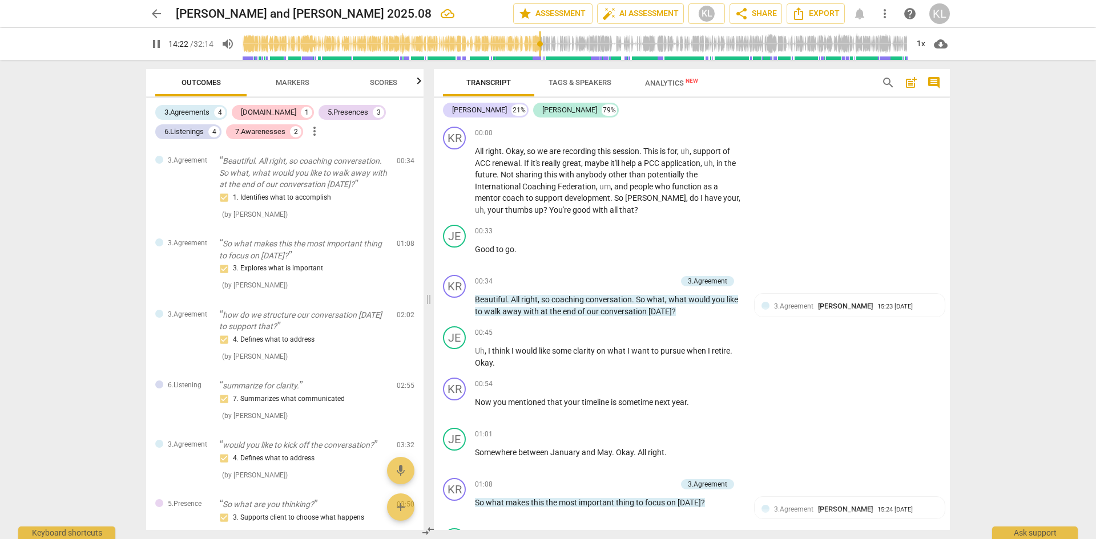
scroll to position [2511, 0]
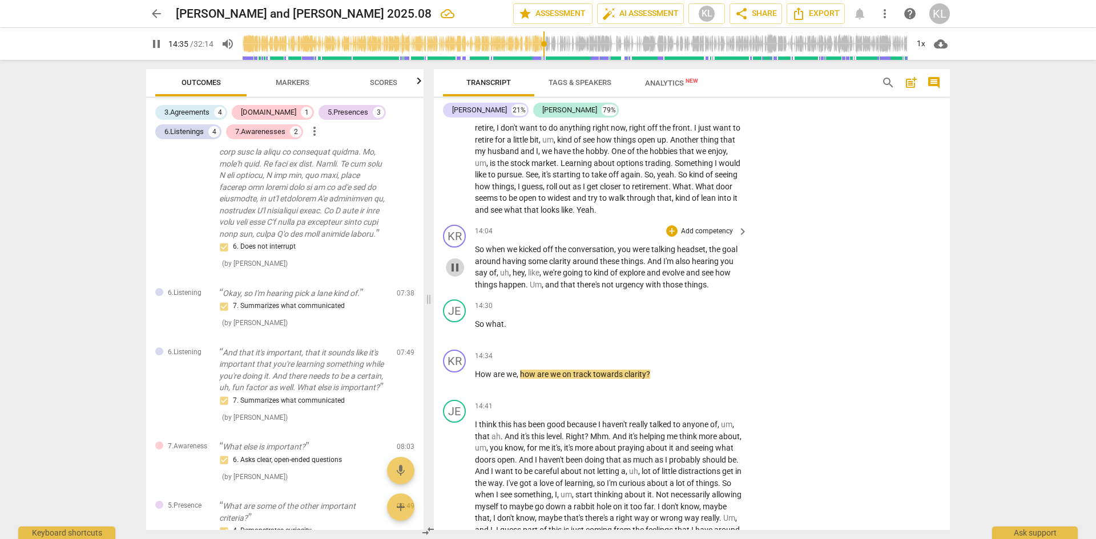
click at [454, 268] on span "pause" at bounding box center [455, 268] width 14 height 14
type input "876"
click at [455, 311] on div "JE" at bounding box center [454, 311] width 23 height 23
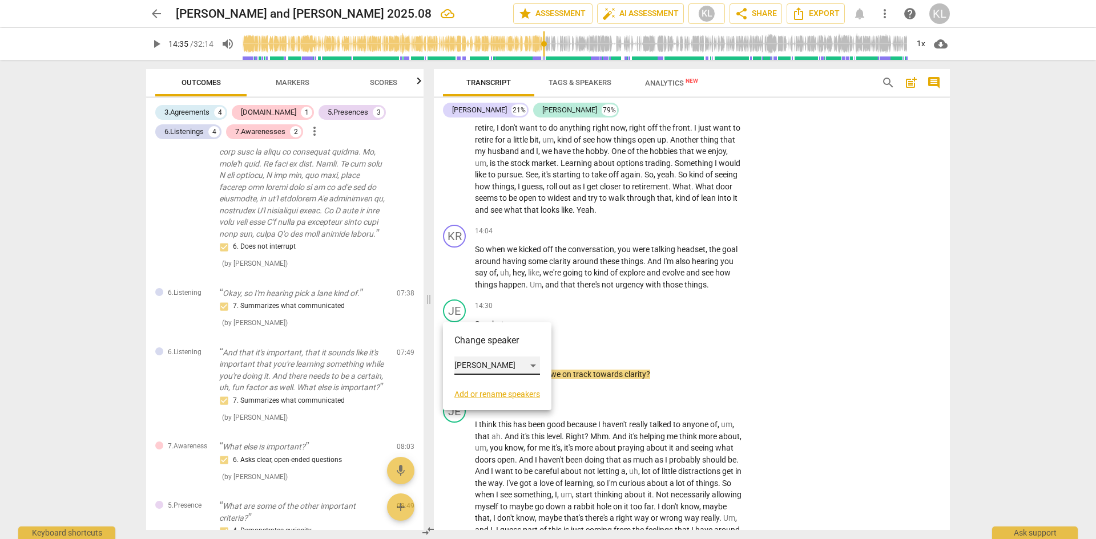
click at [464, 367] on div "[PERSON_NAME]" at bounding box center [497, 366] width 86 height 18
click at [485, 340] on li "[PERSON_NAME]" at bounding box center [497, 344] width 87 height 22
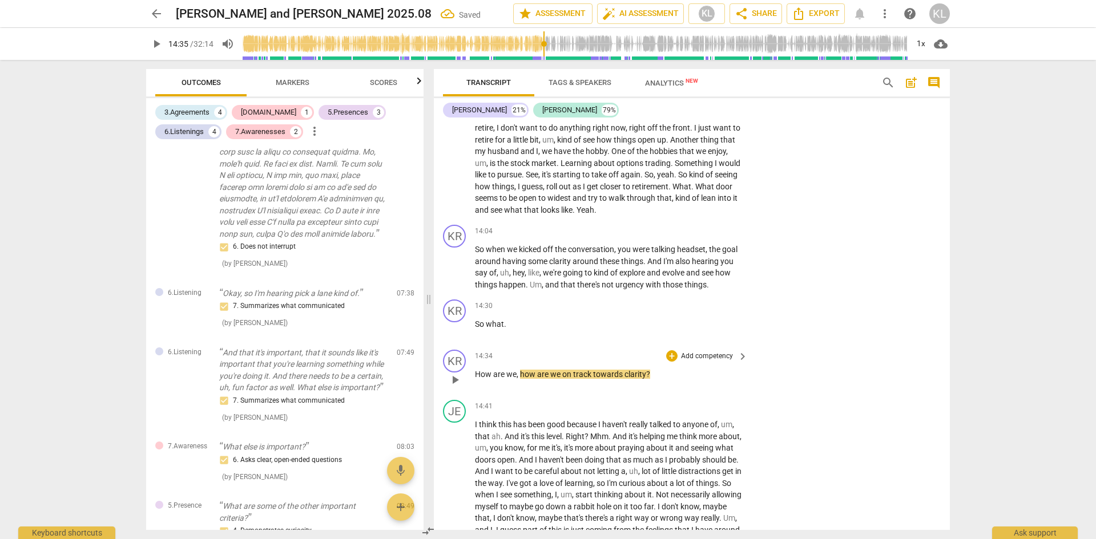
click at [709, 361] on p "Add competency" at bounding box center [707, 357] width 54 height 10
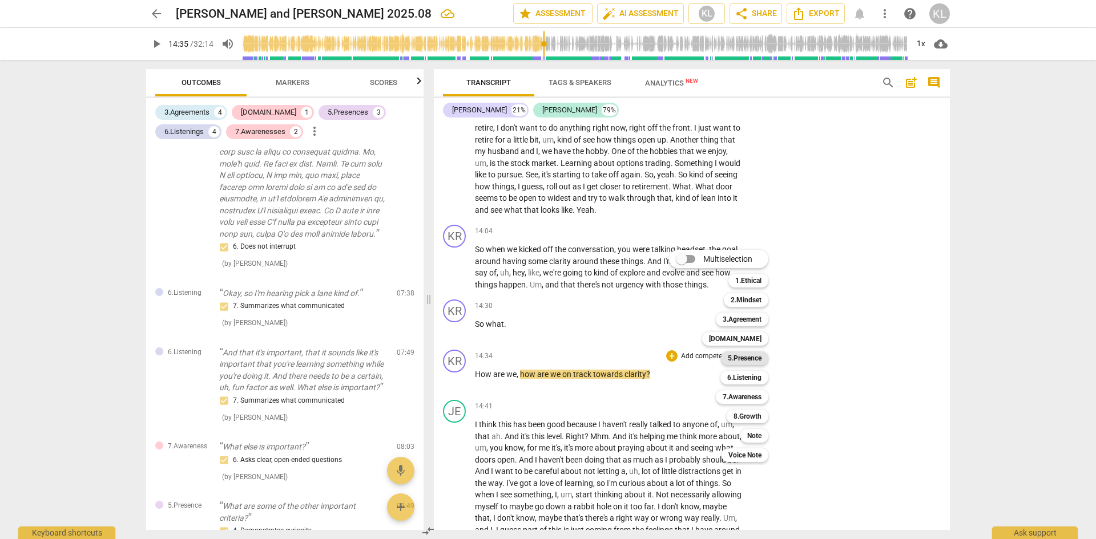
click at [750, 358] on b "5.Presence" at bounding box center [745, 359] width 34 height 14
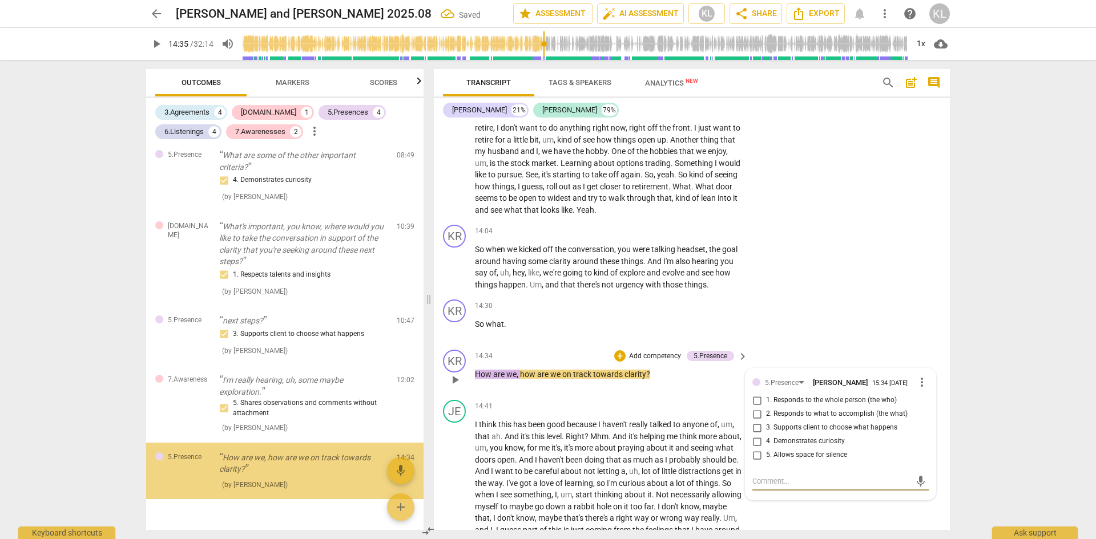
scroll to position [1164, 0]
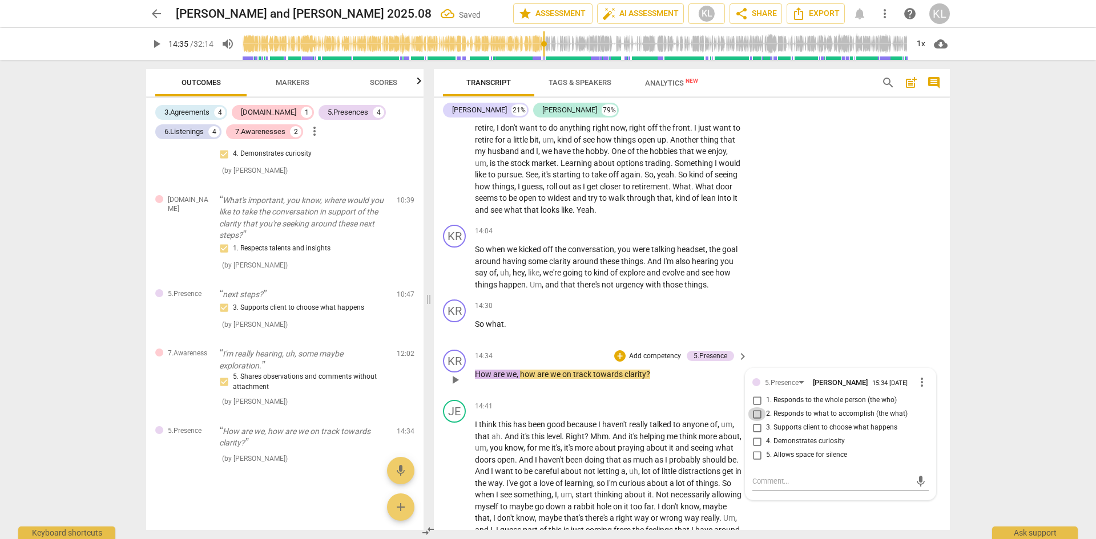
click at [755, 412] on input "2. Responds to what to accomplish (the what)" at bounding box center [757, 414] width 18 height 14
checkbox input "true"
click at [847, 342] on div "KR play_arrow pause 14:30 + Add competency keyboard_arrow_right So what ." at bounding box center [692, 320] width 516 height 50
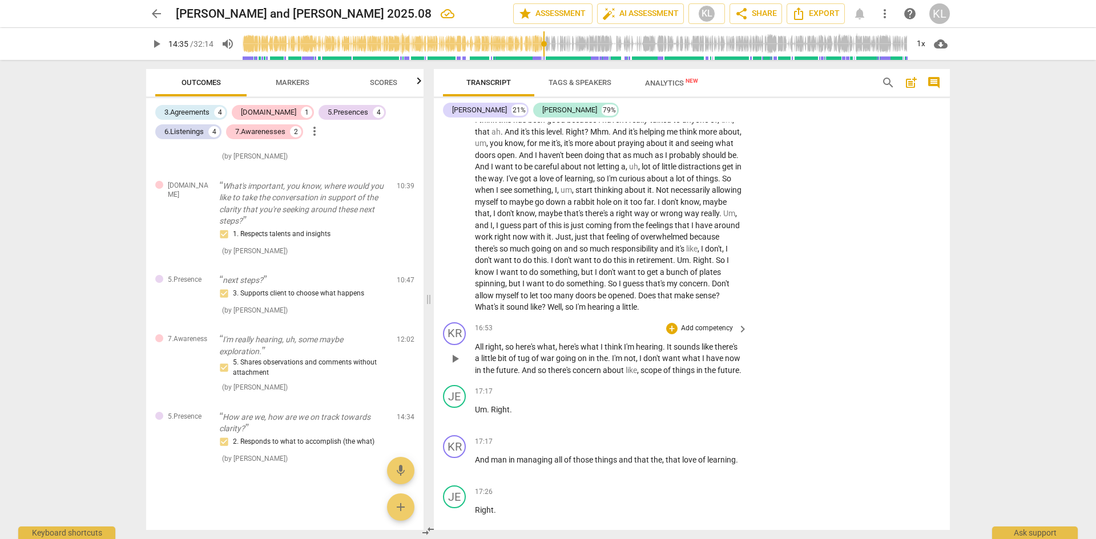
scroll to position [2853, 0]
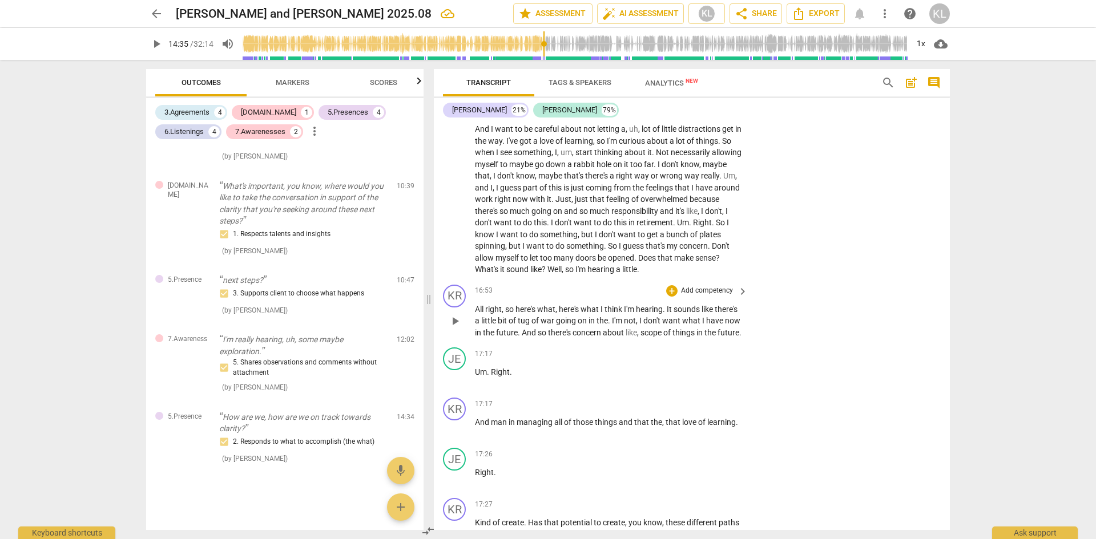
click at [717, 296] on p "Add competency" at bounding box center [707, 291] width 54 height 10
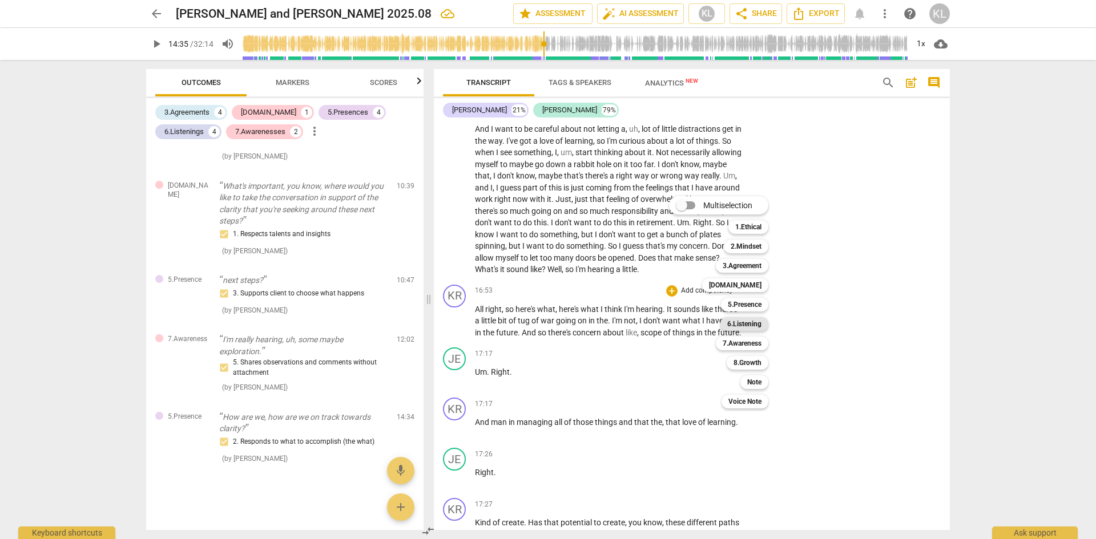
click at [756, 324] on b "6.Listening" at bounding box center [744, 324] width 34 height 14
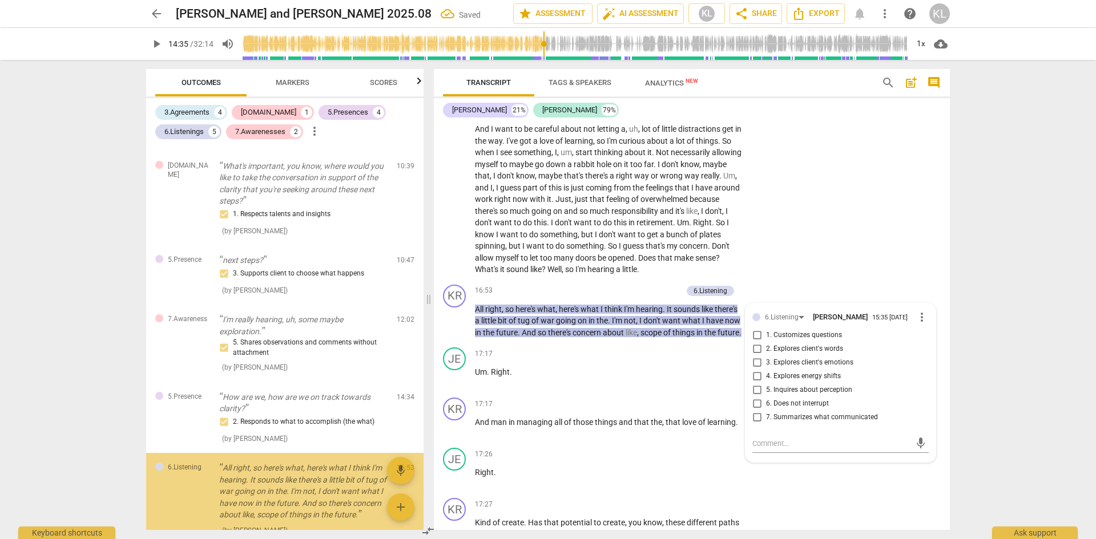
scroll to position [1282, 0]
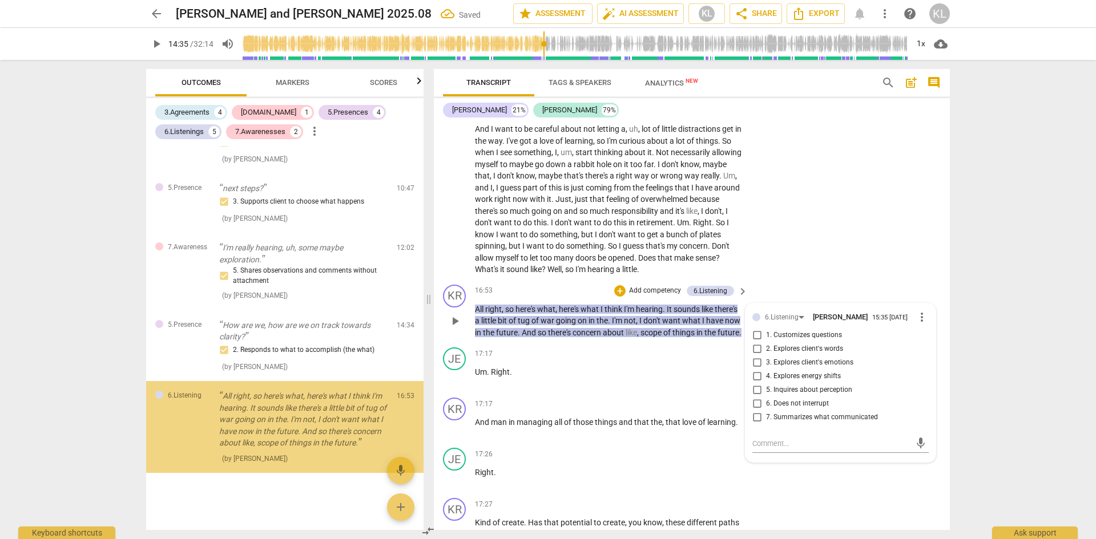
click at [822, 423] on span "7. Summarizes what communicated" at bounding box center [822, 418] width 112 height 10
click at [766, 425] on input "7. Summarizes what communicated" at bounding box center [757, 418] width 18 height 14
checkbox input "true"
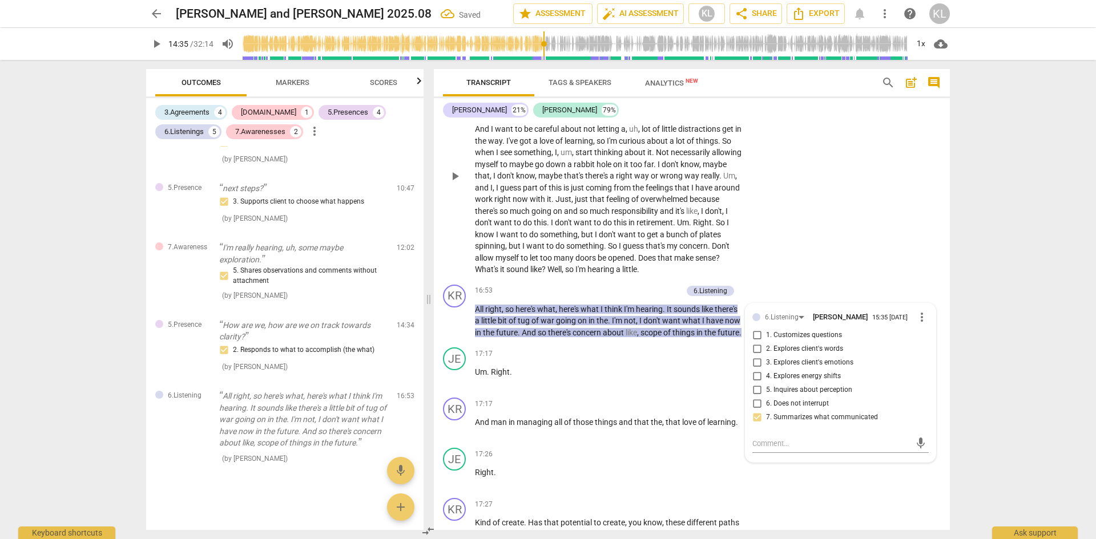
click at [845, 264] on div "JE play_arrow pause 14:41 + Add competency keyboard_arrow_right I think this ha…" at bounding box center [692, 166] width 516 height 227
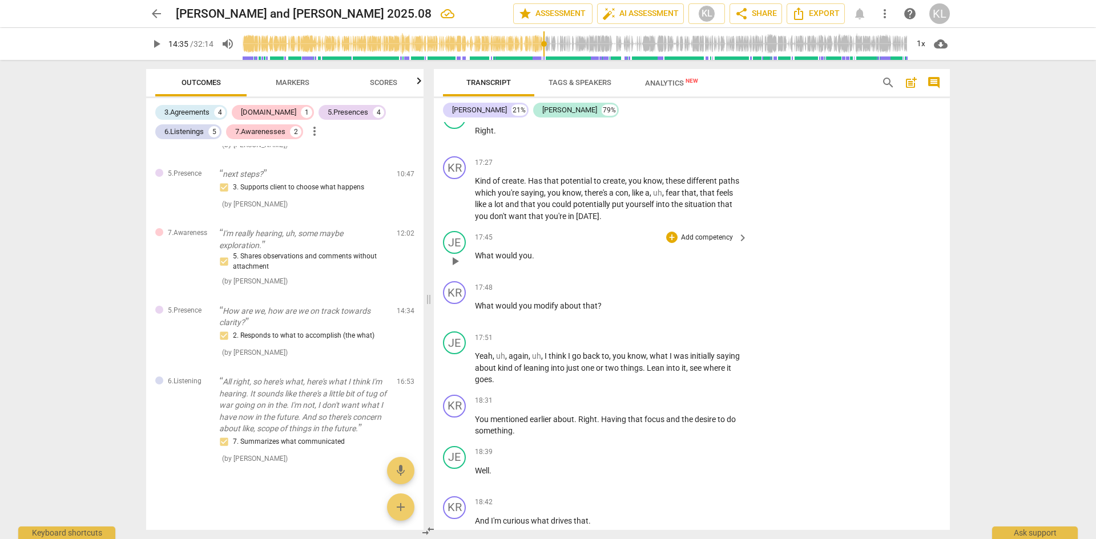
scroll to position [3196, 0]
click at [726, 293] on p "Add competency" at bounding box center [707, 287] width 54 height 10
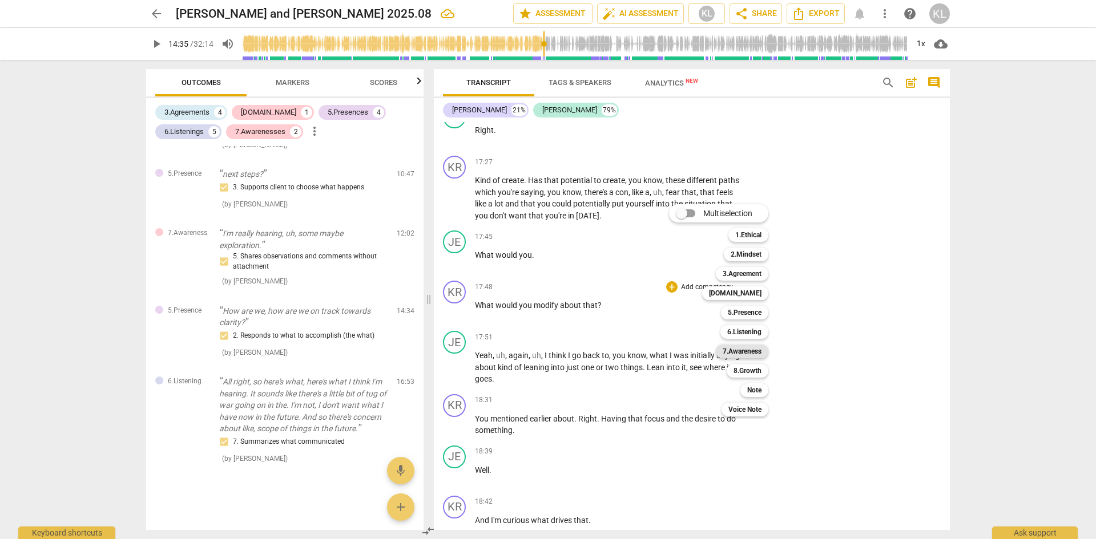
click at [753, 348] on b "7.Awareness" at bounding box center [741, 352] width 39 height 14
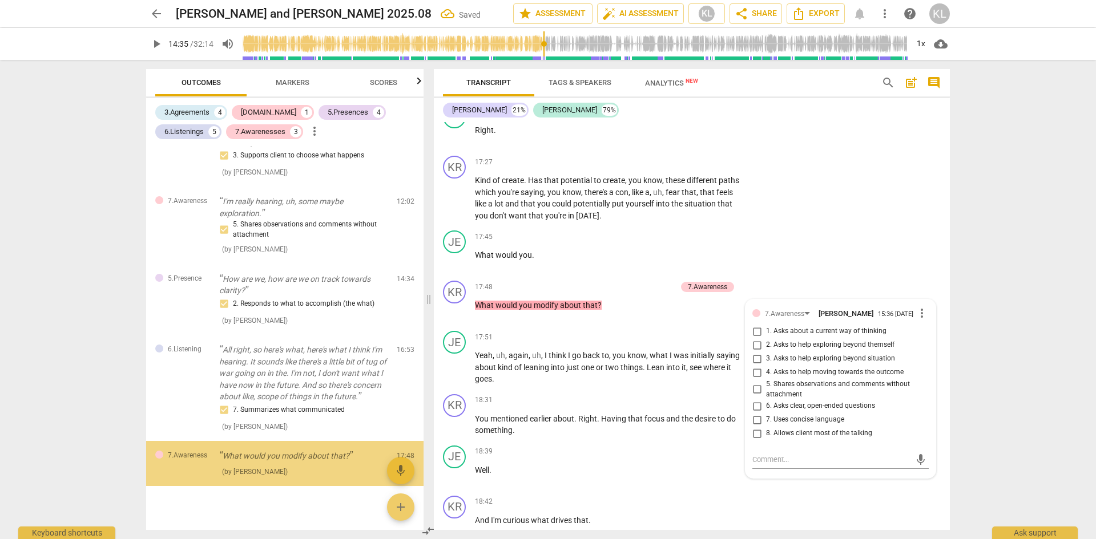
scroll to position [1341, 0]
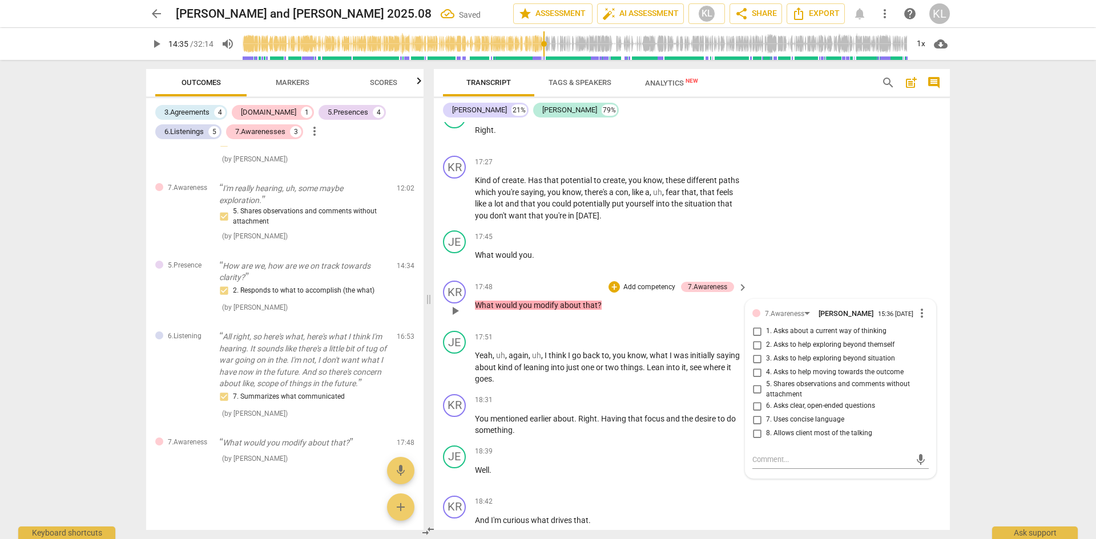
click at [794, 399] on span "5. Shares observations and comments without attachment" at bounding box center [845, 389] width 158 height 20
click at [766, 397] on input "5. Shares observations and comments without attachment" at bounding box center [757, 390] width 18 height 14
checkbox input "true"
click at [850, 274] on div "JE play_arrow pause 17:45 + Add competency keyboard_arrow_right What would you ." at bounding box center [692, 251] width 516 height 50
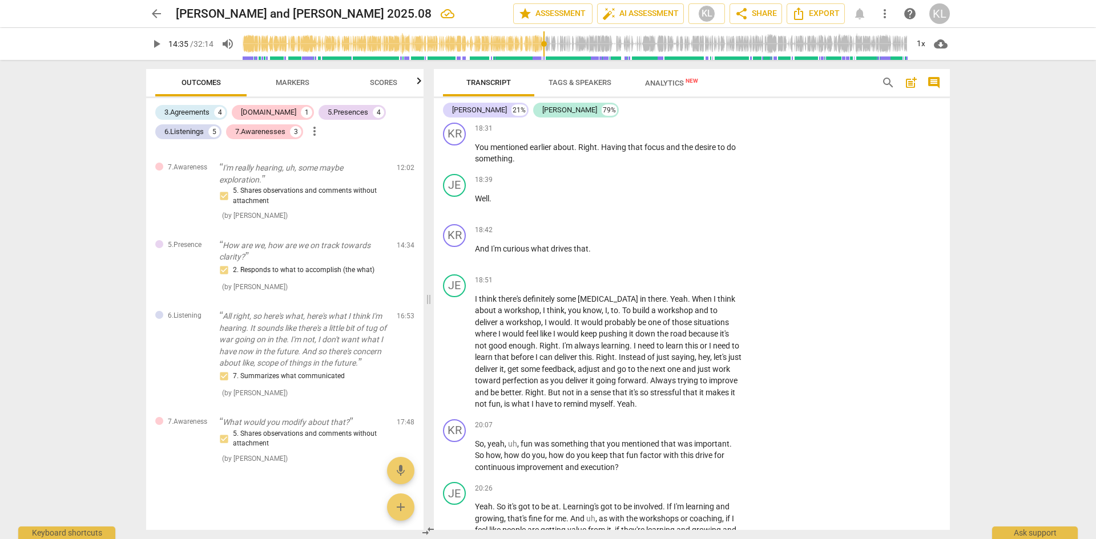
scroll to position [3538, 0]
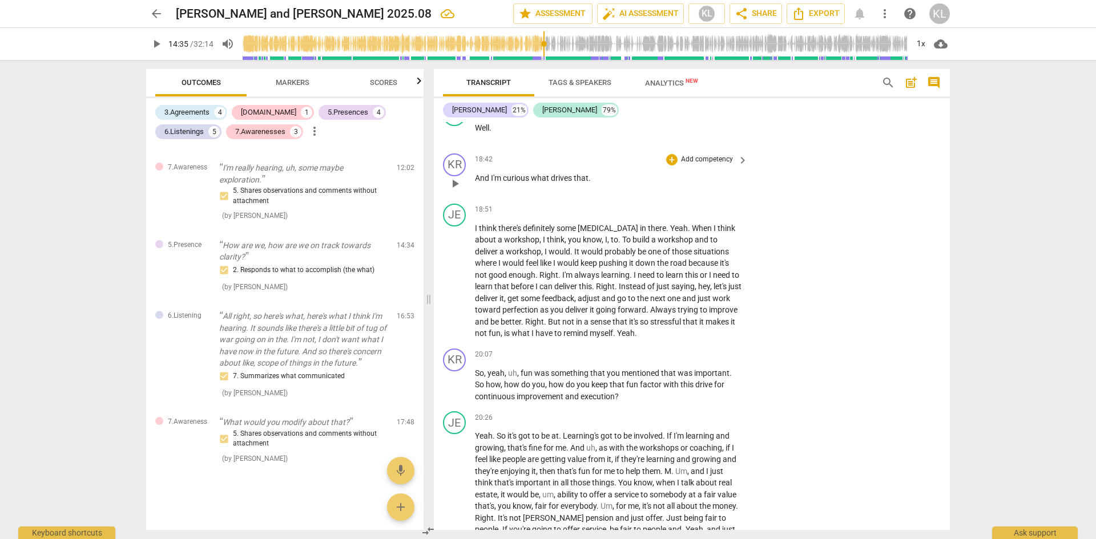
click at [713, 165] on p "Add competency" at bounding box center [707, 160] width 54 height 10
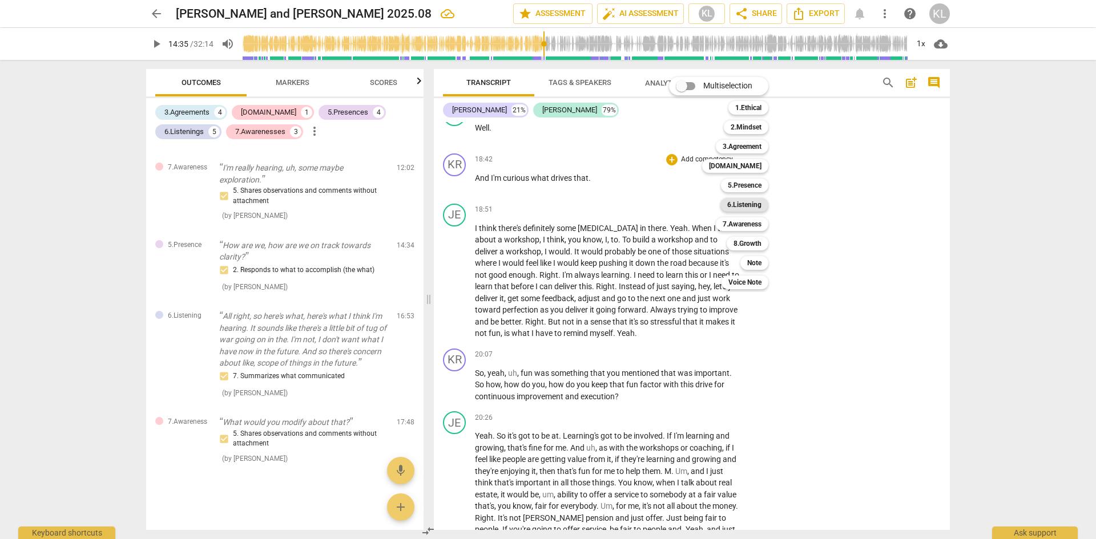
click at [750, 202] on b "6.Listening" at bounding box center [744, 205] width 34 height 14
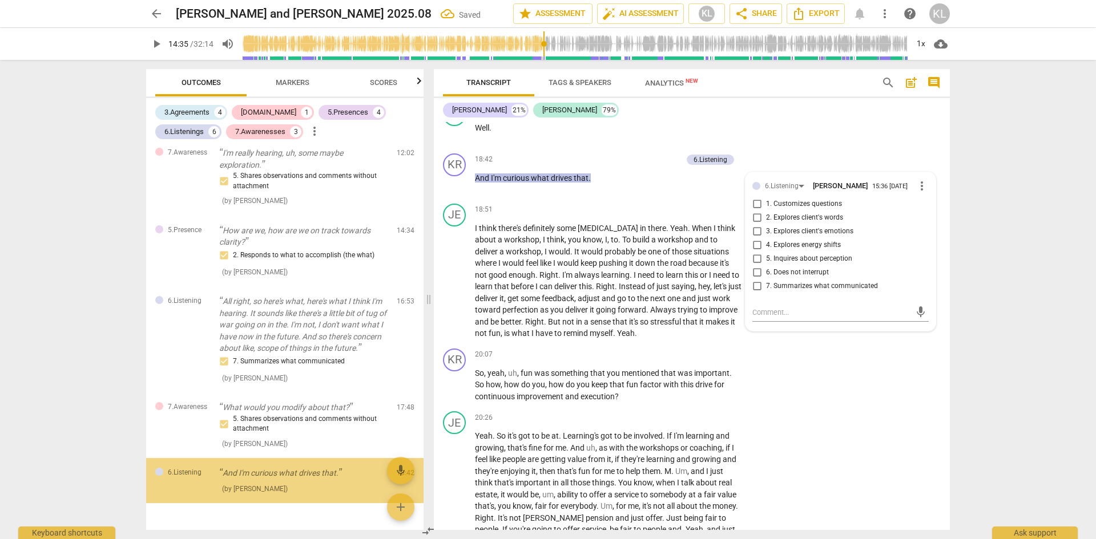
scroll to position [1407, 0]
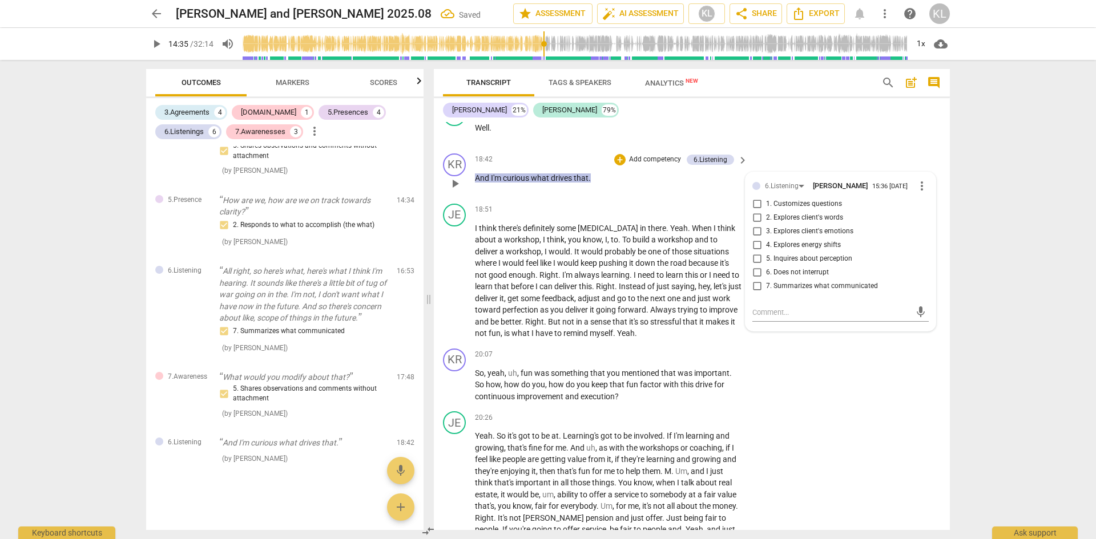
click at [803, 237] on span "3. Explores client's emotions" at bounding box center [809, 232] width 87 height 10
click at [766, 239] on input "3. Explores client's emotions" at bounding box center [757, 232] width 18 height 14
checkbox input "true"
click at [886, 397] on div "KR play_arrow pause 20:07 + Add competency keyboard_arrow_right So , yeah , uh …" at bounding box center [692, 375] width 516 height 63
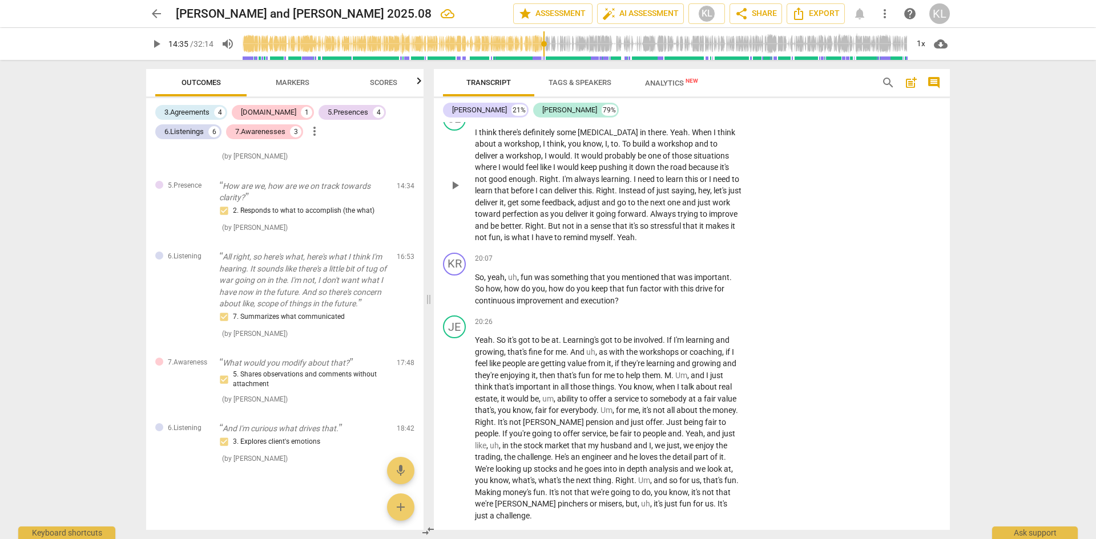
scroll to position [3652, 0]
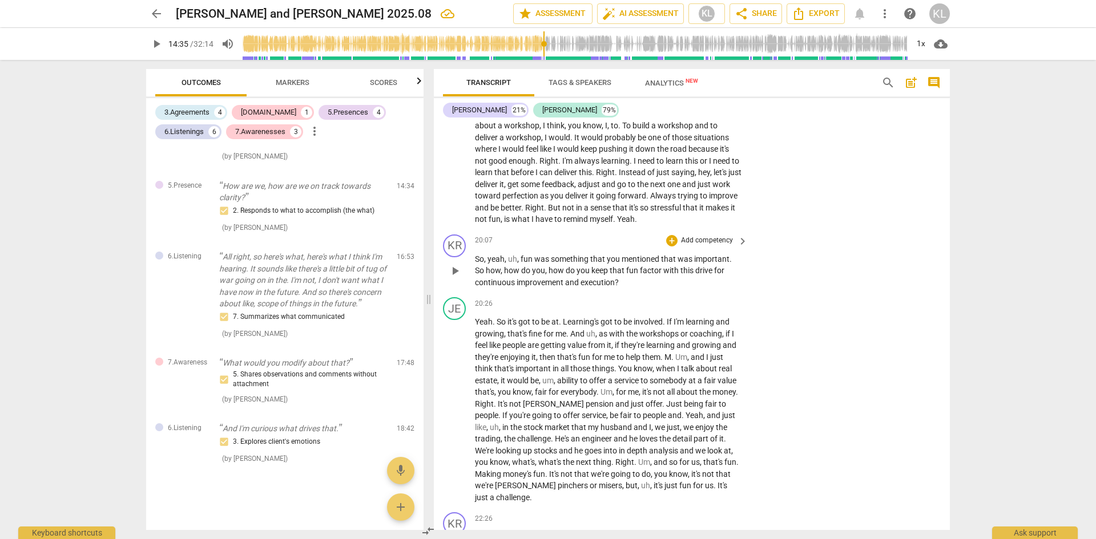
click at [716, 246] on p "Add competency" at bounding box center [707, 241] width 54 height 10
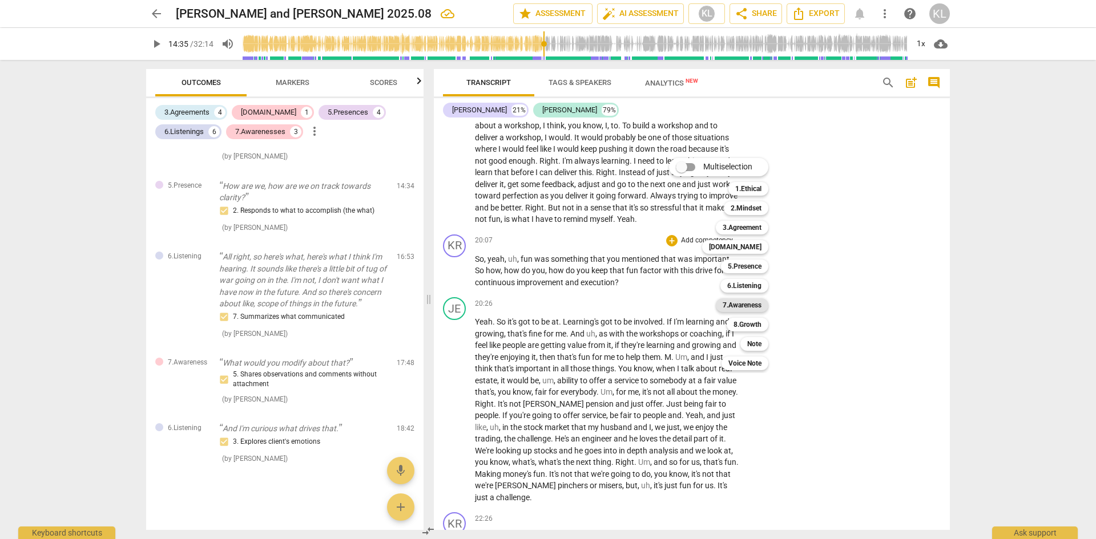
click at [760, 308] on b "7.Awareness" at bounding box center [741, 305] width 39 height 14
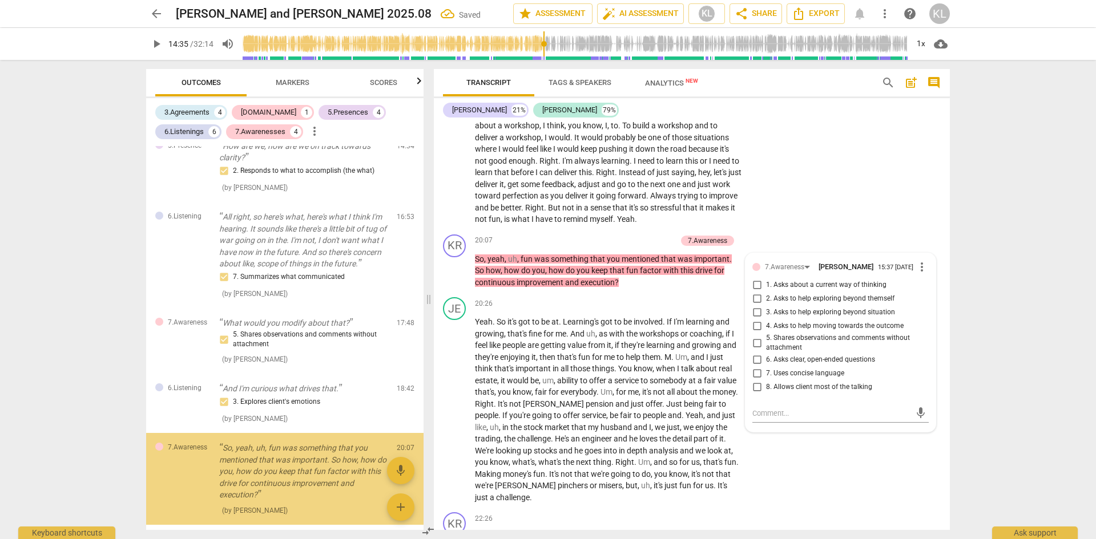
scroll to position [1513, 0]
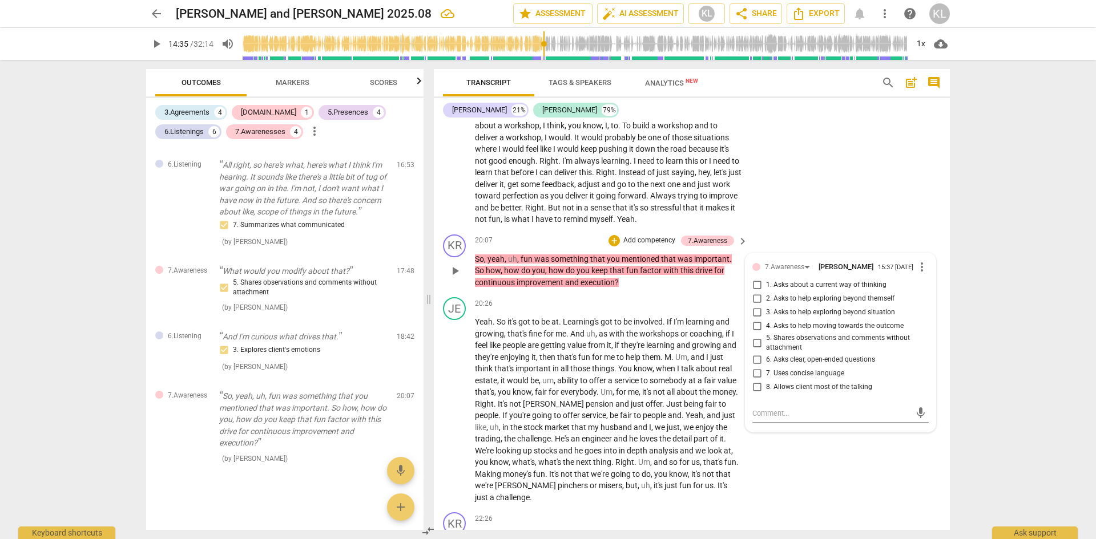
click at [789, 332] on span "4. Asks to help moving towards the outcome" at bounding box center [835, 326] width 138 height 10
click at [766, 333] on input "4. Asks to help moving towards the outcome" at bounding box center [757, 327] width 18 height 14
checkbox input "true"
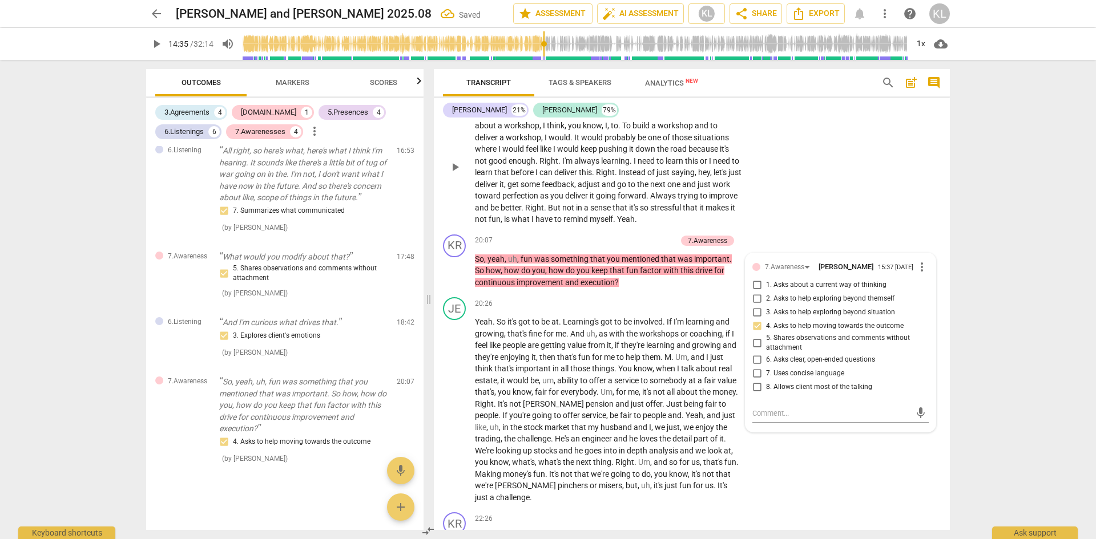
click at [887, 230] on div "JE play_arrow pause 18:51 + Add competency keyboard_arrow_right I think there's…" at bounding box center [692, 157] width 516 height 145
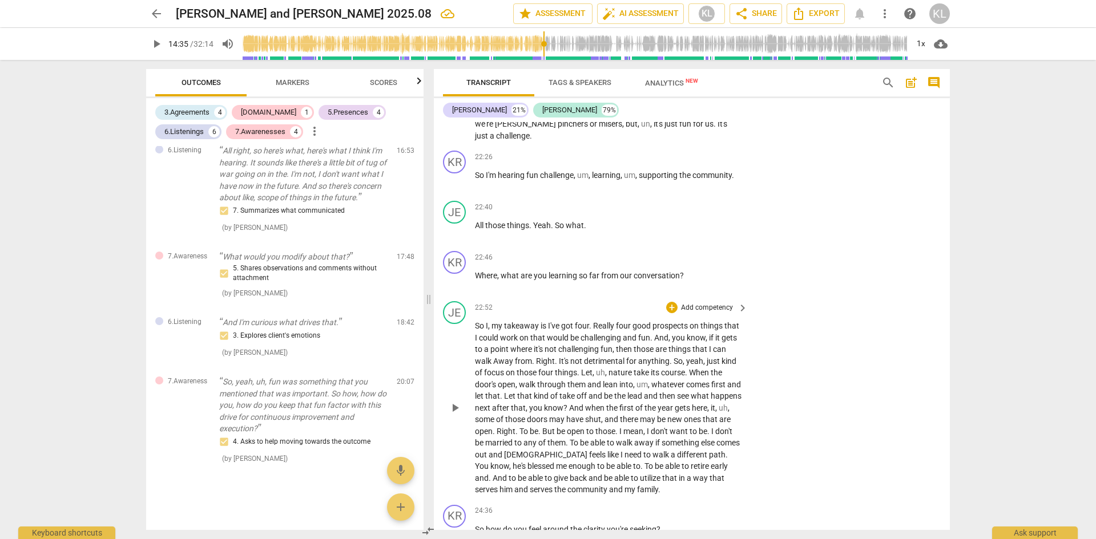
scroll to position [3994, 0]
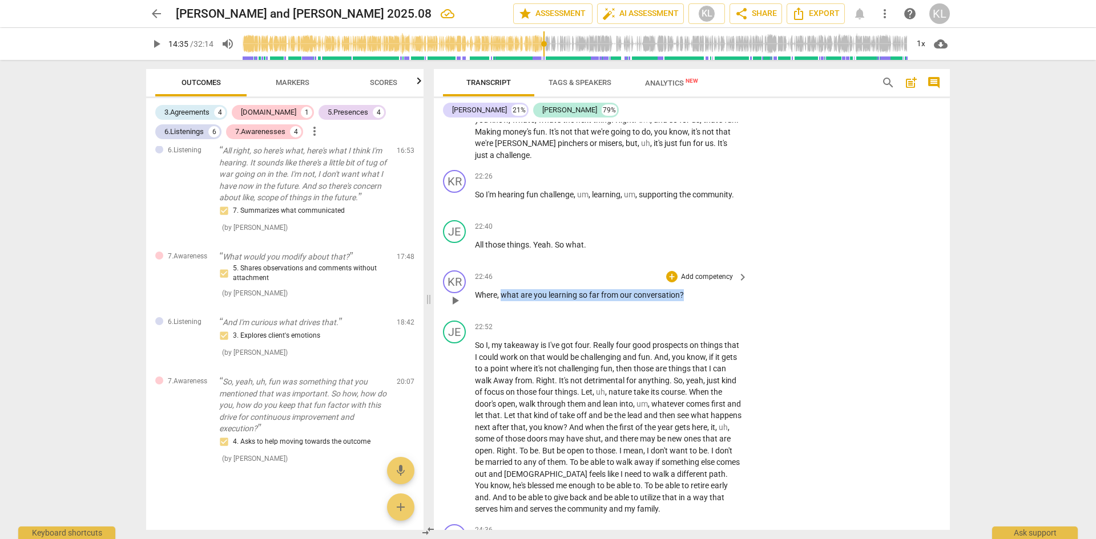
drag, startPoint x: 502, startPoint y: 306, endPoint x: 685, endPoint y: 308, distance: 183.2
click at [685, 301] on p "Where , what are you learning so far from our conversation ?" at bounding box center [608, 295] width 267 height 12
click at [664, 283] on div "+ Add competency keyboard_arrow_right" at bounding box center [706, 276] width 85 height 13
click at [699, 282] on p "Add competency" at bounding box center [707, 277] width 54 height 10
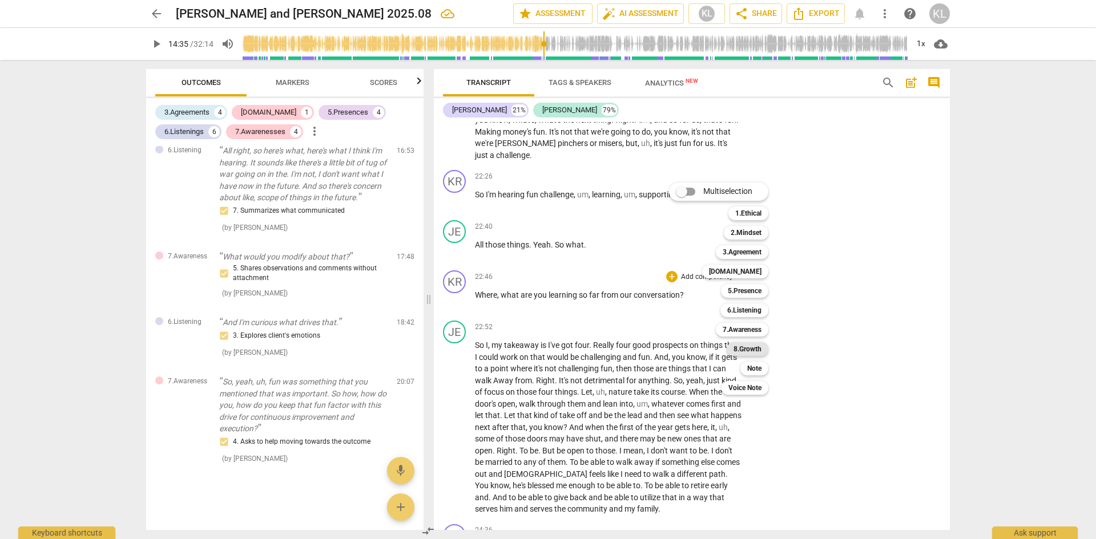
click at [748, 348] on b "8.Growth" at bounding box center [747, 349] width 28 height 14
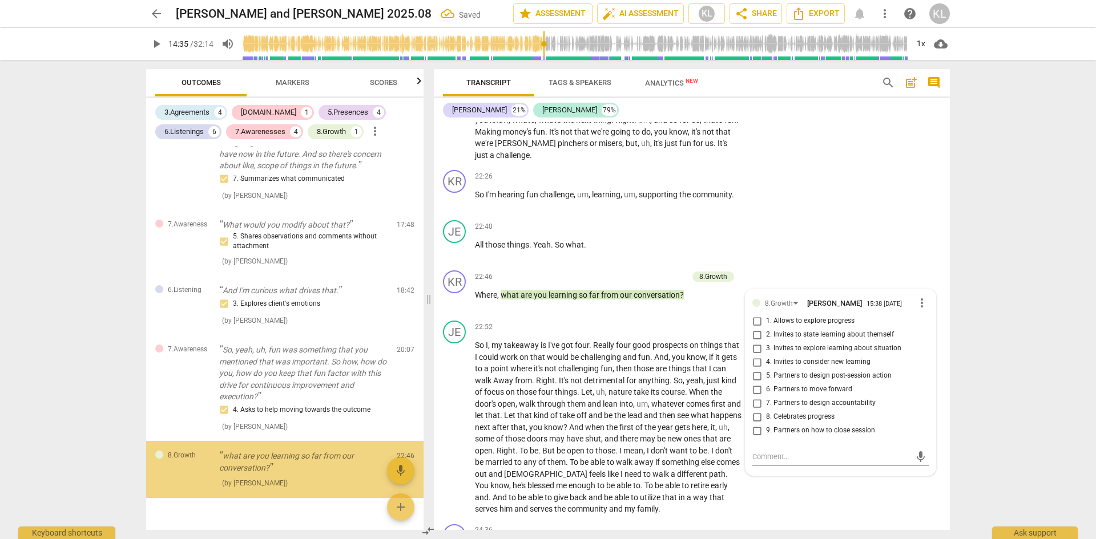
scroll to position [1583, 0]
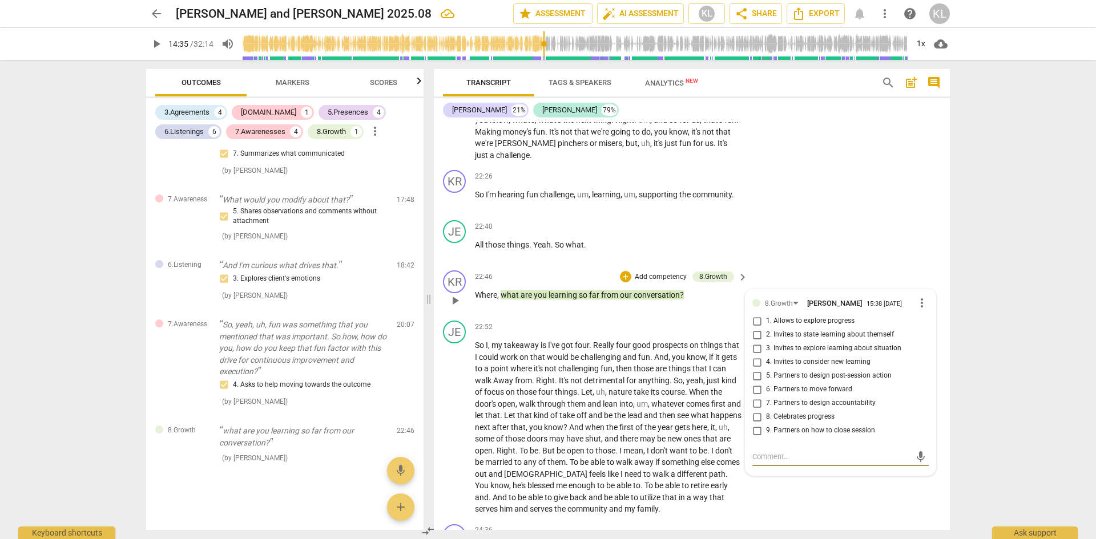
click at [757, 342] on input "2. Invites to state learning about themself" at bounding box center [757, 335] width 18 height 14
checkbox input "true"
click at [757, 356] on input "3. Invites to explore learning about situation" at bounding box center [757, 349] width 18 height 14
checkbox input "true"
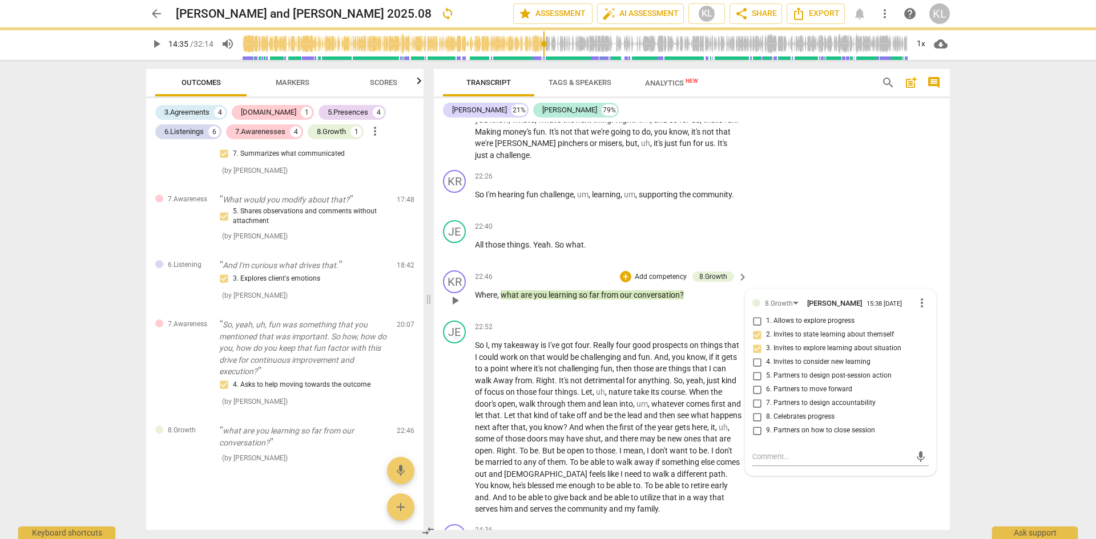
click at [755, 328] on input "1. Allows to explore progress" at bounding box center [757, 321] width 18 height 14
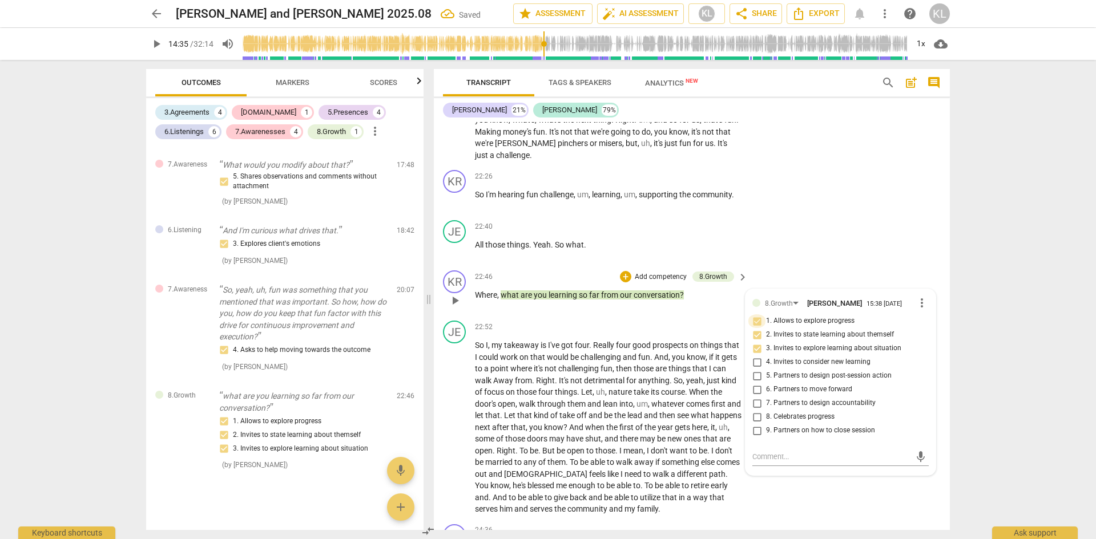
click at [755, 328] on input "1. Allows to explore progress" at bounding box center [757, 321] width 18 height 14
checkbox input "false"
click at [756, 356] on input "3. Invites to explore learning about situation" at bounding box center [757, 349] width 18 height 14
click at [755, 356] on input "3. Invites to explore learning about situation" at bounding box center [757, 349] width 18 height 14
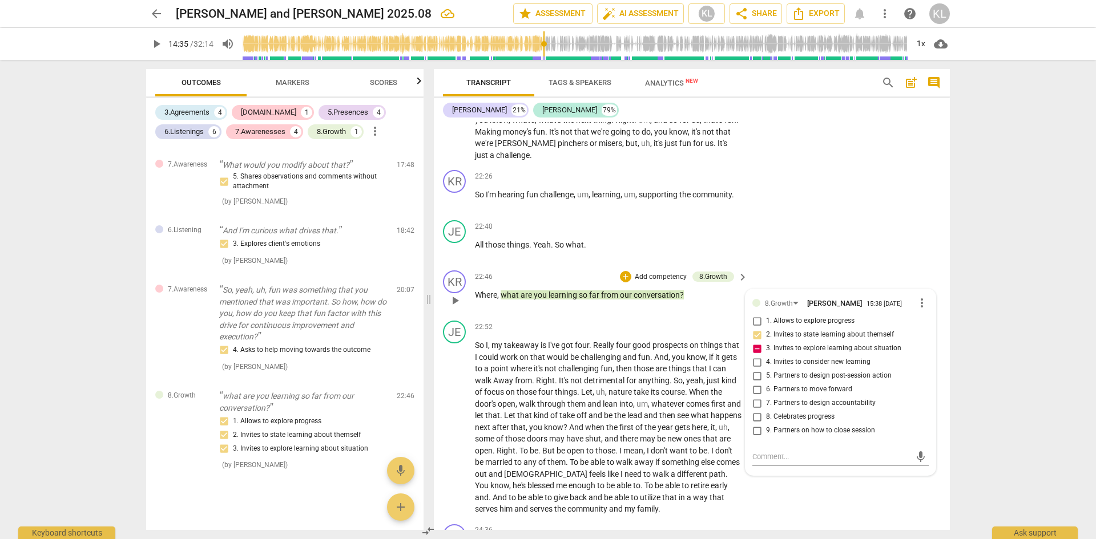
checkbox input "false"
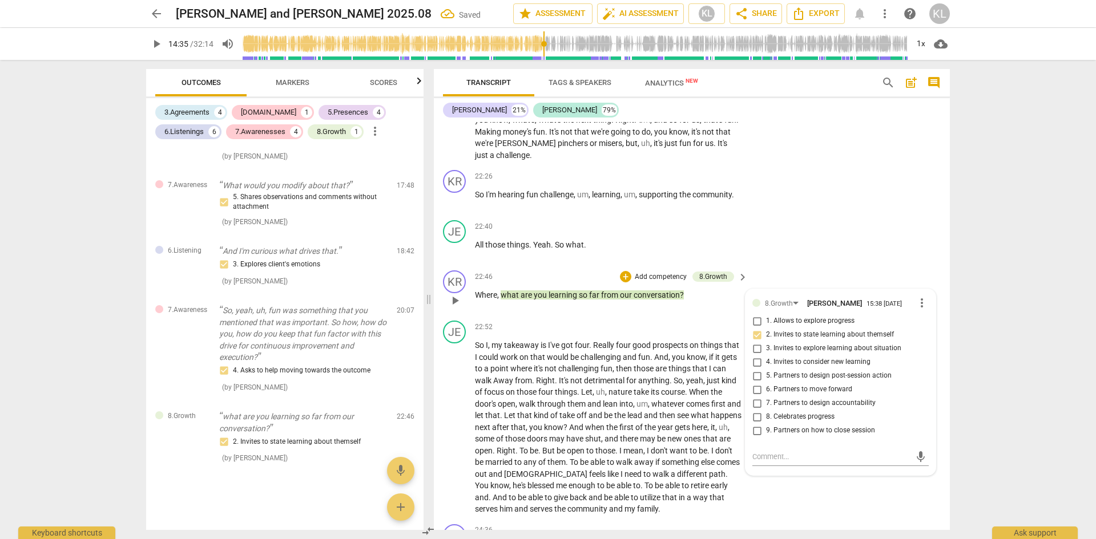
click at [795, 288] on div "KR play_arrow pause 22:46 + Add competency 8.Growth keyboard_arrow_right Where …" at bounding box center [692, 291] width 516 height 50
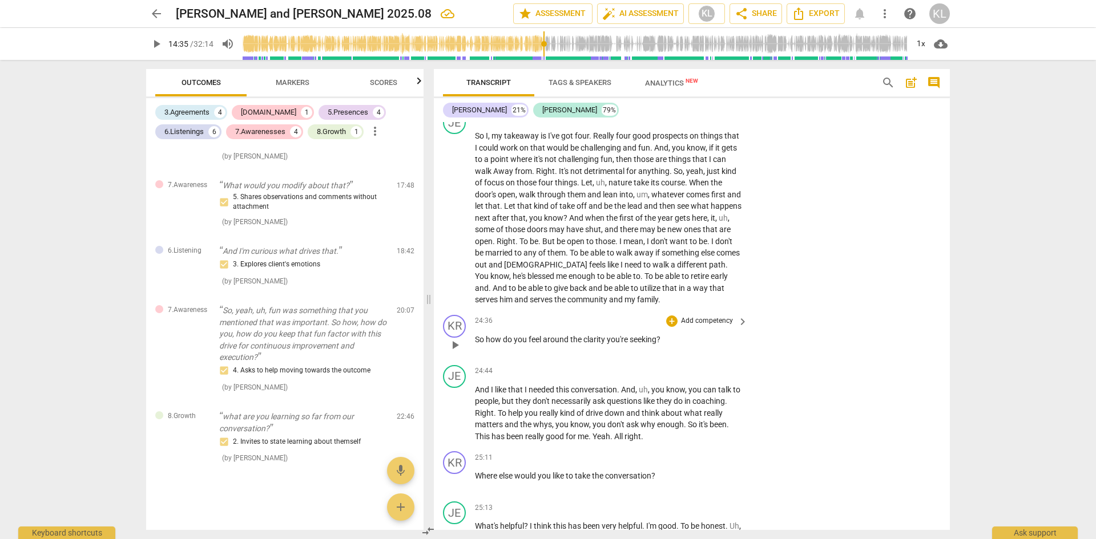
scroll to position [4223, 0]
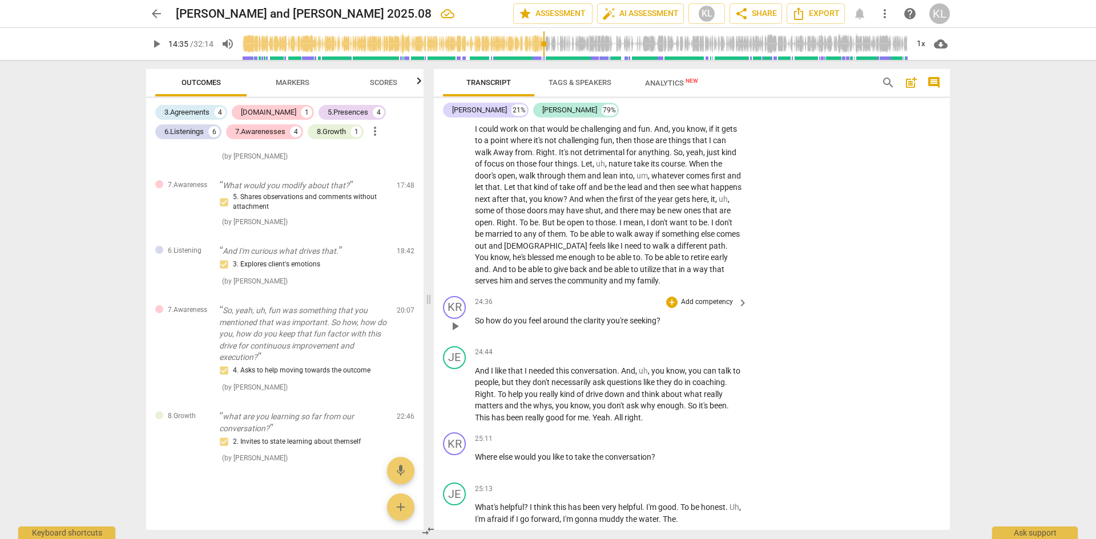
click at [714, 308] on p "Add competency" at bounding box center [707, 302] width 54 height 10
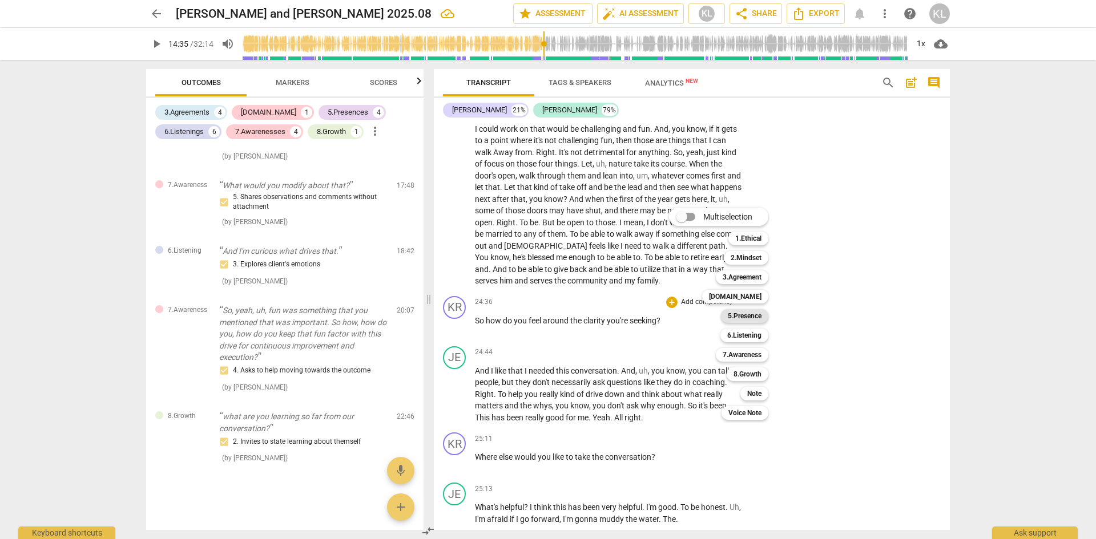
click at [741, 313] on b "5.Presence" at bounding box center [745, 316] width 34 height 14
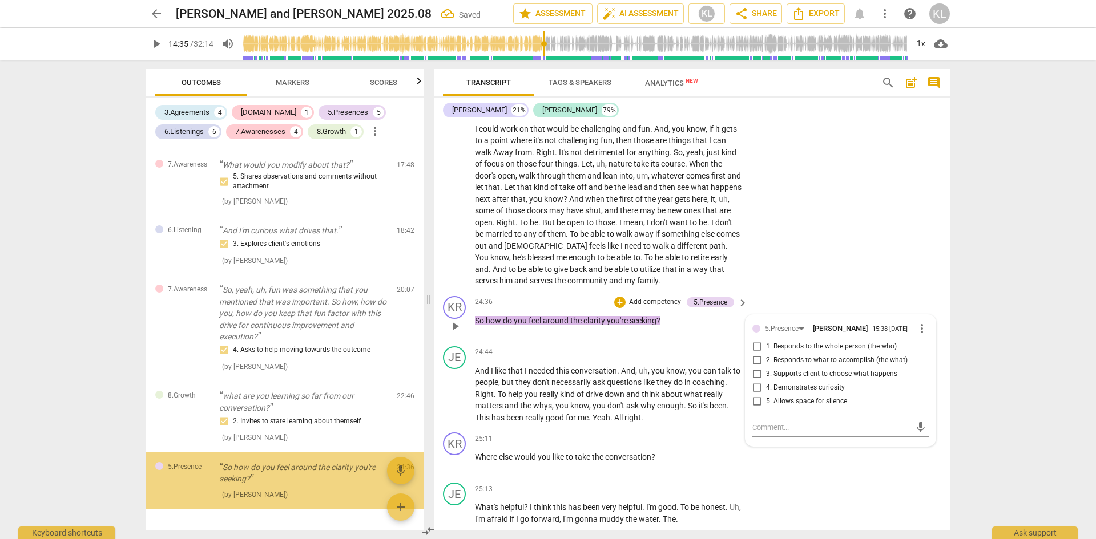
scroll to position [1655, 0]
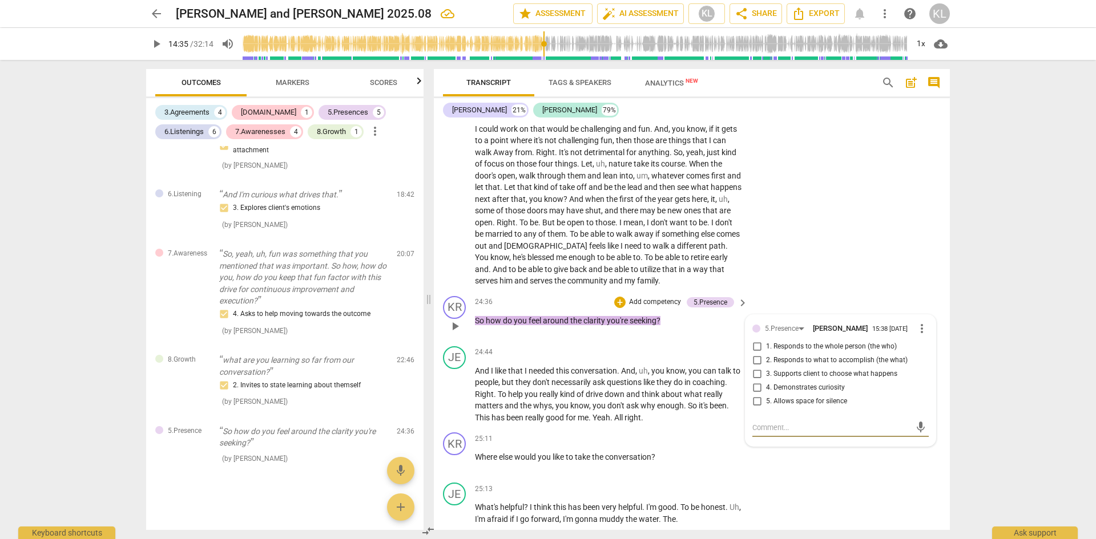
click at [810, 366] on span "2. Responds to what to accomplish (the what)" at bounding box center [837, 361] width 142 height 10
click at [766, 367] on input "2. Responds to what to accomplish (the what)" at bounding box center [757, 361] width 18 height 14
checkbox input "true"
click at [861, 292] on div "JE play_arrow pause 22:52 + Add competency keyboard_arrow_right So I , my takea…" at bounding box center [692, 190] width 516 height 204
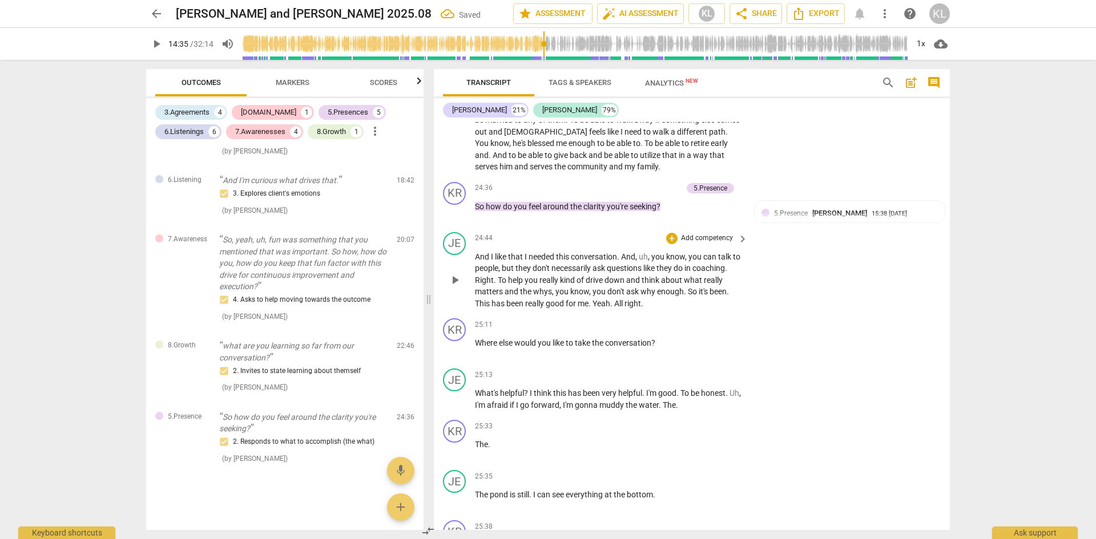
scroll to position [4394, 0]
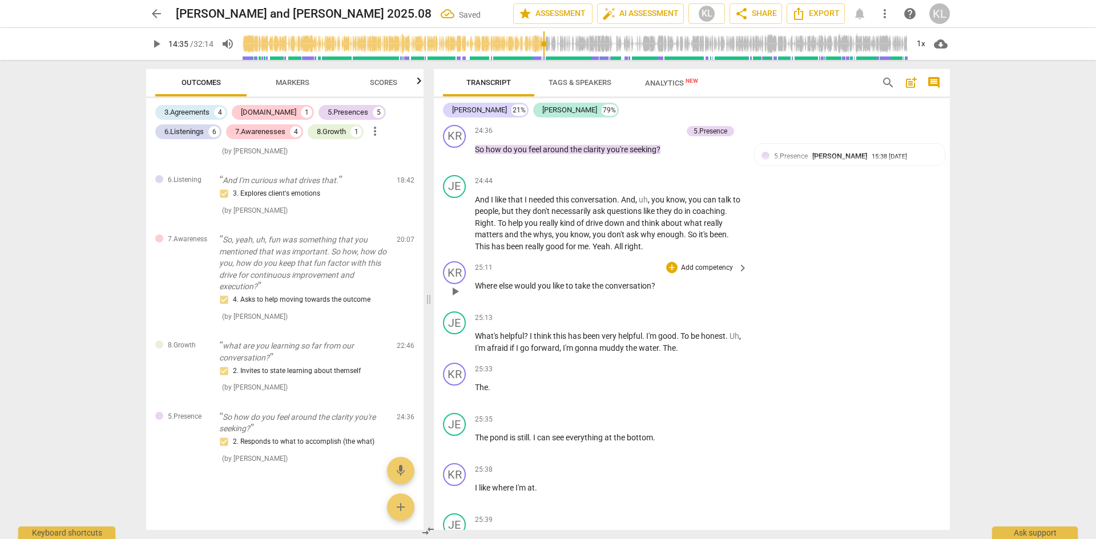
click at [713, 273] on p "Add competency" at bounding box center [707, 268] width 54 height 10
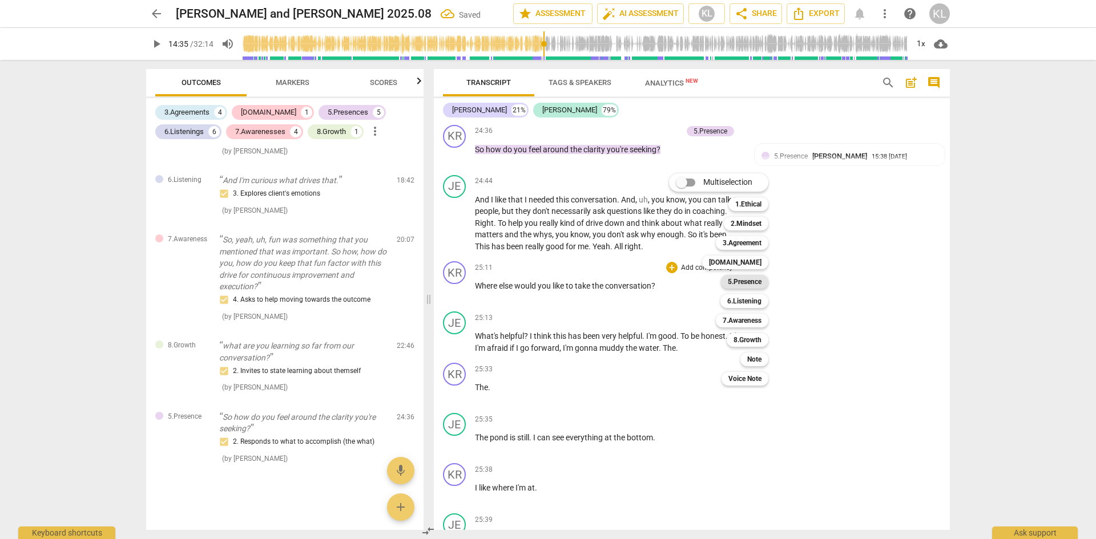
click at [750, 280] on b "5.Presence" at bounding box center [745, 282] width 34 height 14
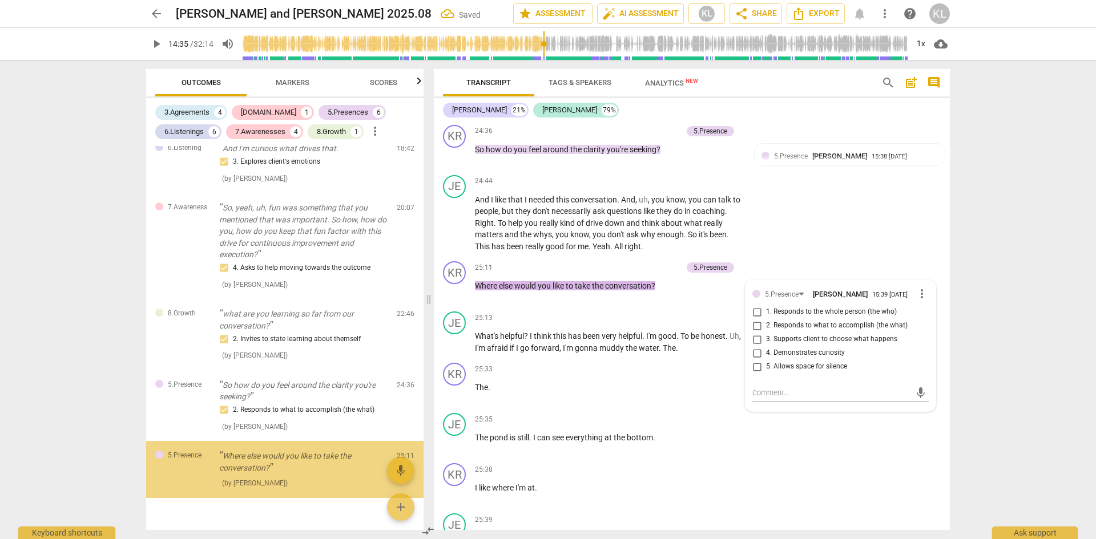
scroll to position [1726, 0]
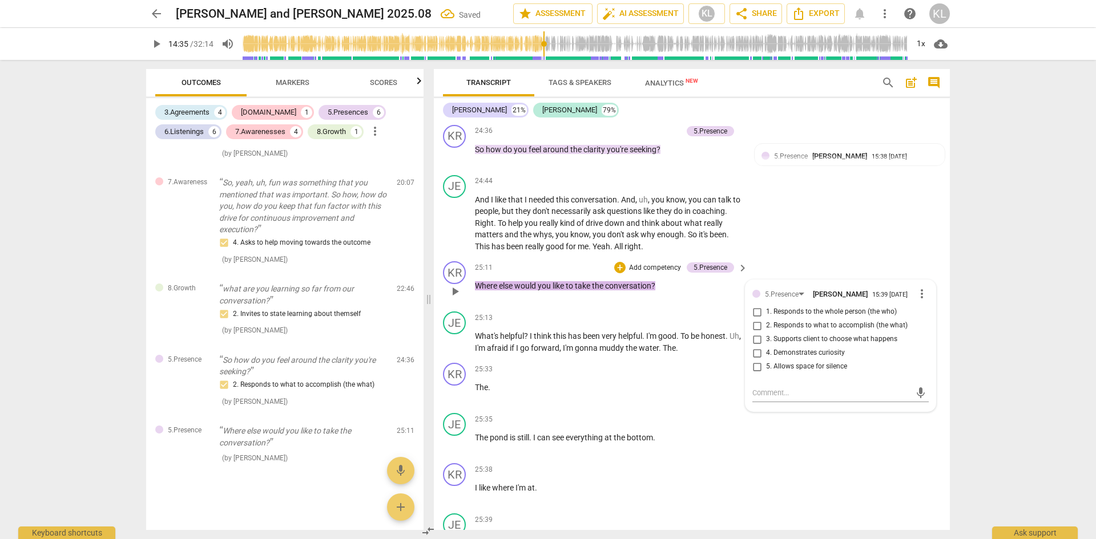
click at [791, 345] on span "3. Supports client to choose what happens" at bounding box center [831, 339] width 131 height 10
click at [766, 346] on input "3. Supports client to choose what happens" at bounding box center [757, 340] width 18 height 14
checkbox input "true"
click at [877, 257] on div "JE play_arrow pause 24:44 + Add competency keyboard_arrow_right And I like that…" at bounding box center [692, 214] width 516 height 87
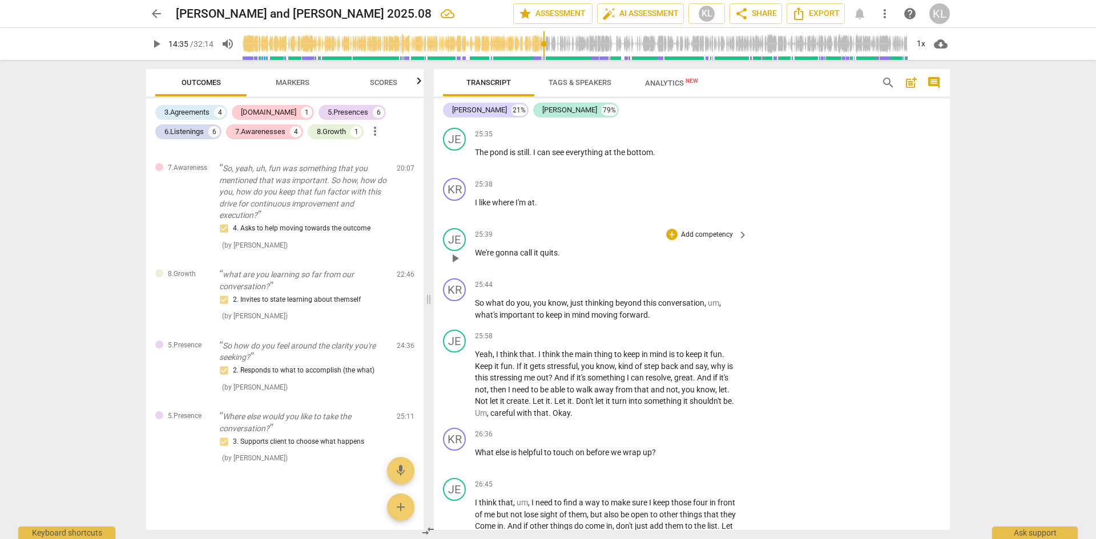
scroll to position [4736, 0]
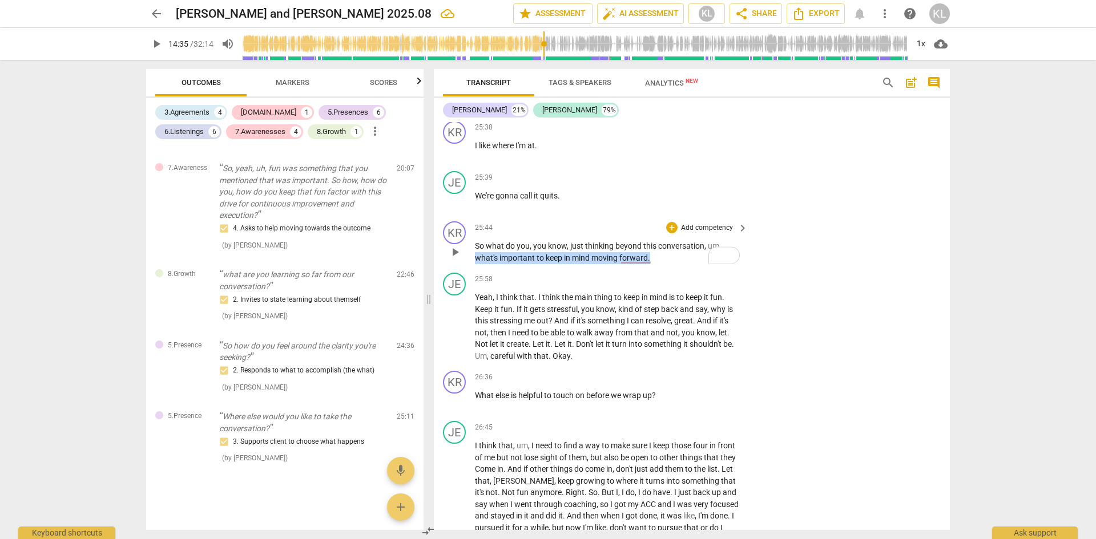
drag, startPoint x: 476, startPoint y: 268, endPoint x: 656, endPoint y: 266, distance: 180.3
click at [656, 264] on p "So what do you , you know , just thinking beyond this conversation , um , what'…" at bounding box center [608, 251] width 267 height 23
click at [710, 233] on p "Add competency" at bounding box center [707, 228] width 54 height 10
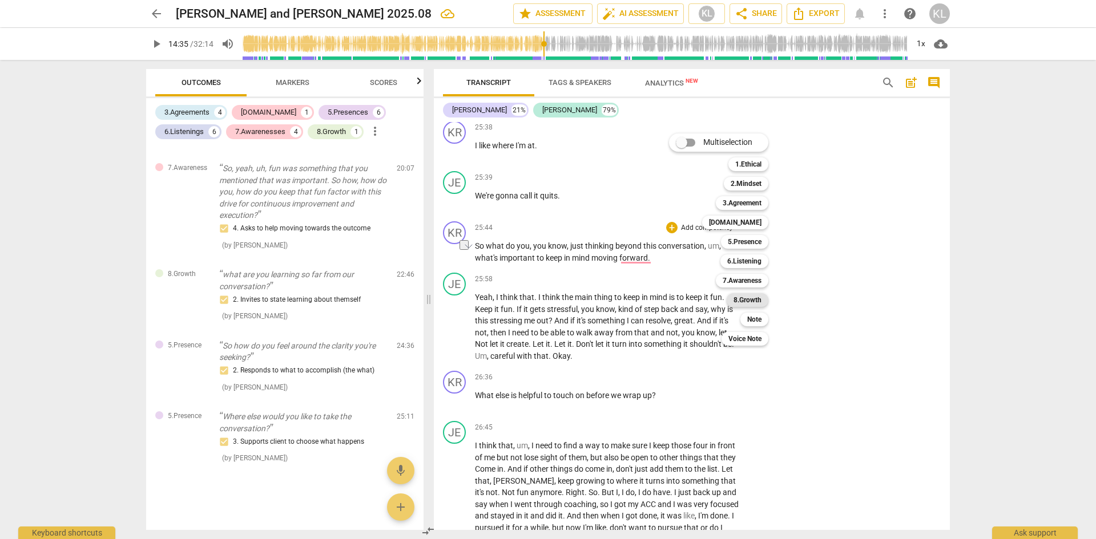
click at [760, 297] on b "8.Growth" at bounding box center [747, 300] width 28 height 14
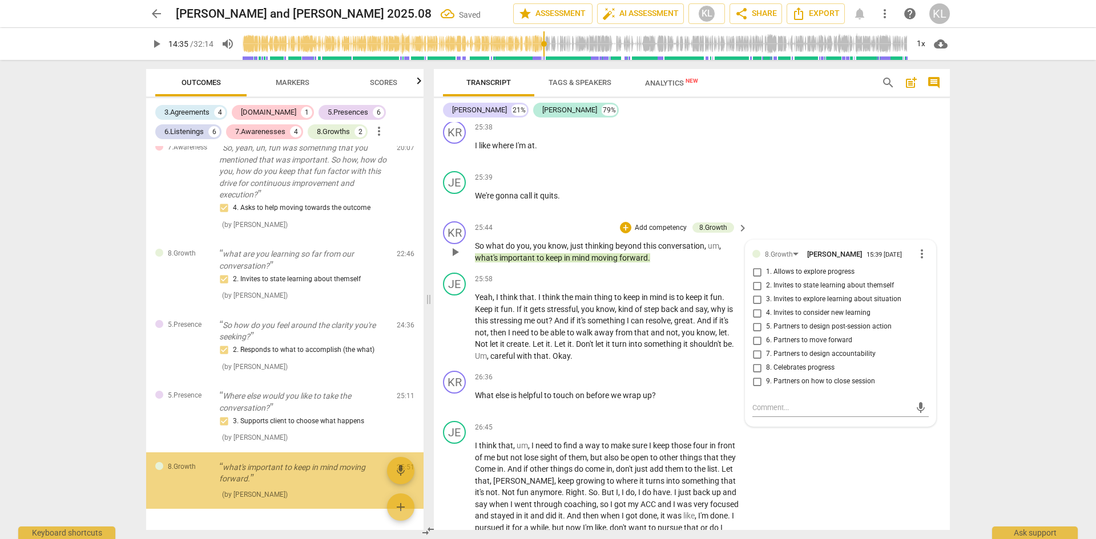
scroll to position [1797, 0]
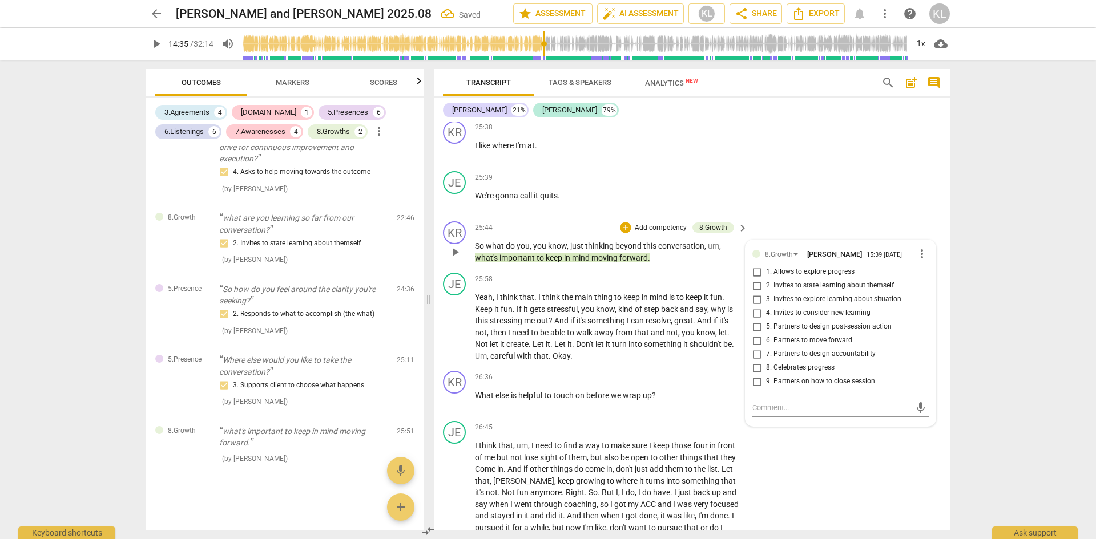
click at [791, 332] on span "5. Partners to design post-session action" at bounding box center [829, 327] width 126 height 10
click at [766, 334] on input "5. Partners to design post-session action" at bounding box center [757, 327] width 18 height 14
checkbox input "true"
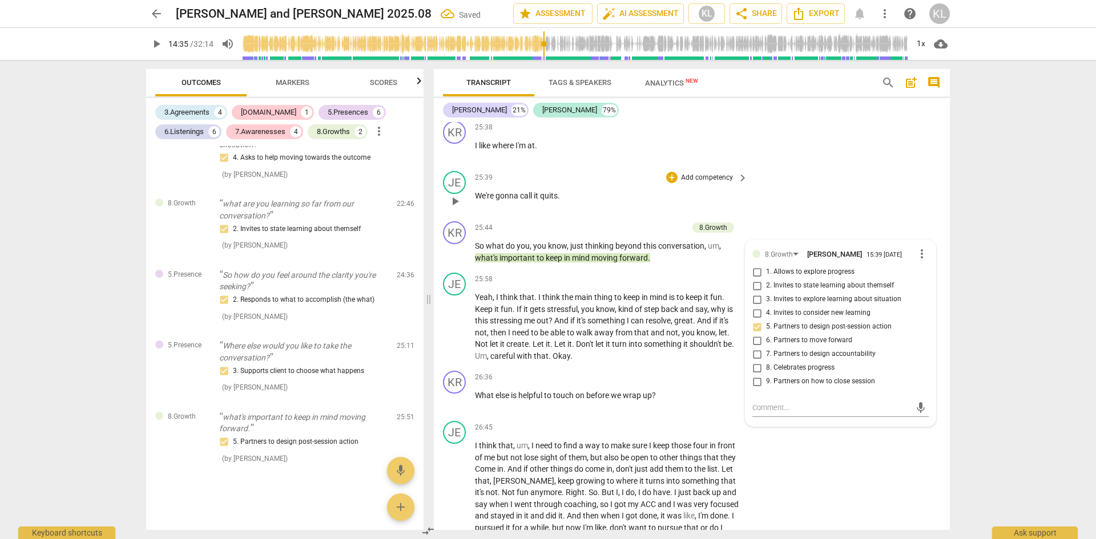
click at [845, 217] on div "JE play_arrow pause 25:39 + Add competency keyboard_arrow_right We're gonna cal…" at bounding box center [692, 192] width 516 height 50
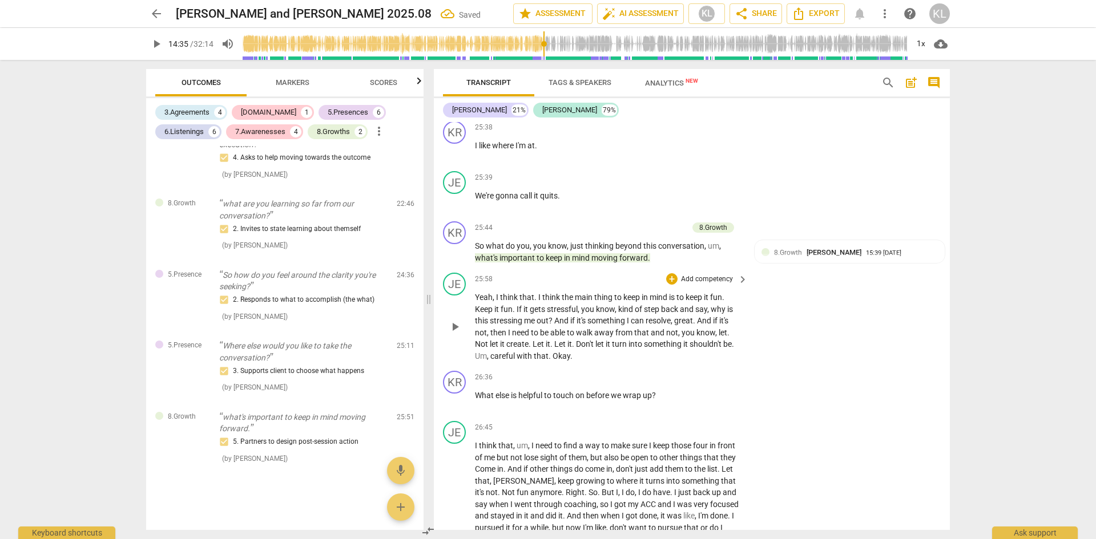
scroll to position [4793, 0]
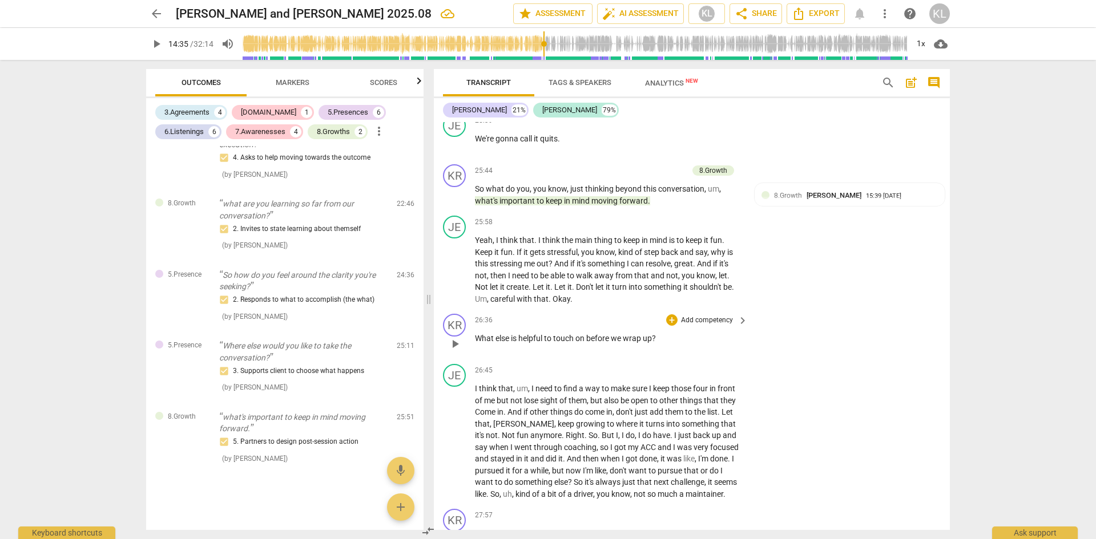
click at [701, 326] on p "Add competency" at bounding box center [707, 321] width 54 height 10
click at [754, 393] on b "8.Growth" at bounding box center [747, 393] width 28 height 14
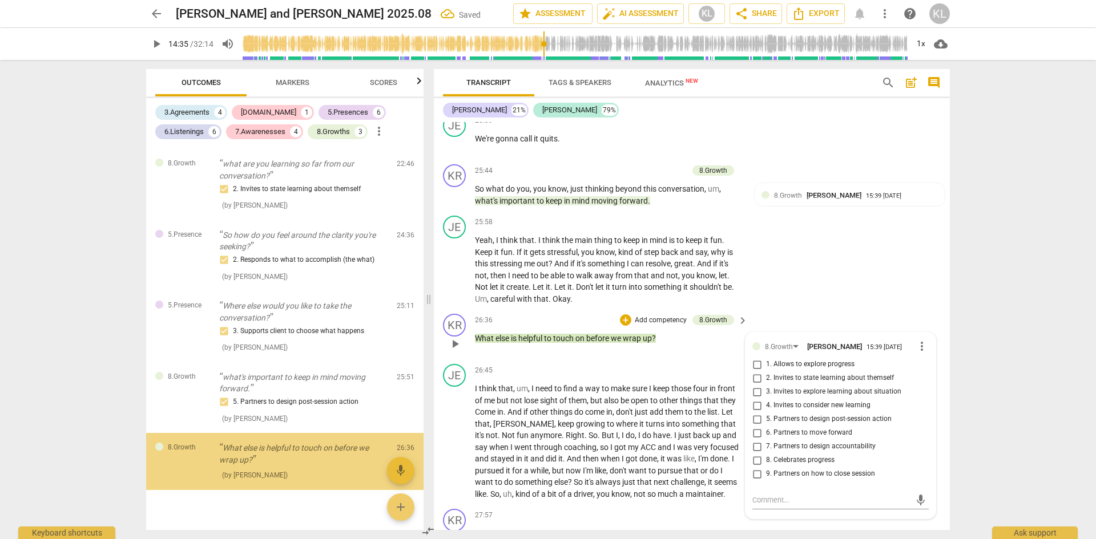
scroll to position [1868, 0]
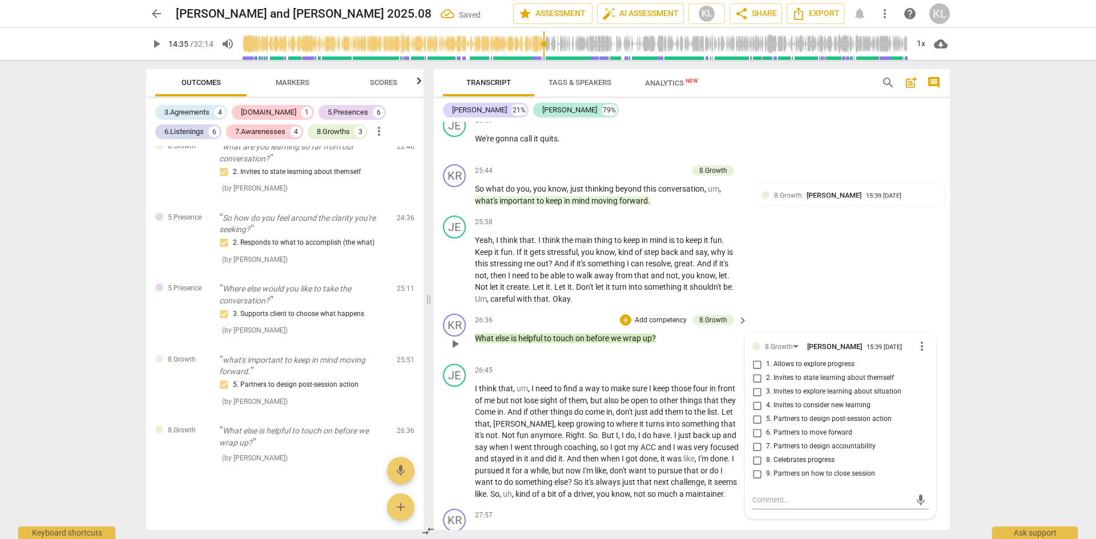
click at [813, 479] on span "9. Partners on how to close session" at bounding box center [820, 474] width 109 height 10
click at [766, 481] on input "9. Partners on how to close session" at bounding box center [757, 474] width 18 height 14
checkbox input "true"
click at [819, 302] on div "JE play_arrow pause 25:58 + Add competency keyboard_arrow_right Yeah , I think …" at bounding box center [692, 260] width 516 height 98
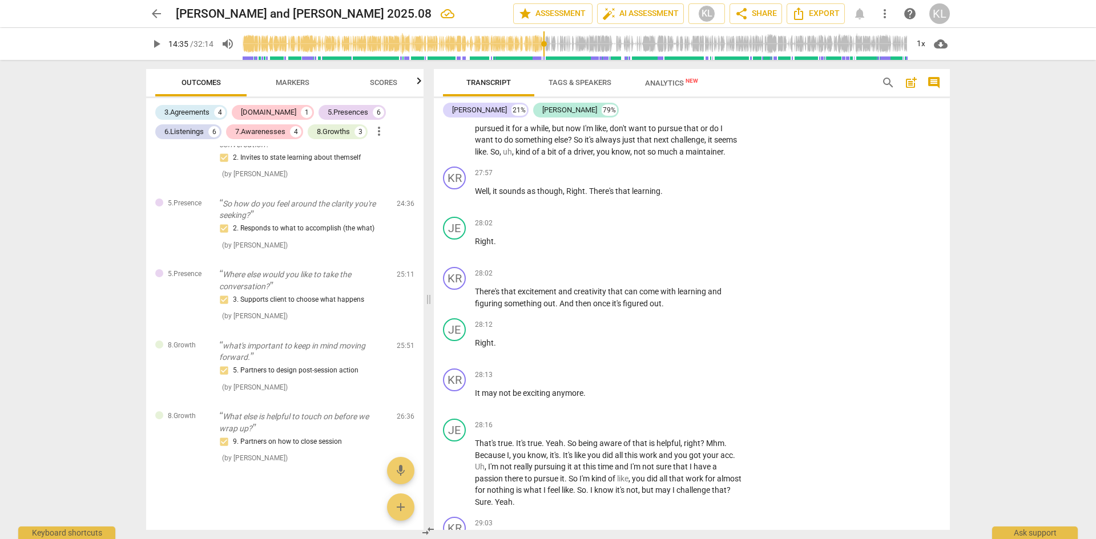
scroll to position [5193, 0]
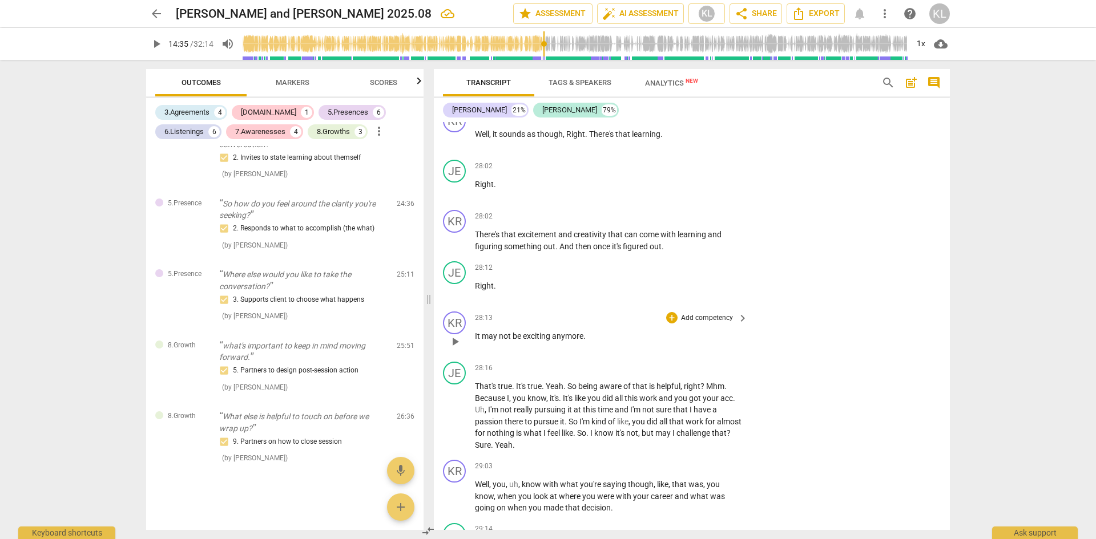
click at [702, 324] on p "Add competency" at bounding box center [707, 318] width 54 height 10
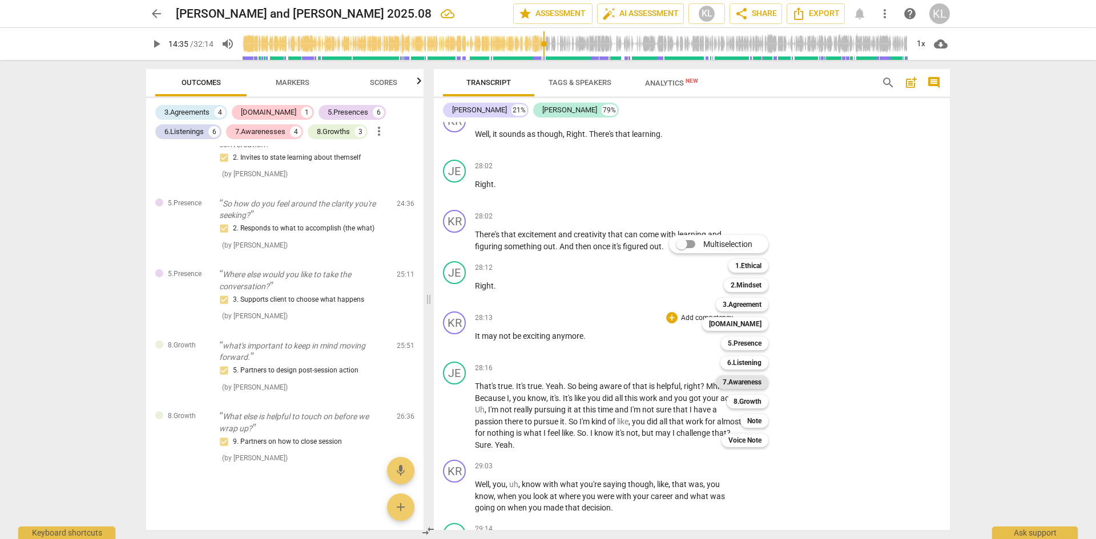
click at [738, 378] on b "7.Awareness" at bounding box center [741, 382] width 39 height 14
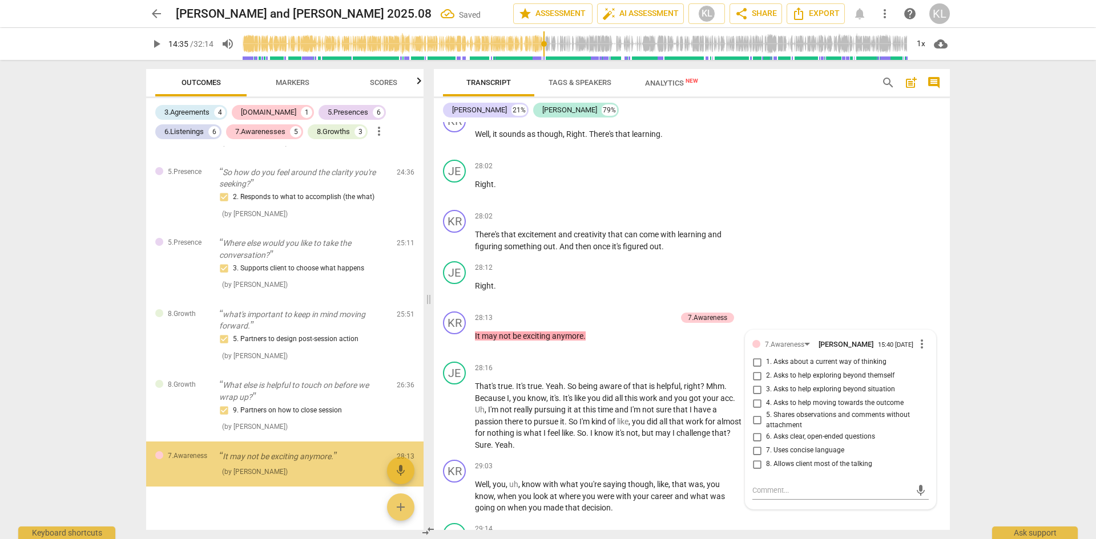
scroll to position [1927, 0]
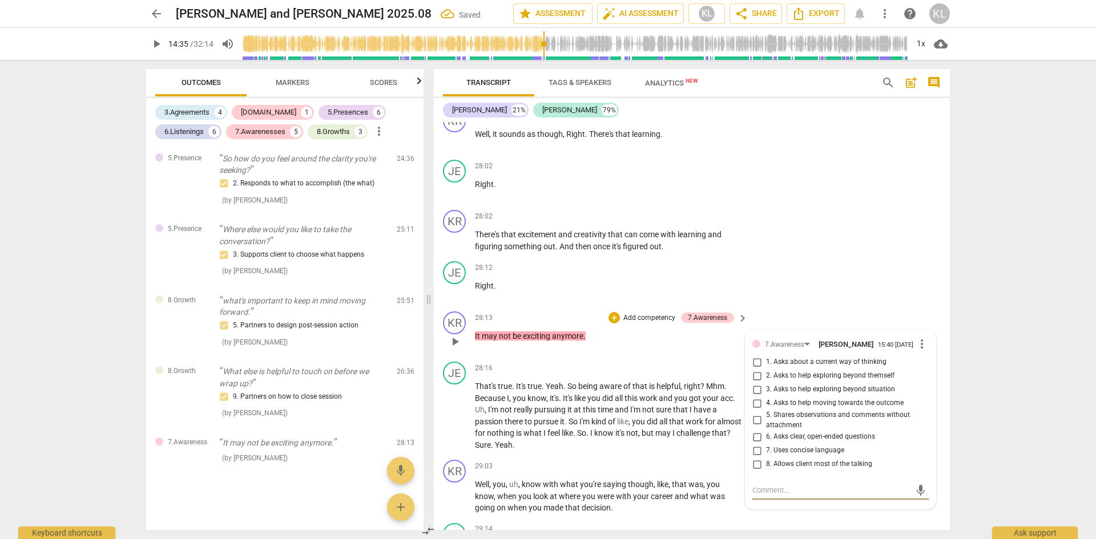
click at [831, 395] on span "3. Asks to help exploring beyond situation" at bounding box center [830, 390] width 129 height 10
click at [766, 397] on input "3. Asks to help exploring beyond situation" at bounding box center [757, 390] width 18 height 14
checkbox input "true"
click at [874, 307] on div "JE play_arrow pause 28:12 + Add competency keyboard_arrow_right Right ." at bounding box center [692, 282] width 516 height 50
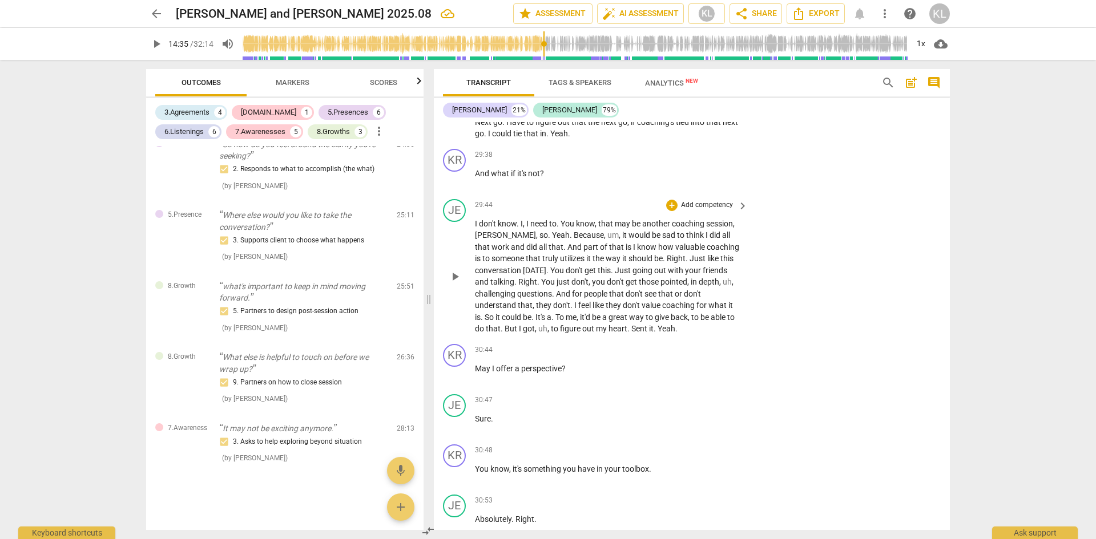
scroll to position [5877, 0]
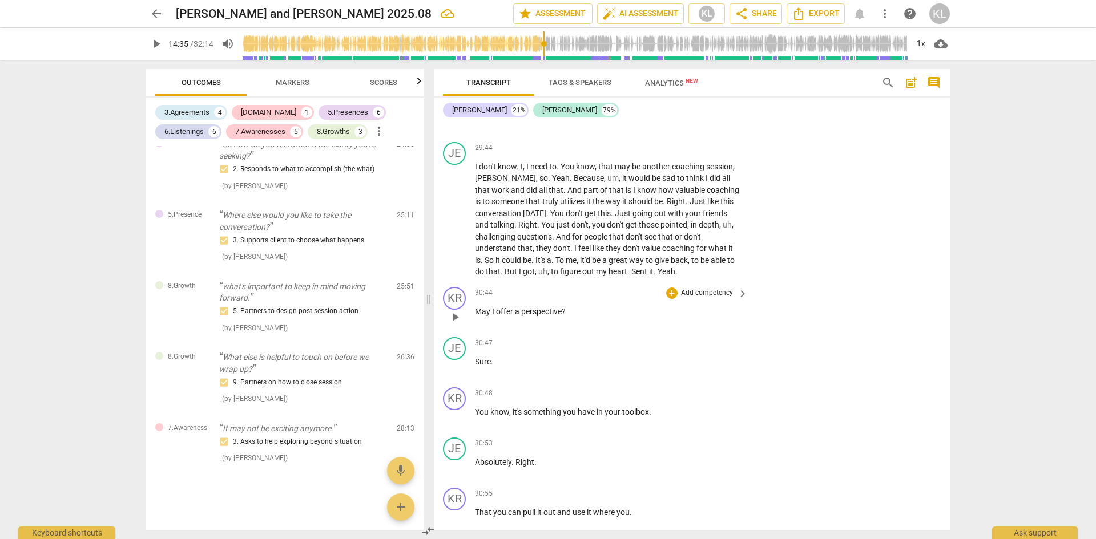
click at [714, 298] on p "Add competency" at bounding box center [707, 293] width 54 height 10
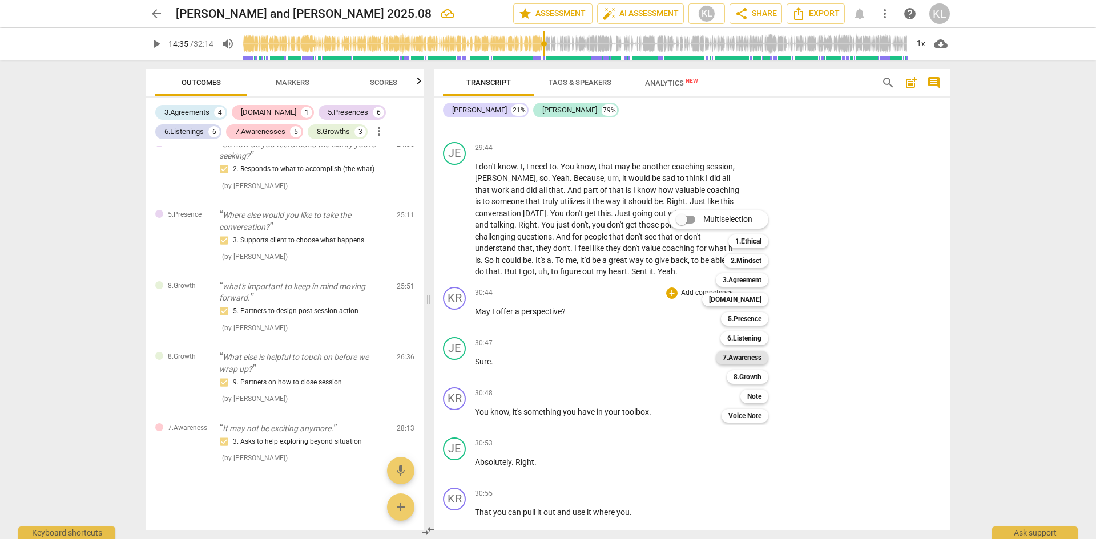
click at [740, 354] on b "7.Awareness" at bounding box center [741, 358] width 39 height 14
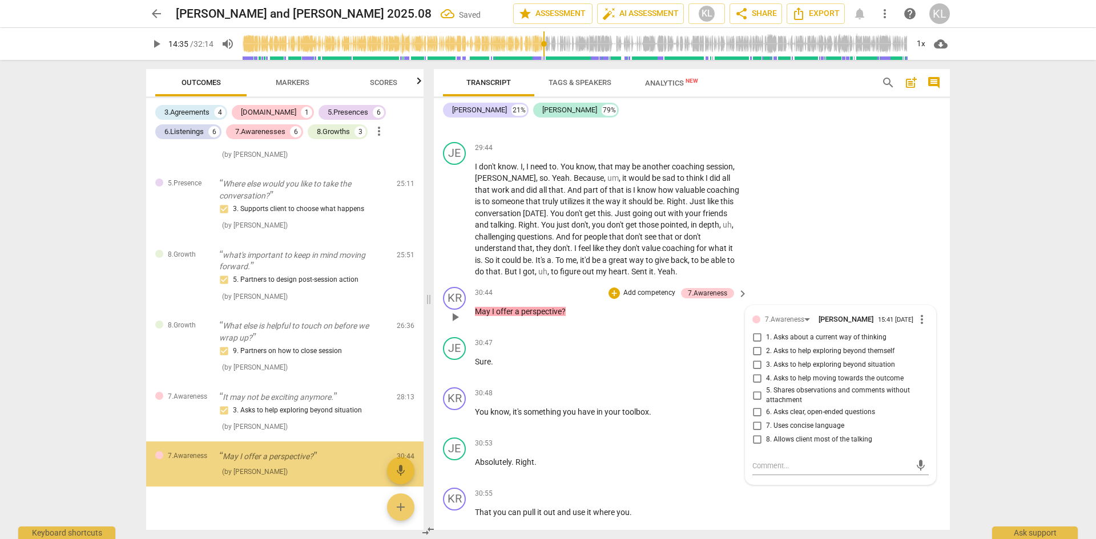
scroll to position [1986, 0]
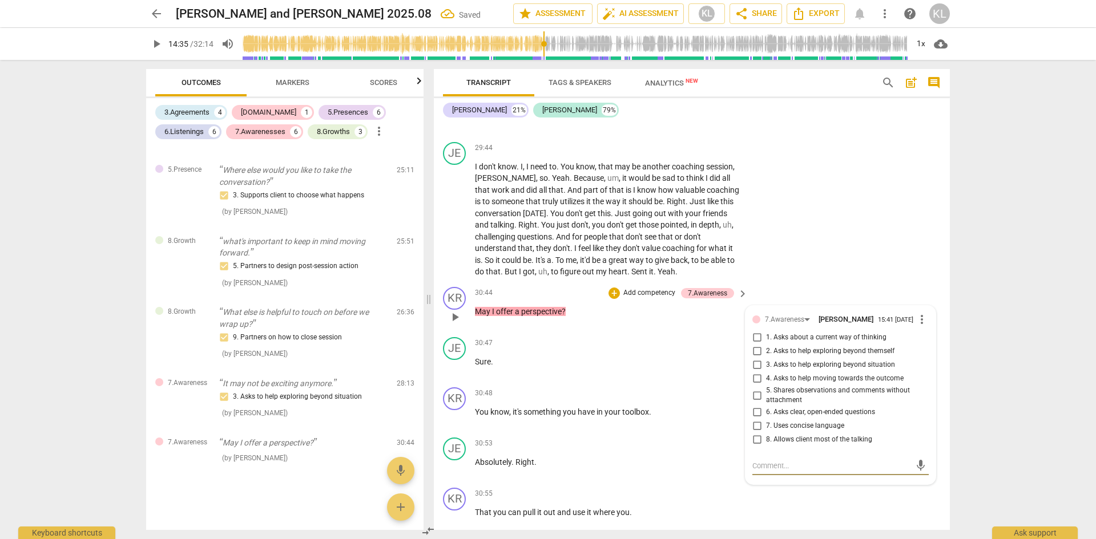
click at [786, 406] on span "5. Shares observations and comments without attachment" at bounding box center [845, 396] width 158 height 20
click at [766, 402] on input "5. Shares observations and comments without attachment" at bounding box center [757, 396] width 18 height 14
checkbox input "true"
click at [856, 277] on div "JE play_arrow pause 29:44 + Add competency keyboard_arrow_right I don't know . …" at bounding box center [692, 210] width 516 height 145
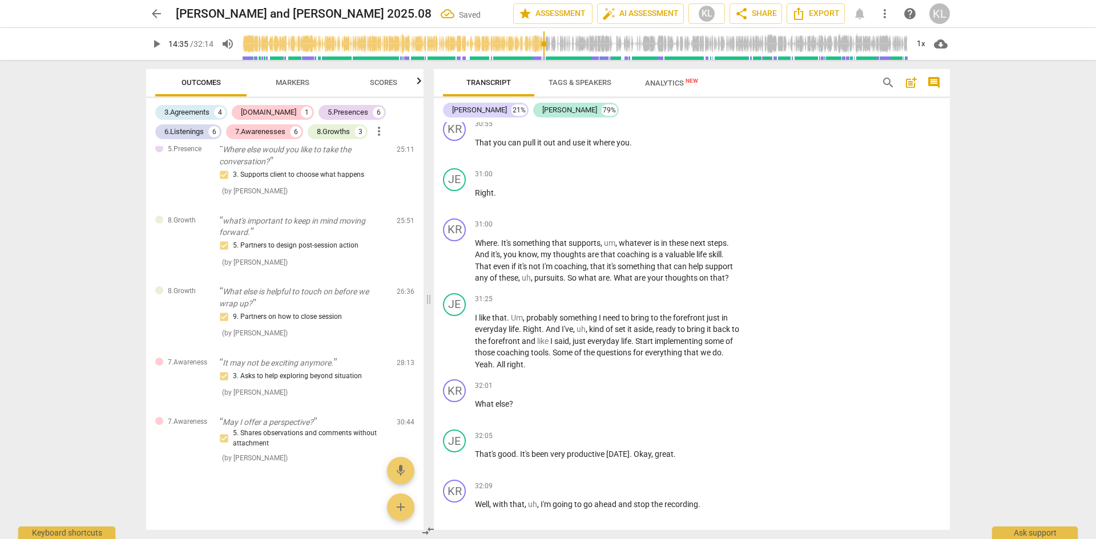
scroll to position [6277, 0]
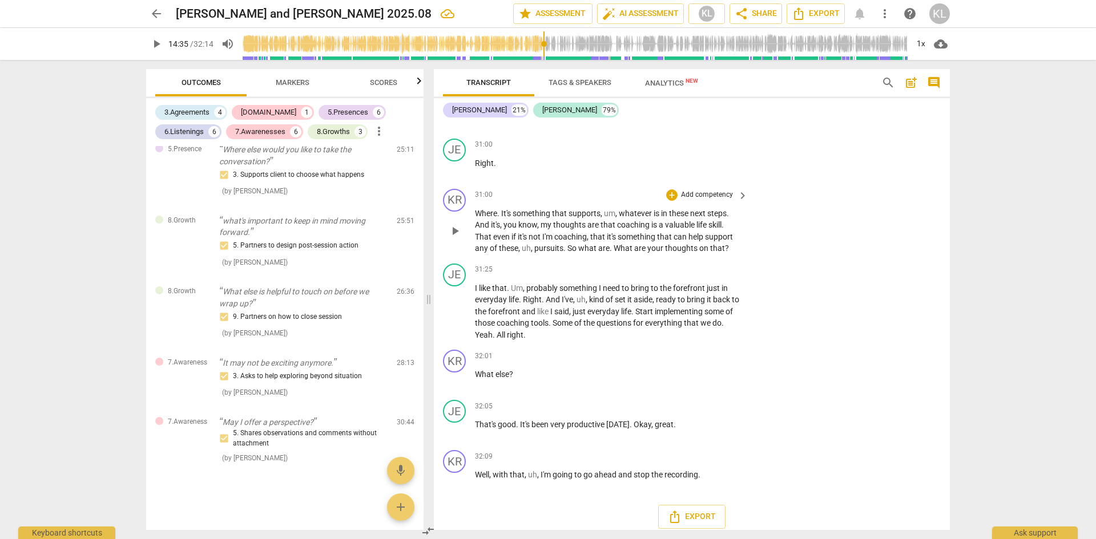
click at [713, 200] on p "Add competency" at bounding box center [707, 195] width 54 height 10
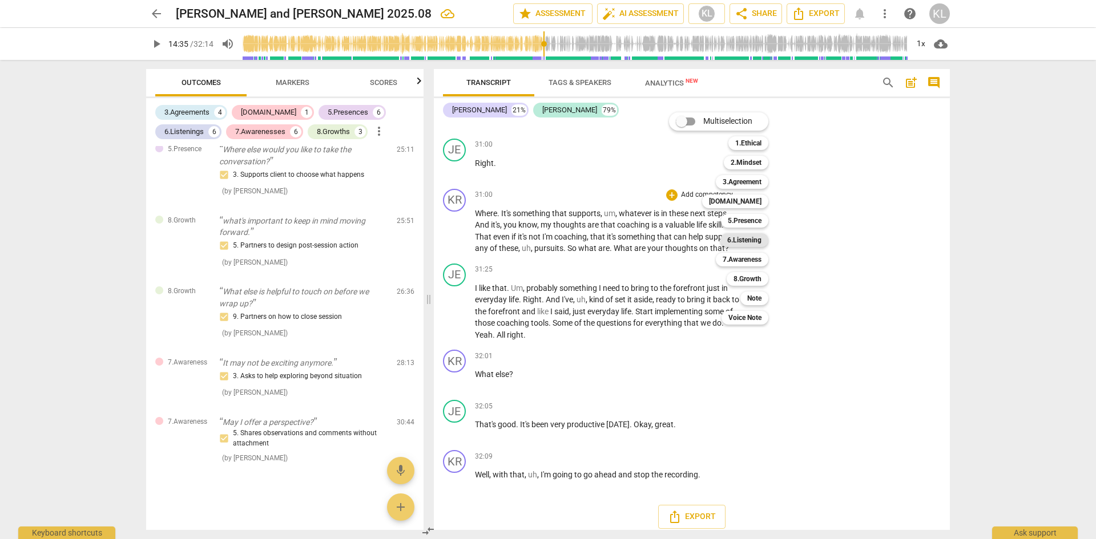
click at [759, 240] on b "6.Listening" at bounding box center [744, 240] width 34 height 14
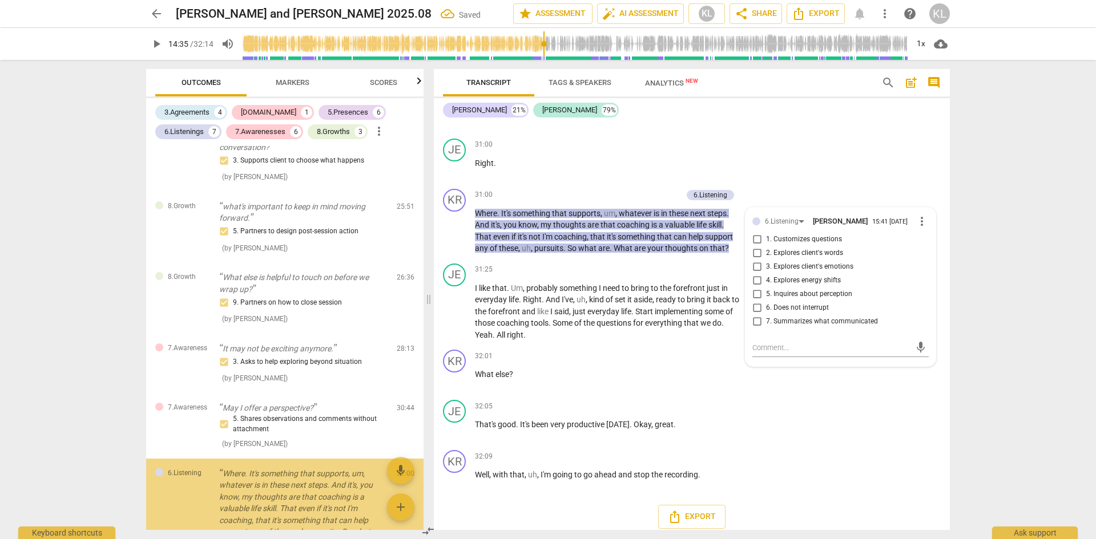
scroll to position [2122, 0]
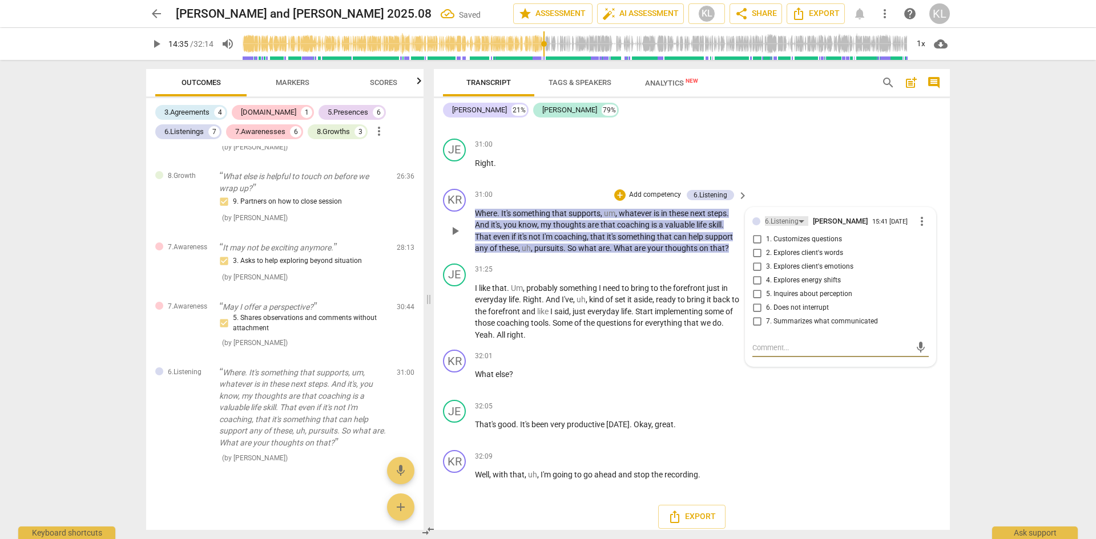
click at [775, 227] on div "6.Listening" at bounding box center [782, 221] width 34 height 11
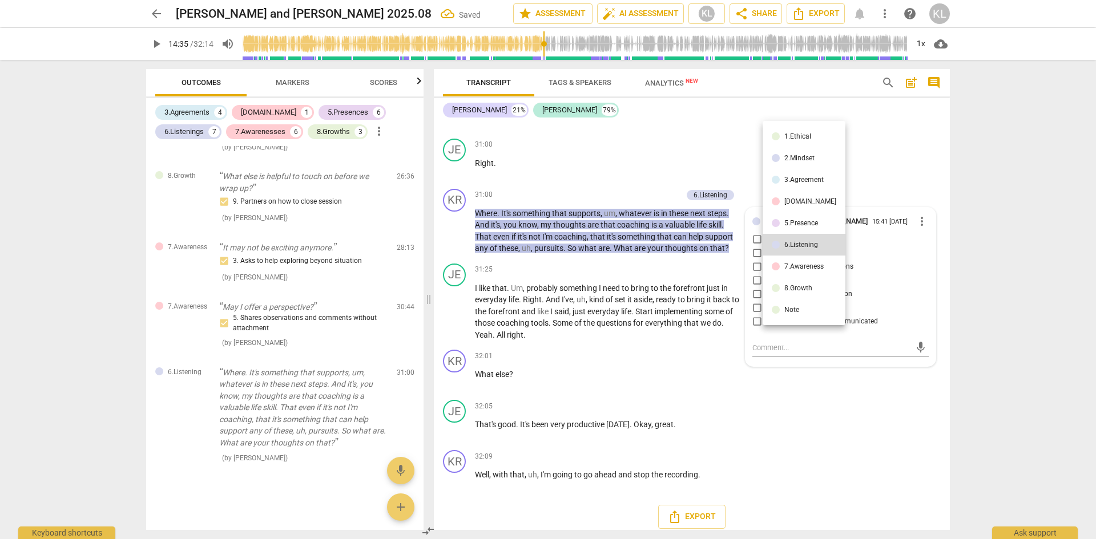
click at [793, 268] on div "7.Awareness" at bounding box center [803, 266] width 39 height 7
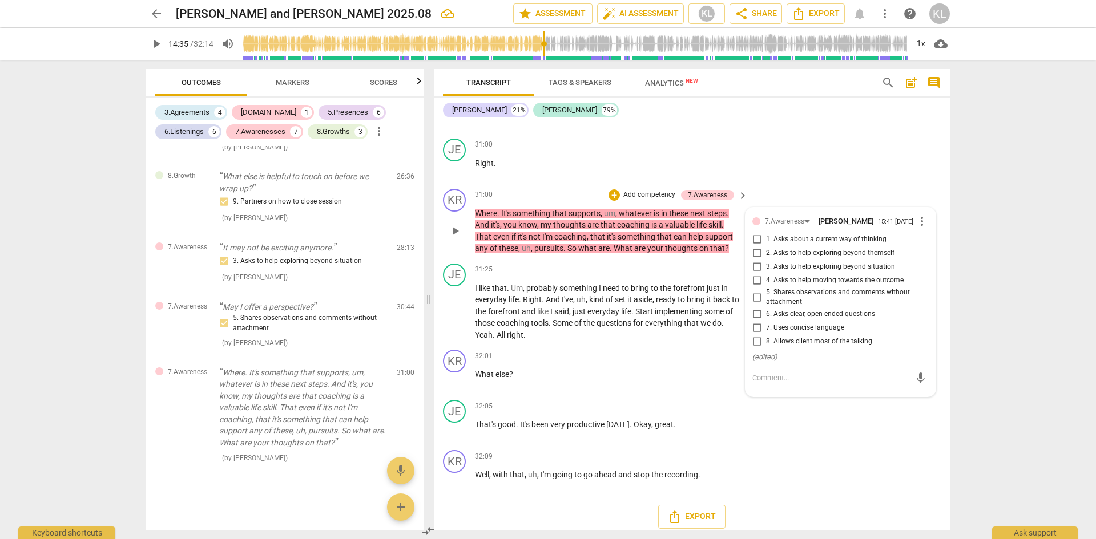
click at [793, 308] on span "5. Shares observations and comments without attachment" at bounding box center [845, 298] width 158 height 20
click at [766, 304] on input "5. Shares observations and comments without attachment" at bounding box center [757, 297] width 18 height 14
checkbox input "true"
click at [865, 184] on div "JE play_arrow pause 31:00 + Add competency keyboard_arrow_right Right ." at bounding box center [692, 159] width 516 height 50
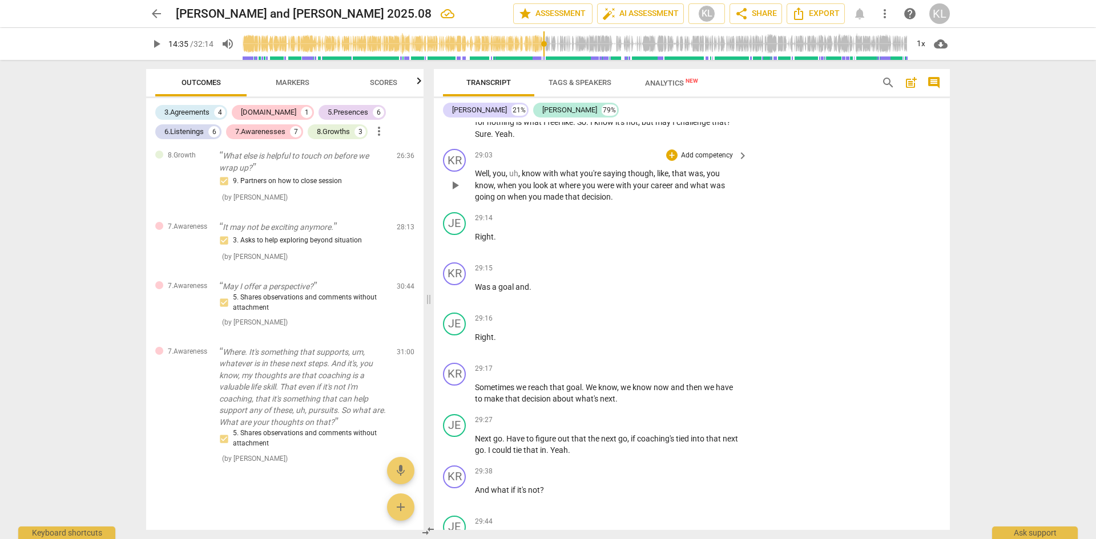
scroll to position [5395, 0]
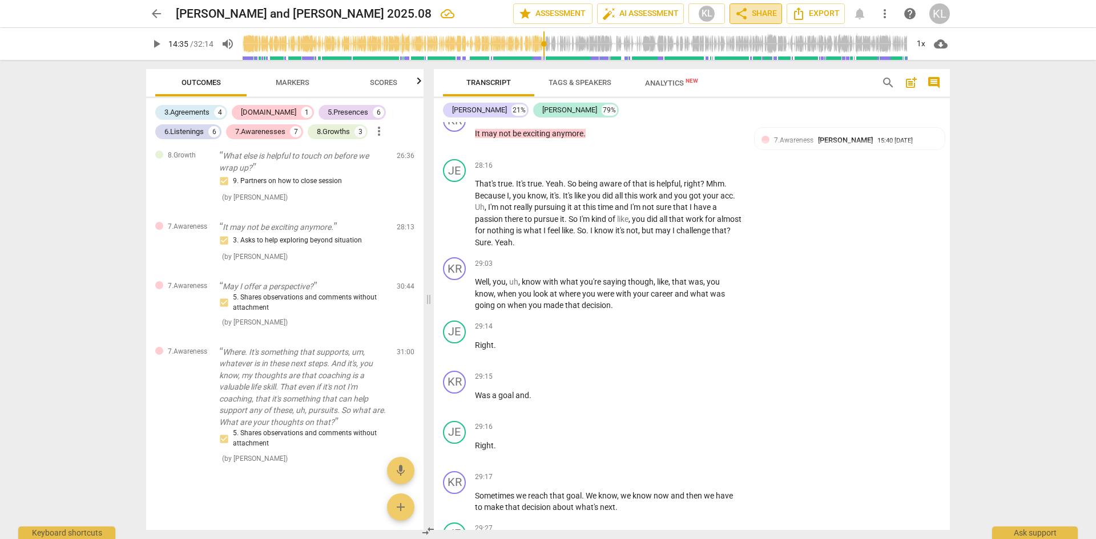
click at [754, 13] on span "share Share" at bounding box center [755, 14] width 42 height 14
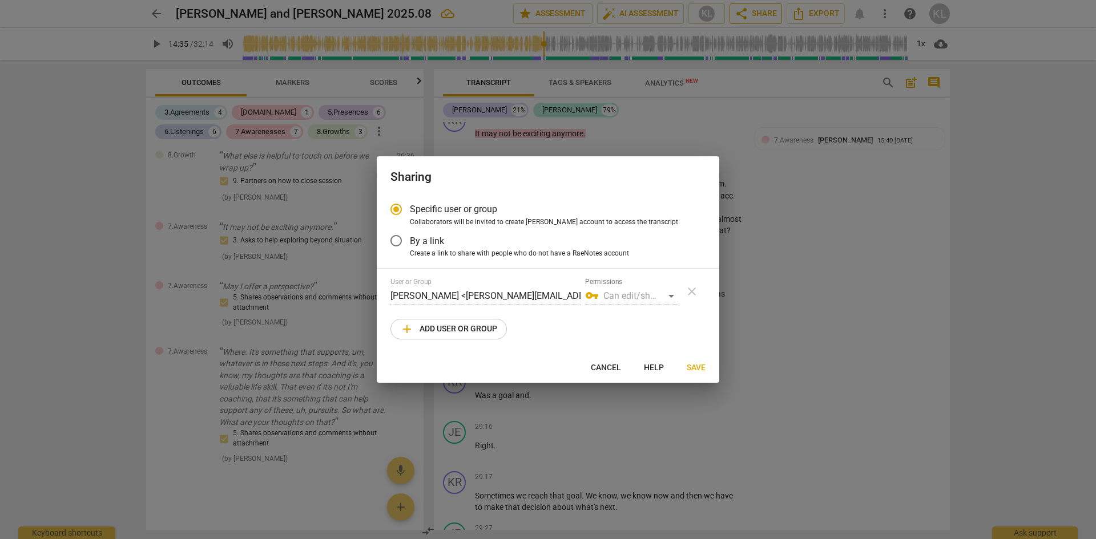
radio input "false"
click at [394, 242] on input "By a link" at bounding box center [395, 240] width 27 height 27
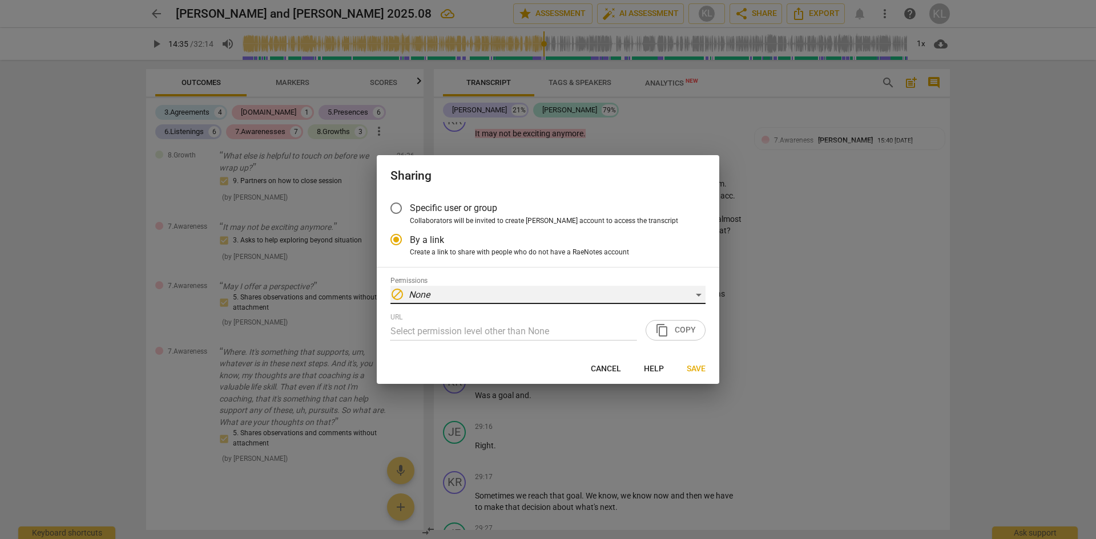
click at [414, 294] on em "None" at bounding box center [419, 294] width 21 height 11
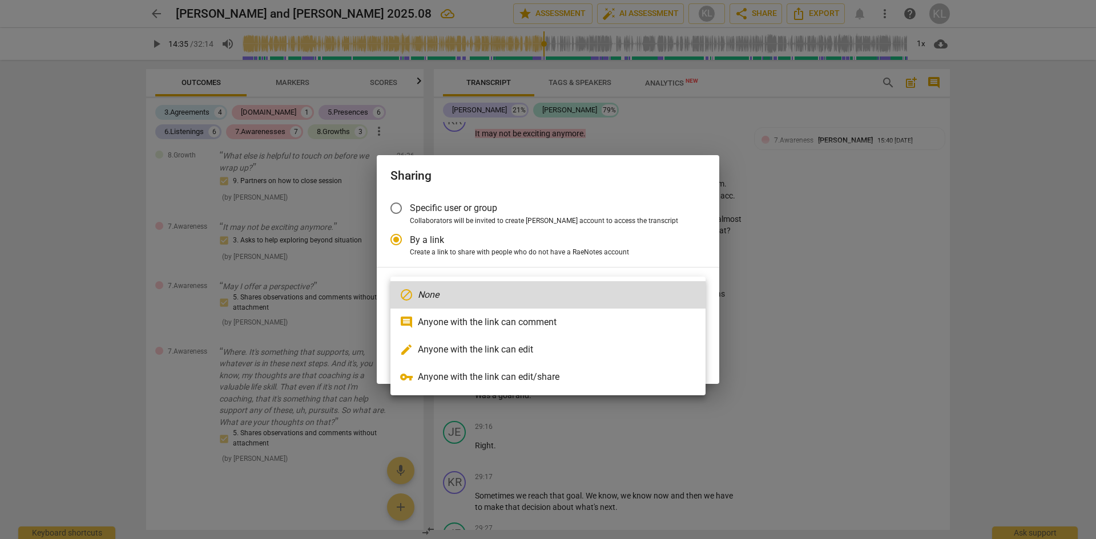
click at [539, 325] on li "comment Anyone with the link can comment" at bounding box center [547, 322] width 315 height 27
radio input "false"
type input "https://app.raenotes.com/meeting/3887c13676bc4612a2b3dee70210c81a?success=5"
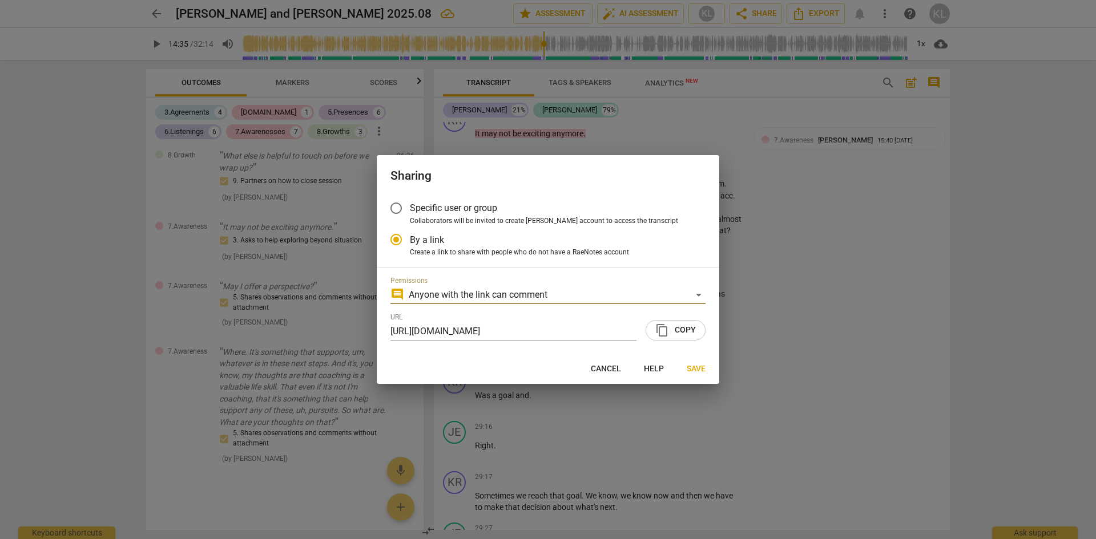
click at [673, 333] on span "content_copy Copy" at bounding box center [675, 331] width 41 height 14
click at [694, 369] on span "Save" at bounding box center [695, 368] width 19 height 11
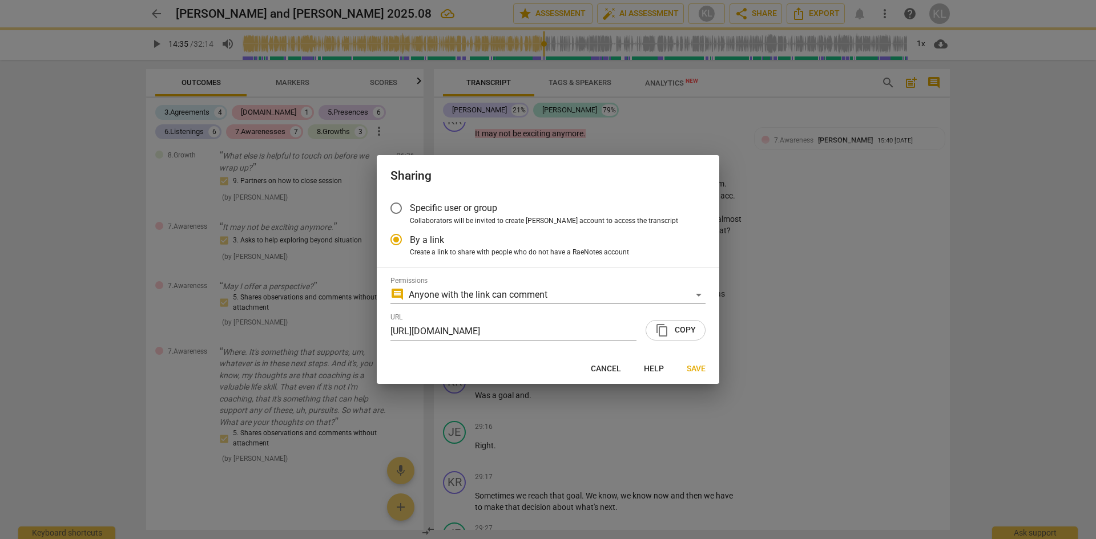
radio input "false"
